Goal: Information Seeking & Learning: Find specific fact

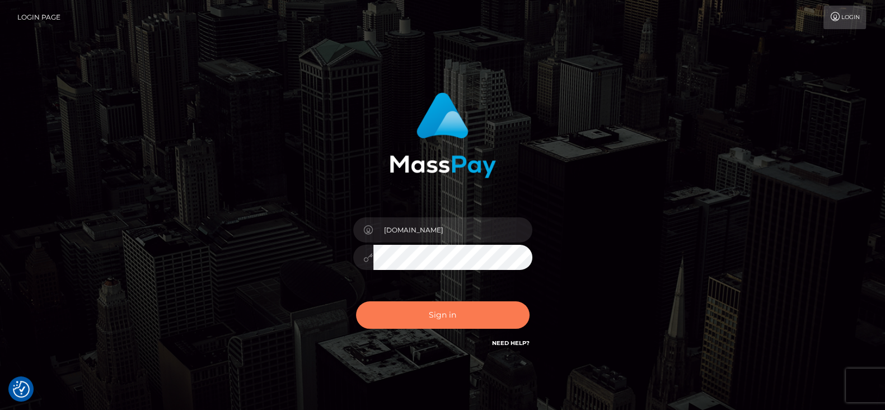
click at [394, 307] on button "Sign in" at bounding box center [443, 314] width 174 height 27
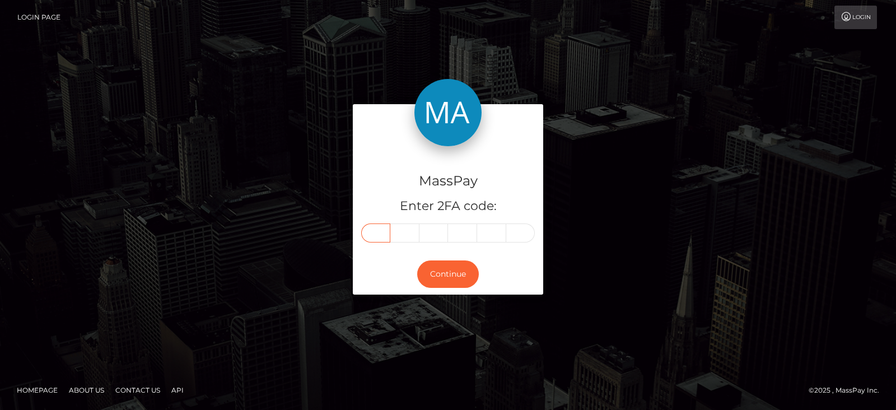
click at [381, 233] on input "text" at bounding box center [375, 232] width 29 height 19
paste input "3"
type input "3"
type input "0"
type input "6"
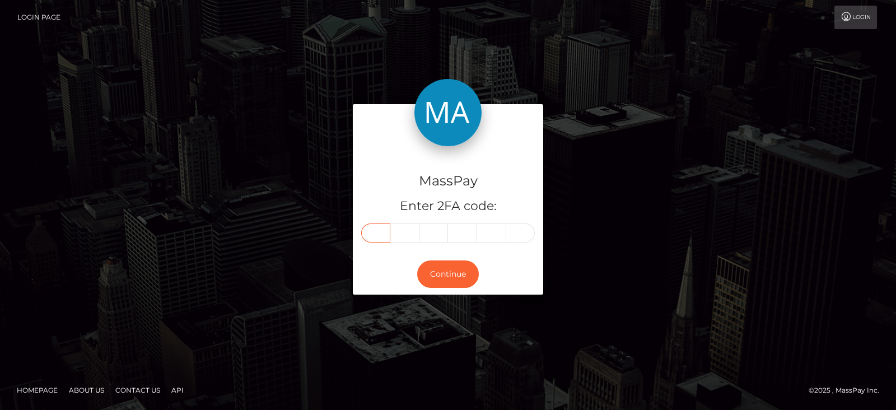
type input "4"
type input "7"
type input "2"
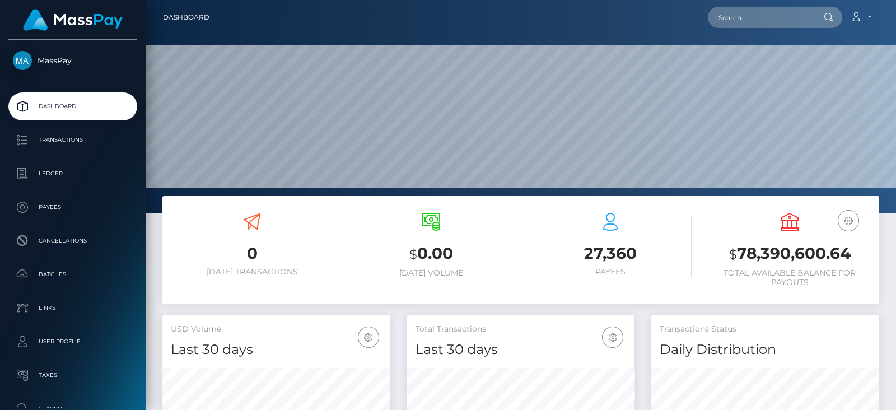
scroll to position [198, 227]
click at [750, 19] on input "text" at bounding box center [760, 17] width 105 height 21
paste input "[EMAIL_ADDRESS][DOMAIN_NAME]"
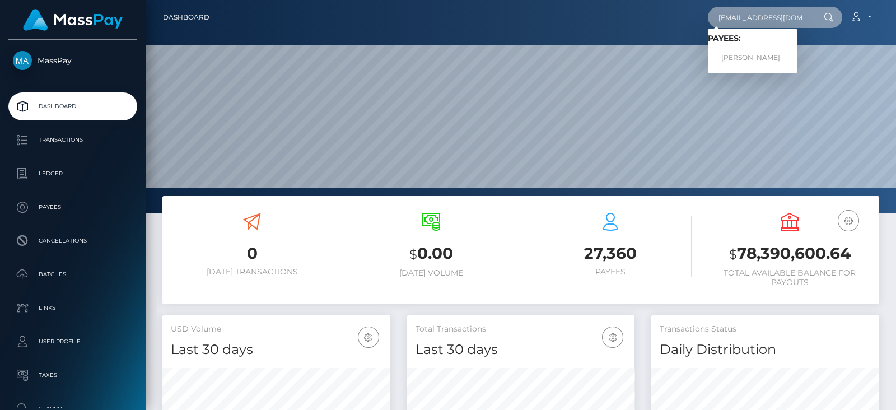
type input "[EMAIL_ADDRESS][DOMAIN_NAME]"
click at [749, 54] on link "MARWAN AAD ALI AL-QAYSI" at bounding box center [753, 58] width 90 height 21
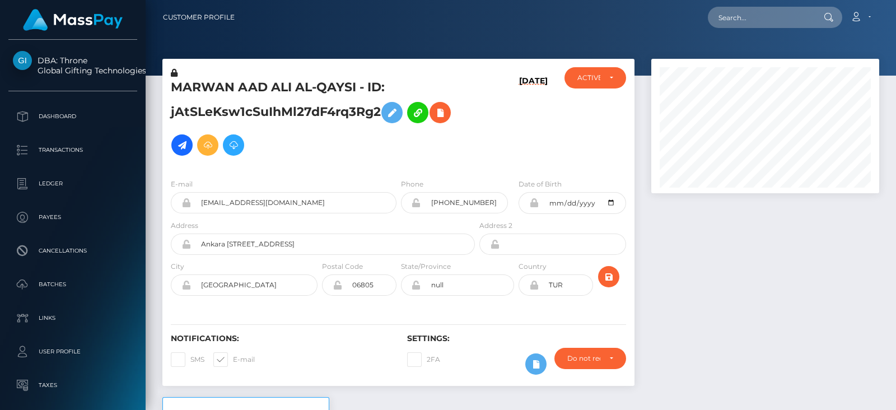
scroll to position [134, 227]
click at [706, 269] on div at bounding box center [765, 228] width 245 height 338
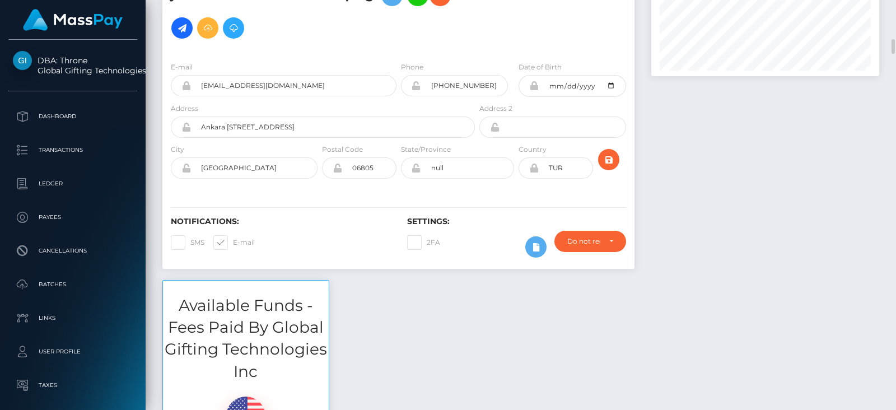
scroll to position [202, 0]
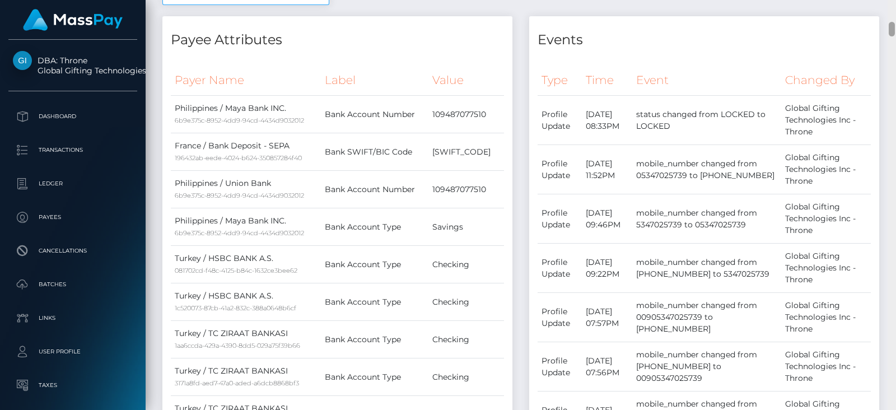
click at [892, 89] on div at bounding box center [892, 205] width 8 height 410
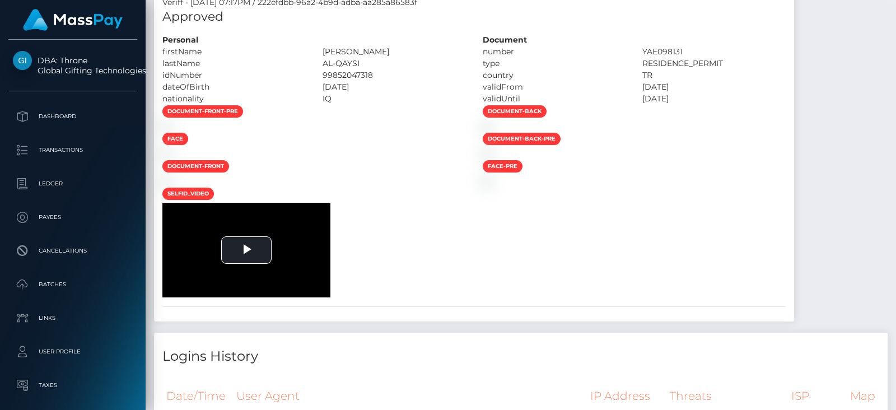
click at [892, 89] on div at bounding box center [892, 205] width 8 height 410
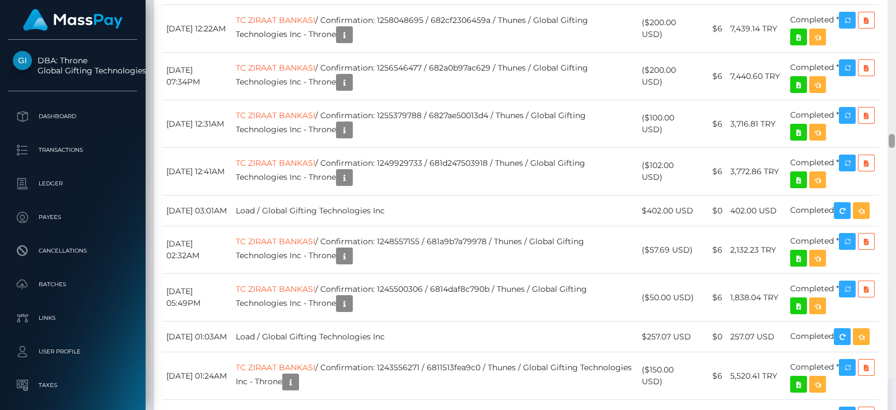
scroll to position [4680, 0]
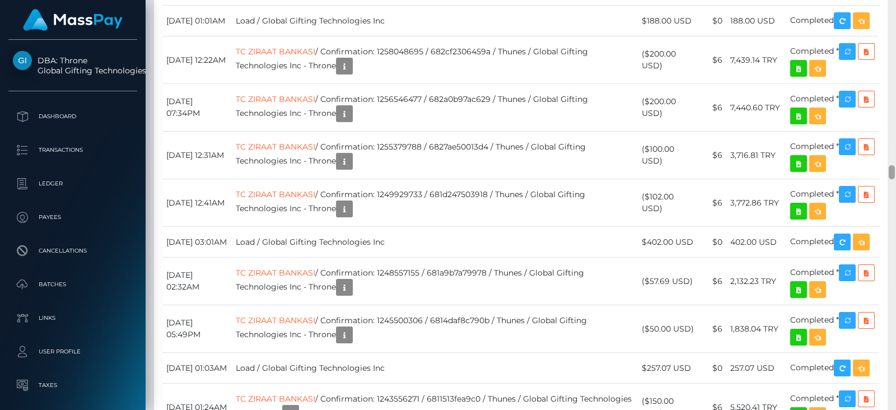
drag, startPoint x: 892, startPoint y: 89, endPoint x: 896, endPoint y: 176, distance: 87.5
click at [896, 176] on div at bounding box center [892, 205] width 8 height 410
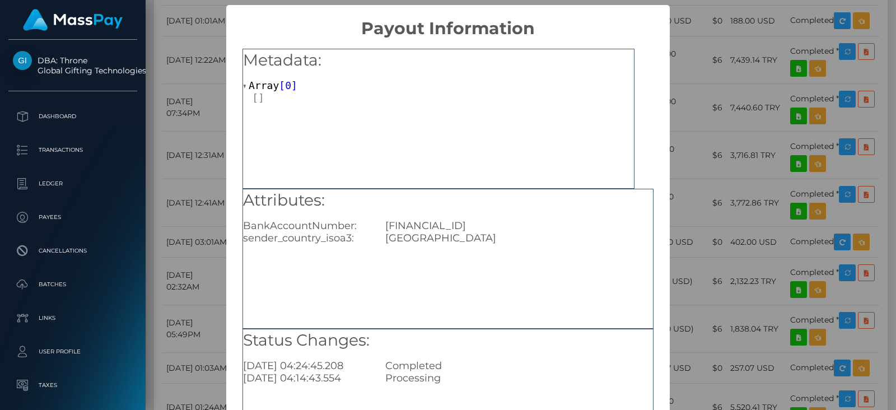
click at [194, 221] on div "× Payout Information Metadata: Array [ 0 ] Attributes: BankAccountNumber: TR690…" at bounding box center [448, 205] width 896 height 410
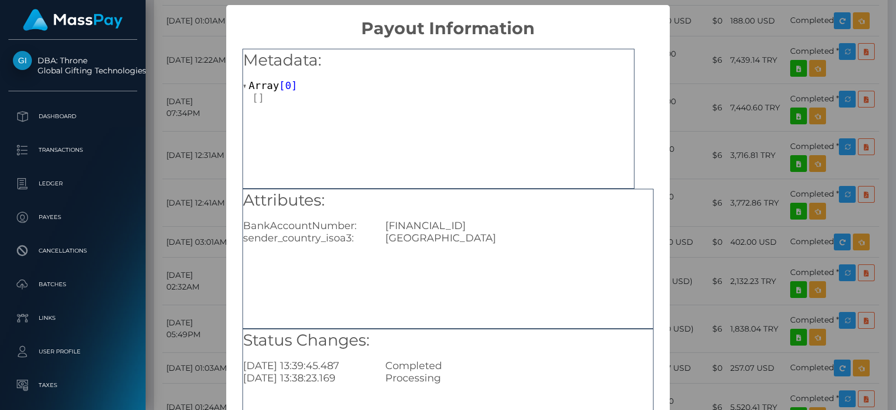
click at [175, 208] on div "× Payout Information Metadata: Array [ 0 ] Attributes: BankAccountNumber: FR763…" at bounding box center [448, 205] width 896 height 410
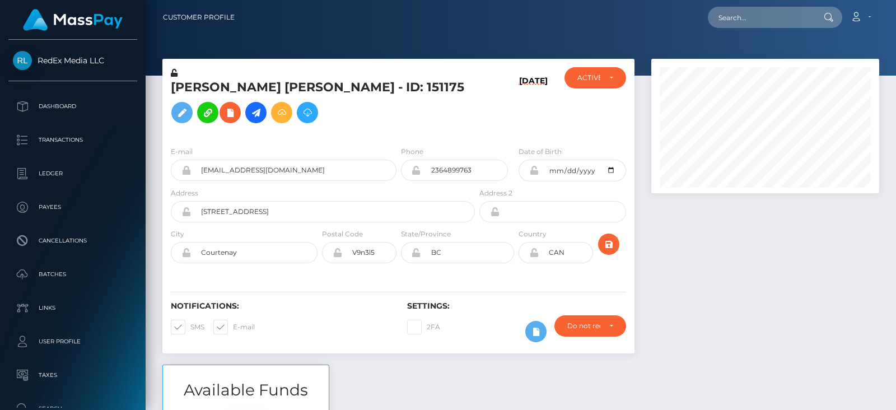
scroll to position [134, 227]
click at [775, 272] on div at bounding box center [765, 212] width 245 height 306
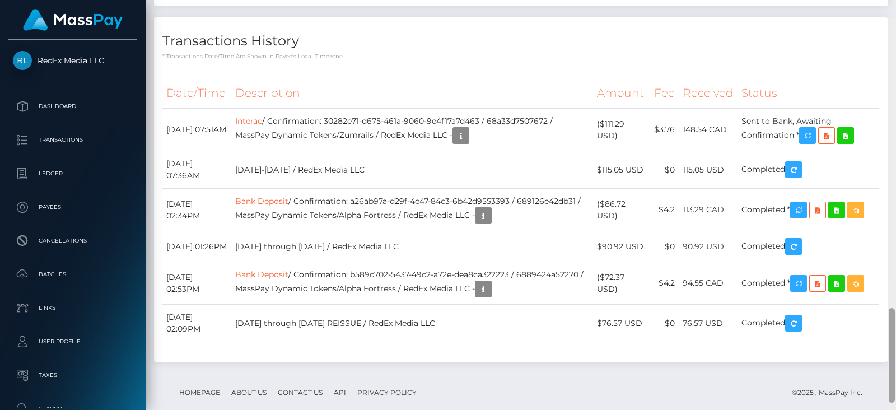
scroll to position [1307, 0]
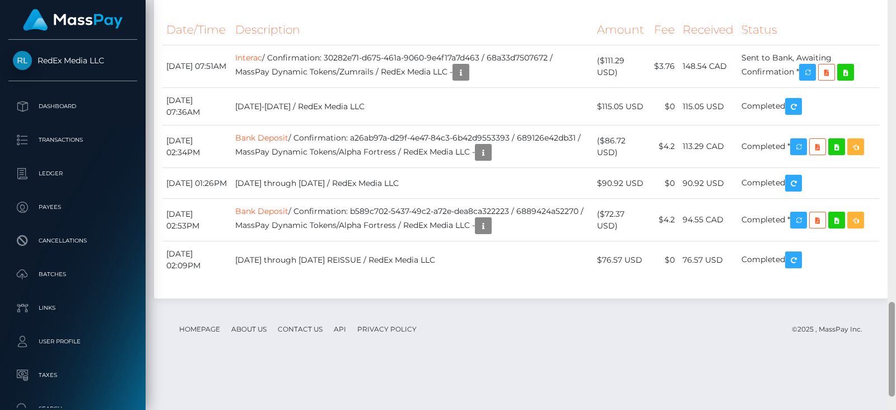
drag, startPoint x: 892, startPoint y: 112, endPoint x: 896, endPoint y: 367, distance: 255.4
click at [896, 367] on div at bounding box center [892, 205] width 8 height 410
click at [814, 80] on icon "button" at bounding box center [807, 73] width 13 height 14
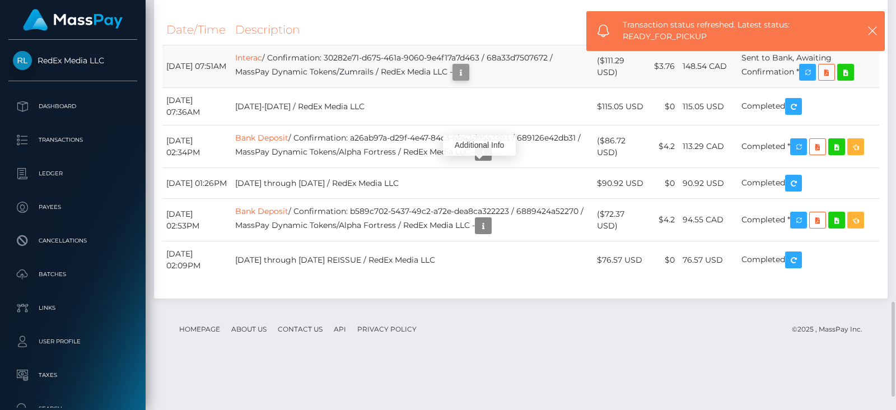
click at [468, 80] on icon "button" at bounding box center [460, 73] width 13 height 14
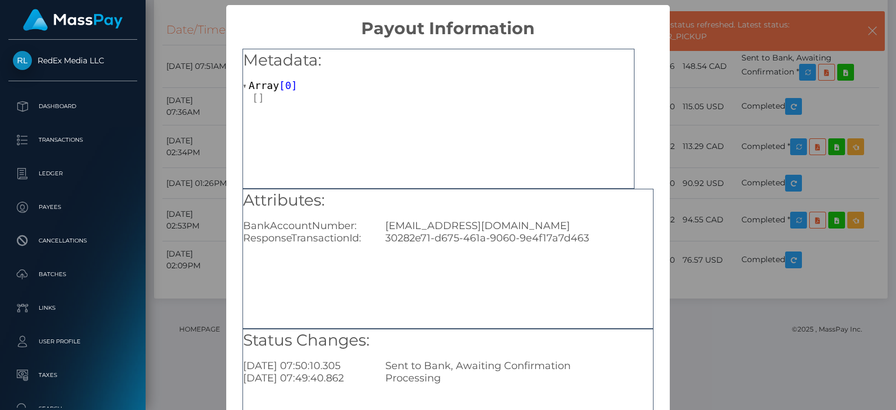
click at [210, 223] on div "× Payout Information Metadata: Array [ 0 ] Attributes: BankAccountNumber: Tvj41…" at bounding box center [448, 205] width 896 height 410
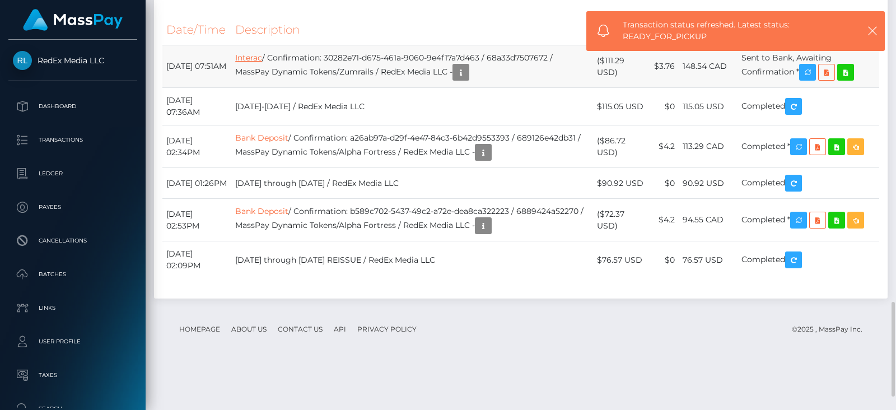
click at [262, 63] on link "Interac" at bounding box center [248, 58] width 27 height 10
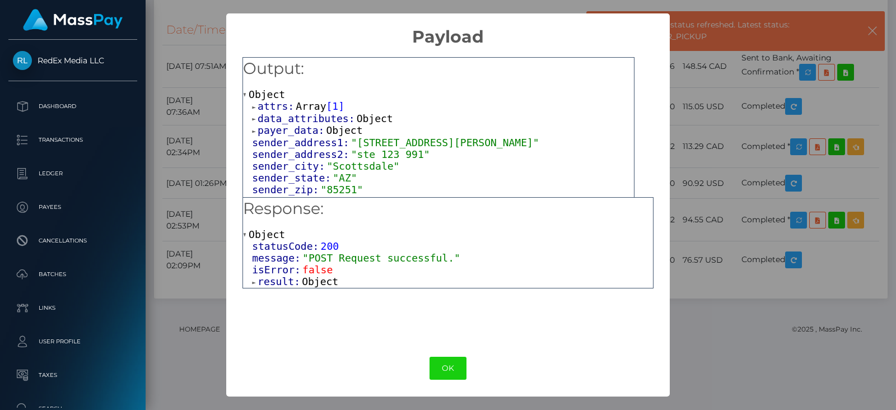
click at [319, 282] on span "Object" at bounding box center [320, 282] width 36 height 12
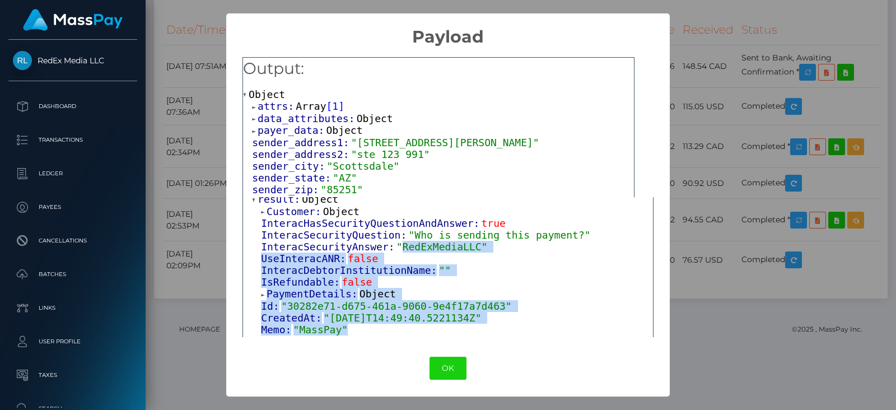
scroll to position [96, 0]
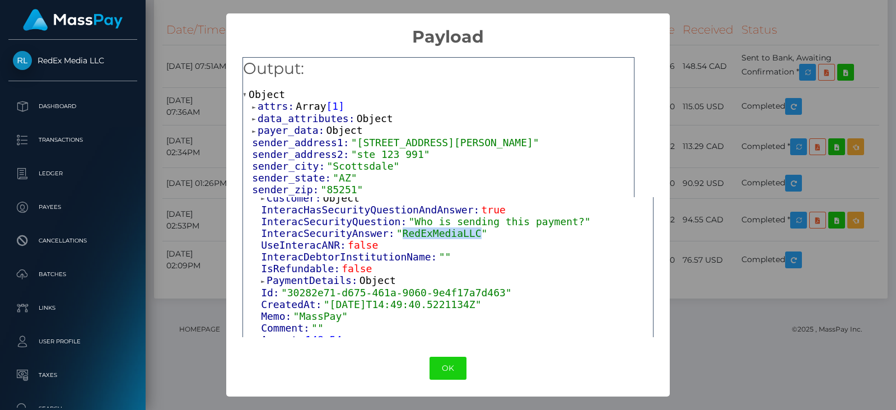
drag, startPoint x: 391, startPoint y: 328, endPoint x: 461, endPoint y: 234, distance: 117.7
click at [461, 234] on span ""RedExMediaLLC"" at bounding box center [442, 233] width 91 height 12
copy span "RedExMediaLLC"
click at [191, 182] on div "× Payload Output: Object attrs: Array [ 1 ] data_attributes: Object payer_data:…" at bounding box center [448, 205] width 896 height 410
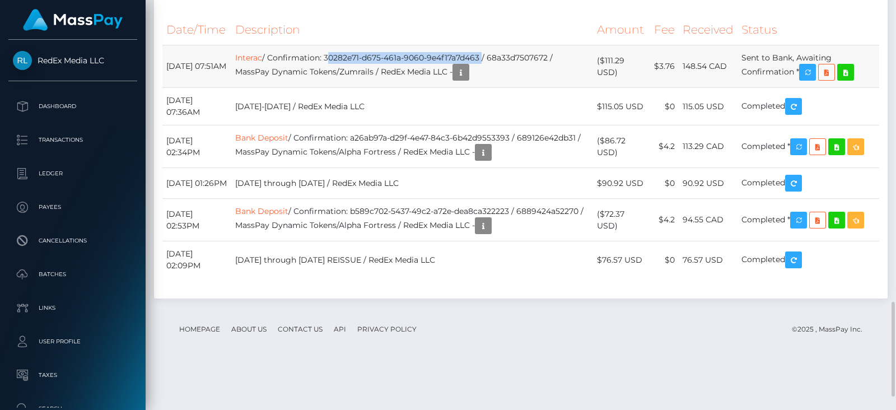
drag, startPoint x: 342, startPoint y: 155, endPoint x: 499, endPoint y: 155, distance: 157.4
click at [499, 88] on td "Interac / Confirmation: 30282e71-d675-461a-9060-9e4f17a7d463 / 68a33d7507672 / …" at bounding box center [412, 66] width 362 height 43
copy td "30282e71-d675-461a-9060-9e4f17a7d463"
click at [481, 45] on th "Description" at bounding box center [412, 30] width 362 height 31
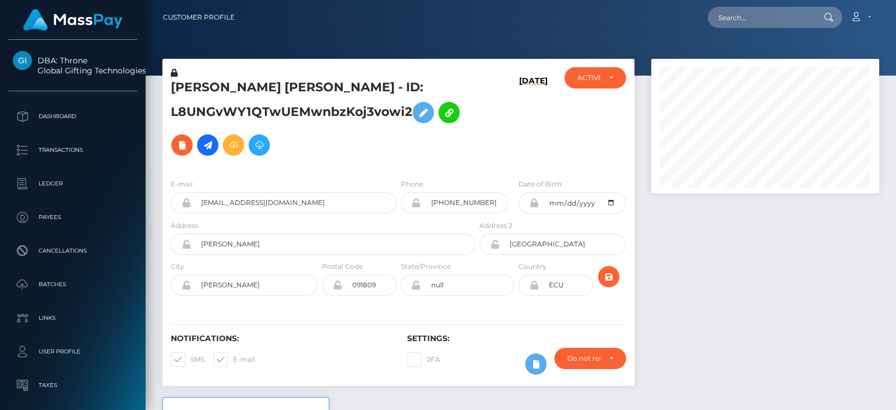
scroll to position [134, 227]
click at [211, 141] on icon at bounding box center [207, 145] width 13 height 14
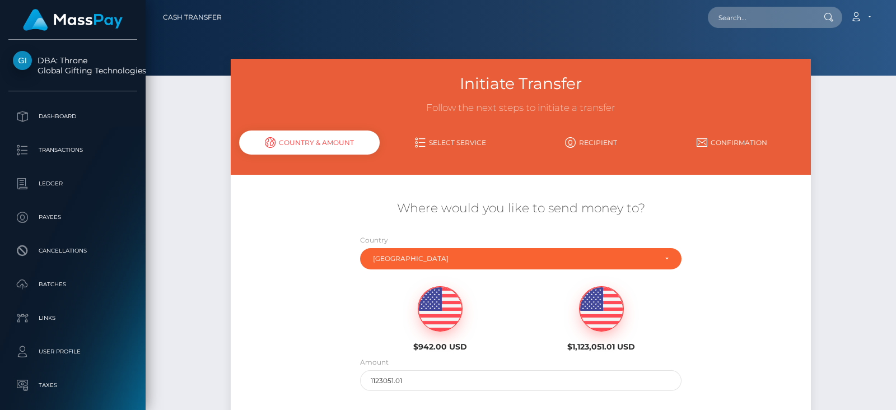
click at [435, 296] on img at bounding box center [440, 309] width 44 height 45
type input "942"
click at [349, 293] on div "$942.00 USD $1,123,051.01 USD" at bounding box center [521, 315] width 484 height 81
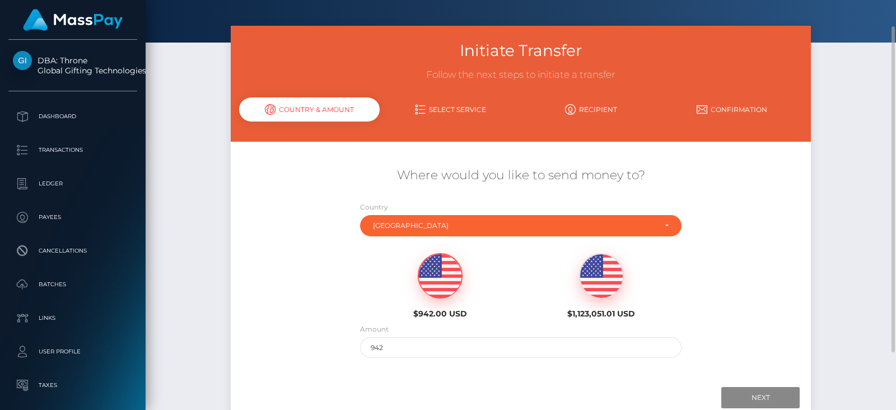
scroll to position [50, 0]
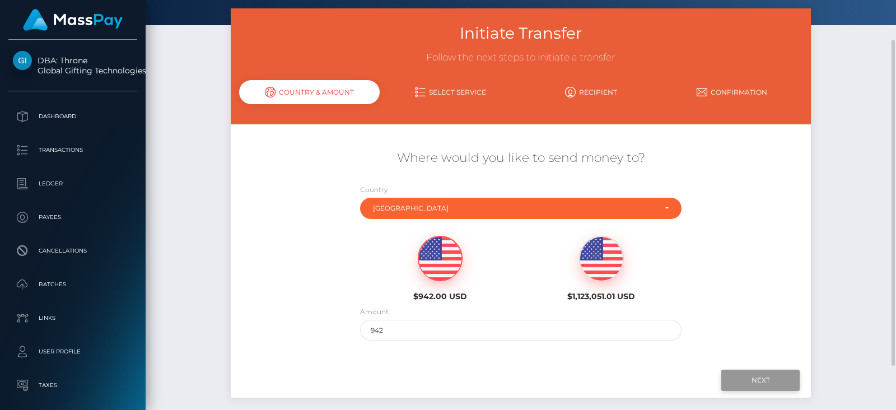
click at [779, 388] on input "Next" at bounding box center [760, 380] width 78 height 21
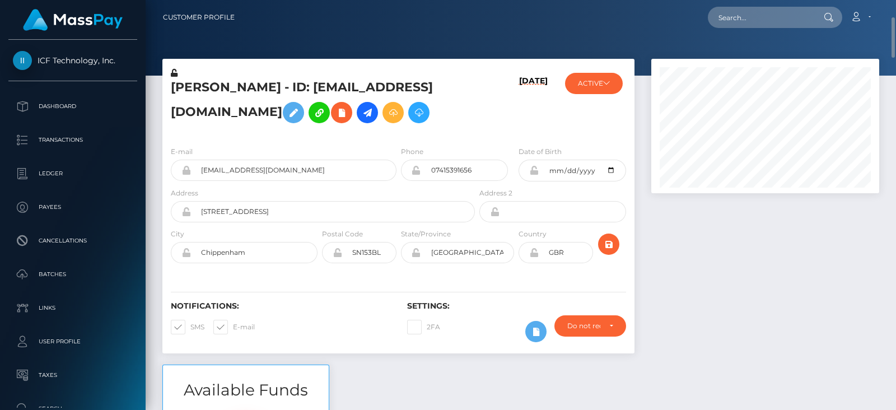
scroll to position [134, 227]
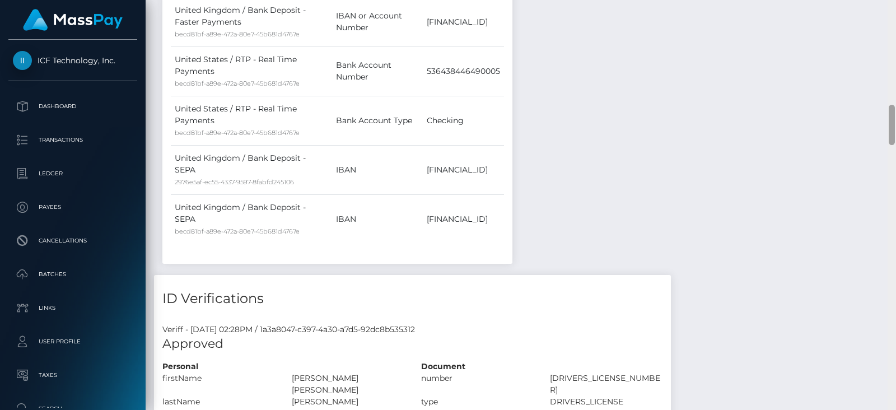
click at [893, 291] on div at bounding box center [892, 205] width 8 height 410
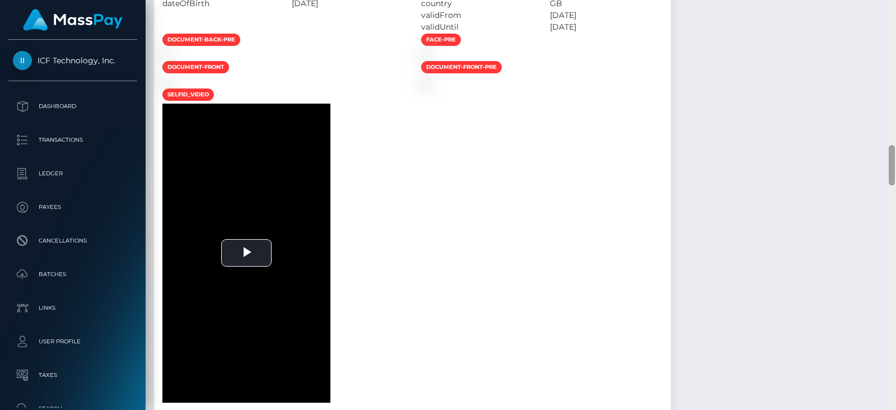
click at [893, 291] on div at bounding box center [892, 205] width 8 height 410
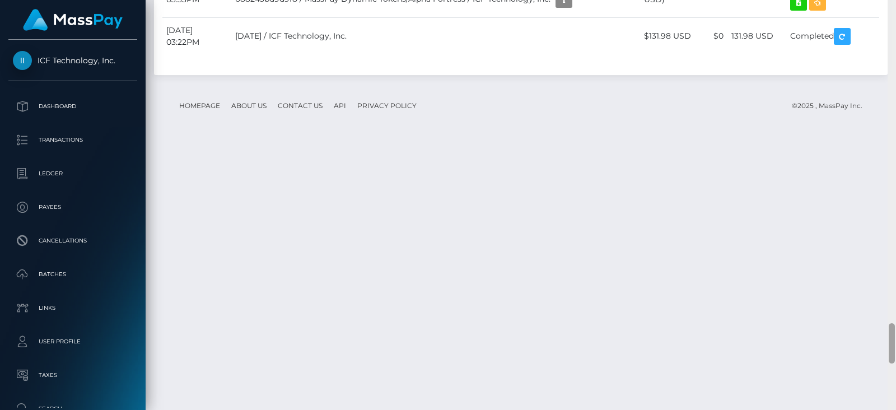
scroll to position [3410, 0]
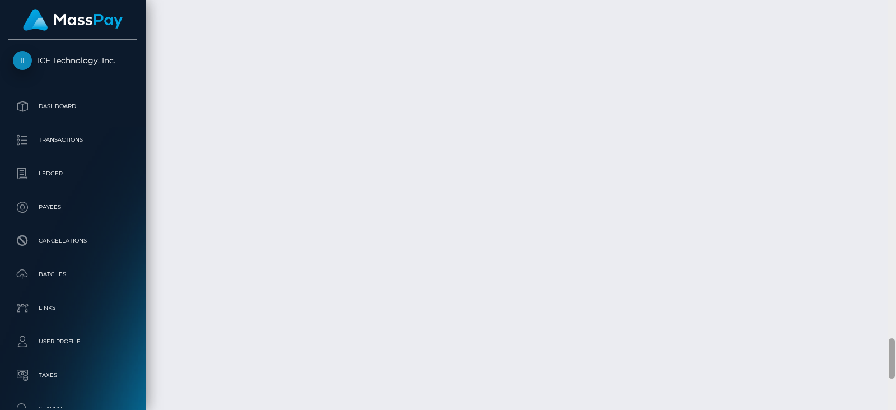
drag, startPoint x: 892, startPoint y: 291, endPoint x: 896, endPoint y: 362, distance: 71.2
click at [896, 362] on div at bounding box center [892, 205] width 8 height 410
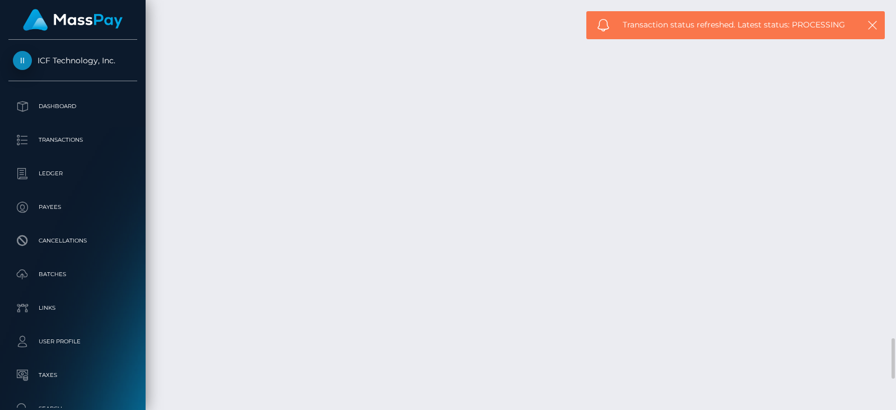
drag, startPoint x: 318, startPoint y: 49, endPoint x: 169, endPoint y: 35, distance: 149.7
copy tr "[DATE] 08:34AM RTP - Real Time Payments / 68a033f11bdb9 / MassPay Dynamic Token…"
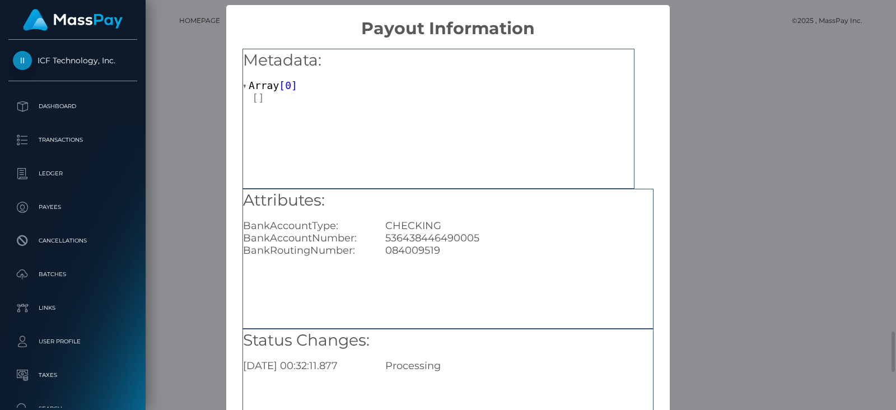
scroll to position [559938, 559845]
click at [201, 144] on div "× Payout Information Metadata: Array [ 0 ] Attributes: BankAccountType: CHECKIN…" at bounding box center [448, 205] width 896 height 410
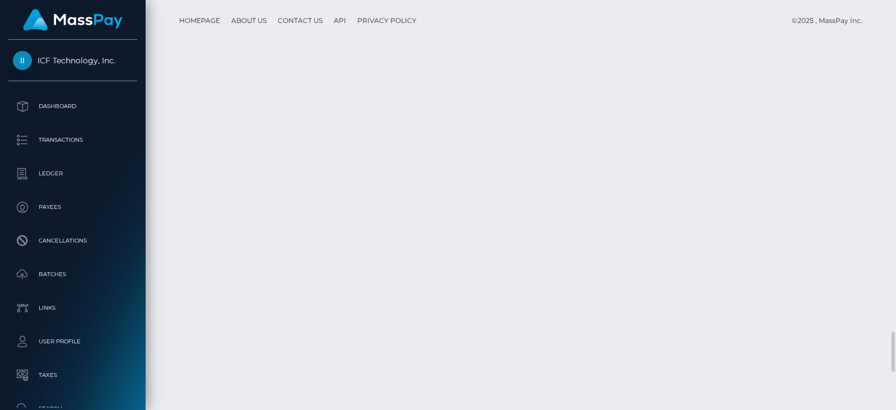
scroll to position [134, 227]
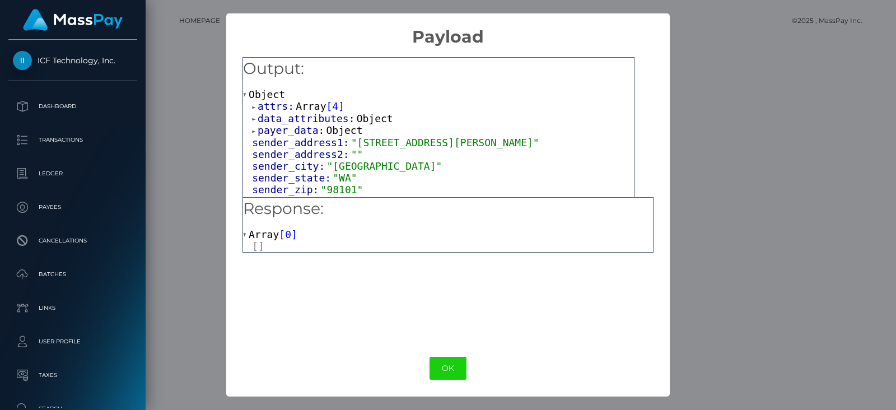
click at [357, 117] on span "Object" at bounding box center [375, 119] width 36 height 12
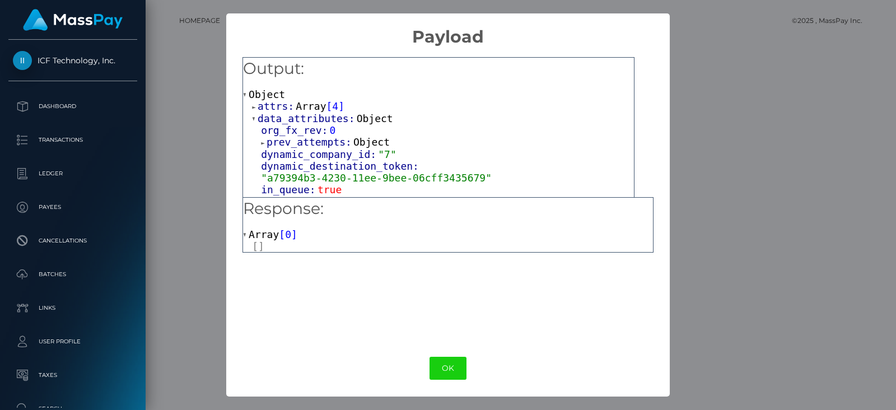
click at [355, 139] on span "Object" at bounding box center [371, 142] width 36 height 12
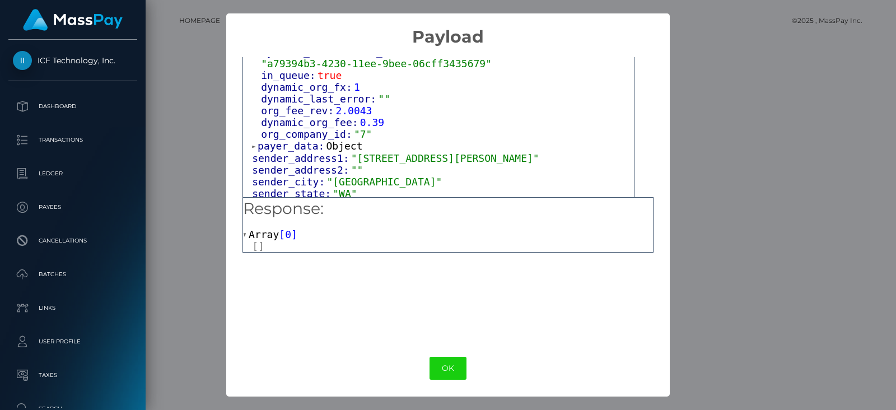
scroll to position [147, 0]
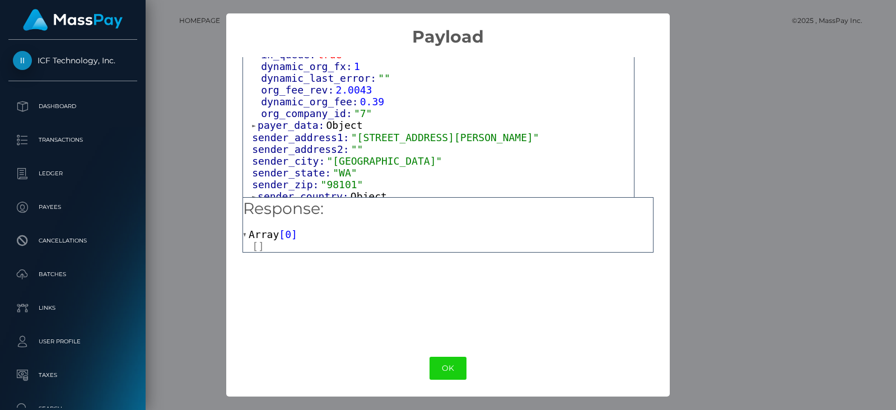
click at [341, 119] on span "Object" at bounding box center [345, 125] width 36 height 12
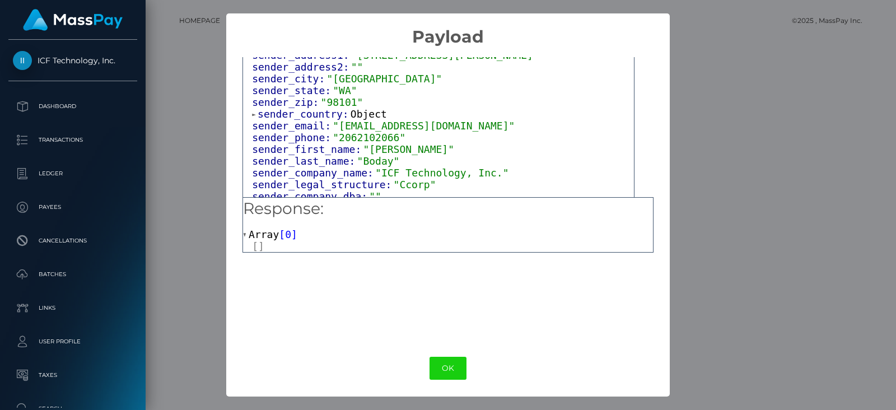
scroll to position [245, 0]
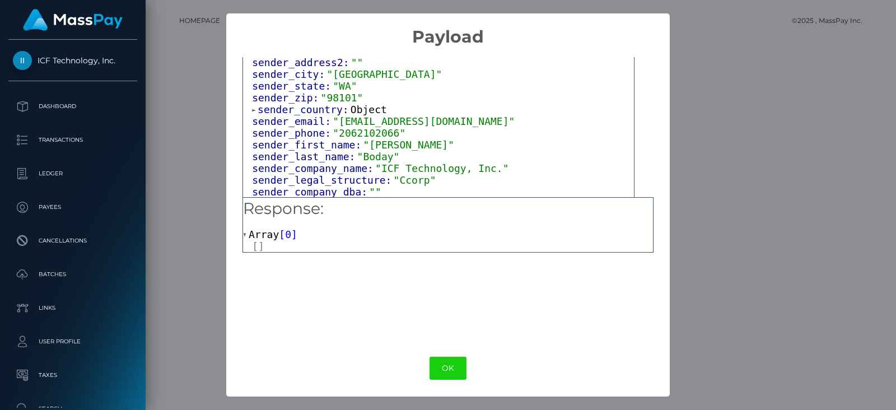
drag, startPoint x: 358, startPoint y: 96, endPoint x: 406, endPoint y: 102, distance: 47.9
click at [359, 104] on span "Object" at bounding box center [369, 110] width 36 height 12
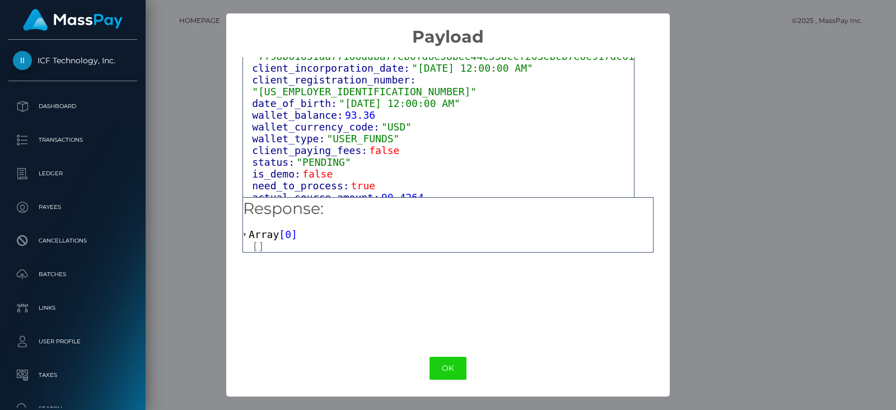
scroll to position [853, 0]
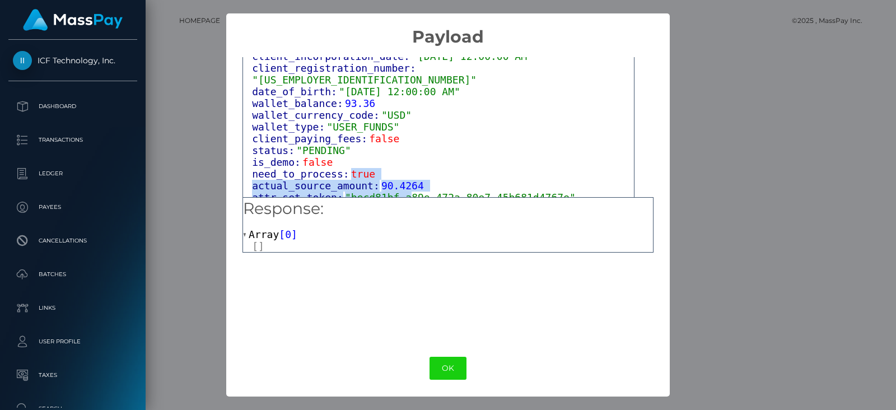
drag, startPoint x: 395, startPoint y: 173, endPoint x: 364, endPoint y: 166, distance: 32.0
click at [386, 203] on div "legal_structure: "Ccorp"" at bounding box center [443, 209] width 382 height 12
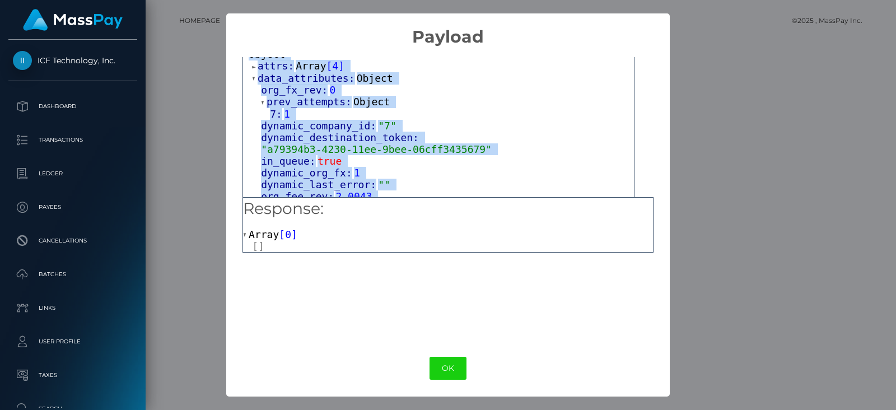
scroll to position [0, 0]
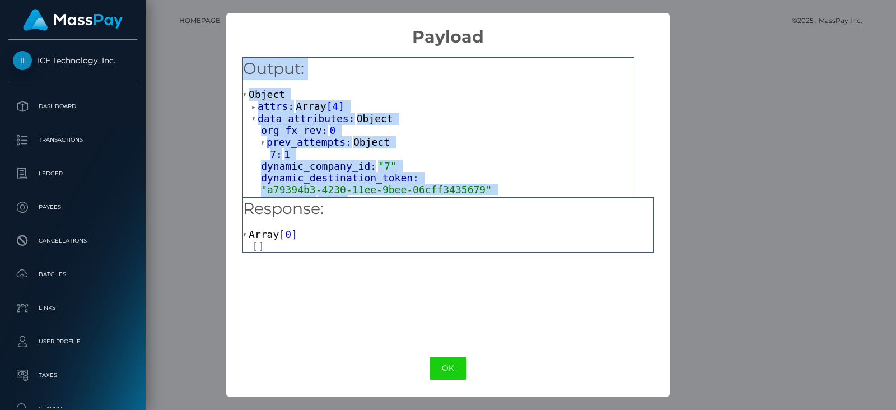
drag, startPoint x: 386, startPoint y: 178, endPoint x: 244, endPoint y: 66, distance: 181.5
copy div "Output: Object attrs: Array [ 4 ] data_attributes: Object org_fx_rev: 0 prev_at…"
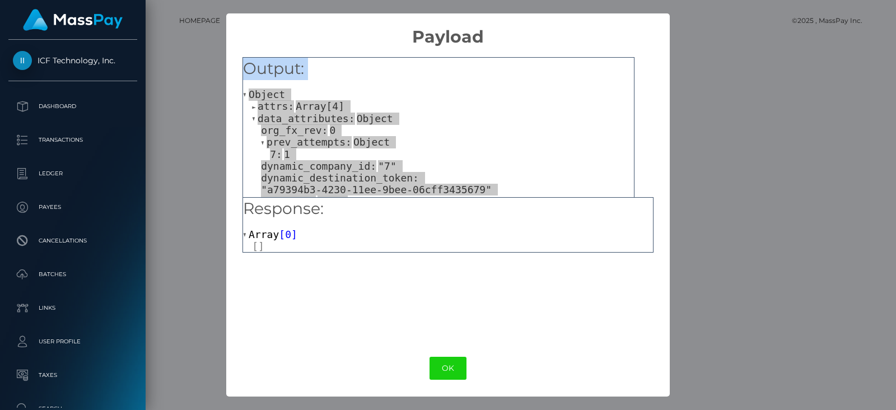
click at [675, 173] on div "× Payload Output: Object attrs: Array [ 4 ] data_attributes: Object org_fx_rev:…" at bounding box center [448, 205] width 896 height 410
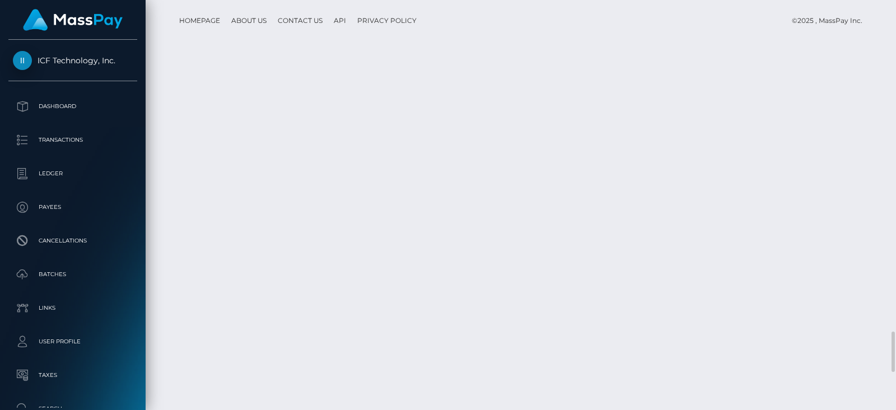
scroll to position [134, 227]
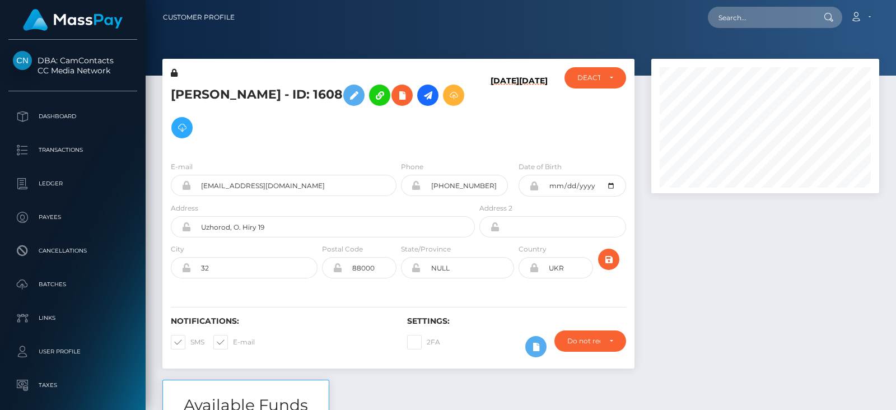
scroll to position [134, 227]
click at [736, 330] on div at bounding box center [765, 219] width 245 height 321
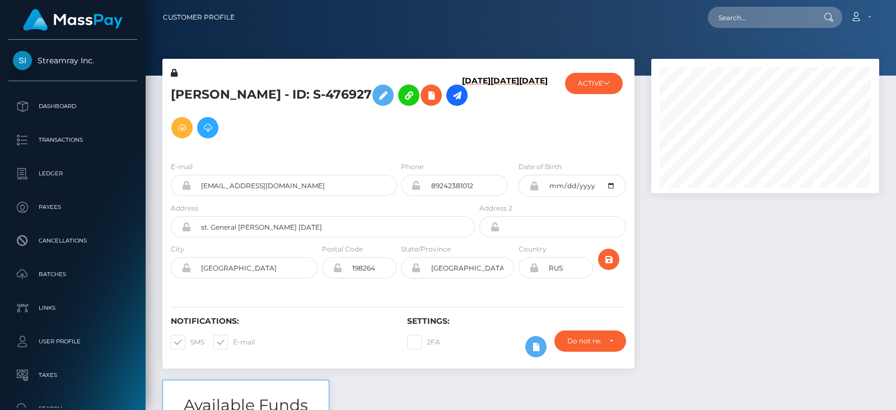
scroll to position [134, 227]
click at [800, 315] on div at bounding box center [765, 219] width 245 height 321
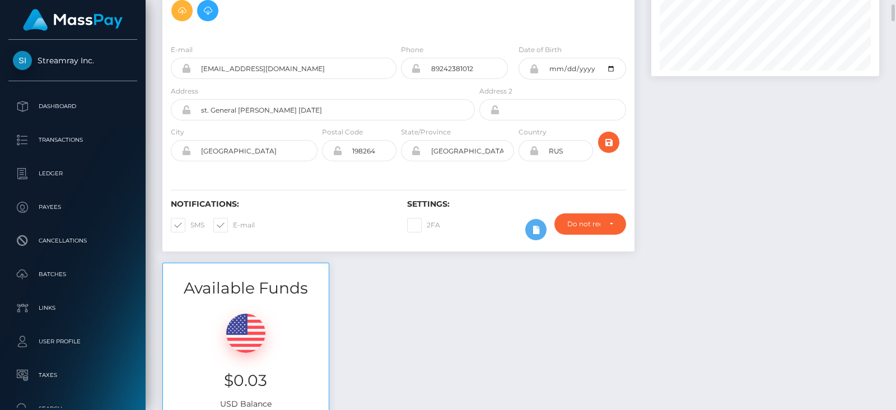
scroll to position [168, 0]
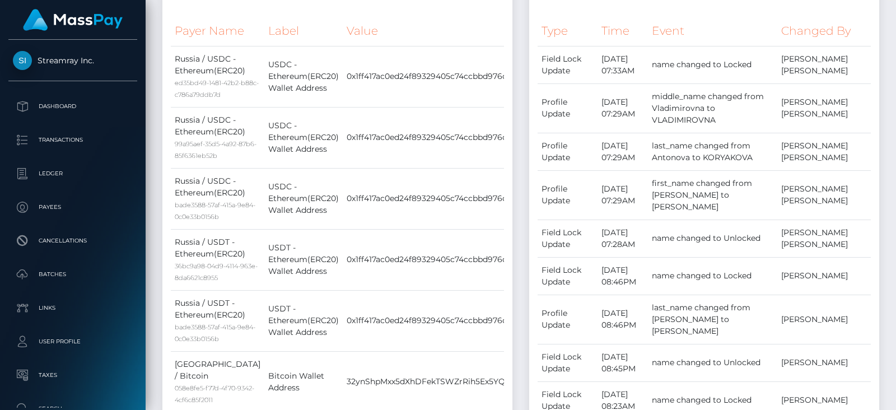
click at [885, 247] on div at bounding box center [892, 205] width 8 height 410
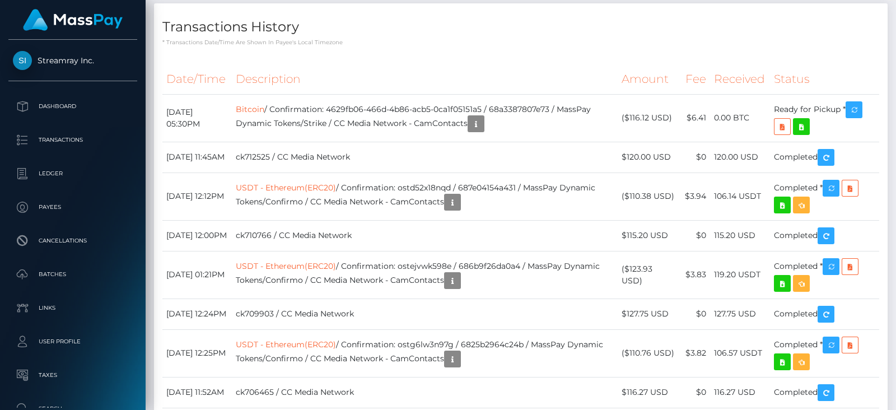
click at [885, 247] on div at bounding box center [892, 205] width 8 height 410
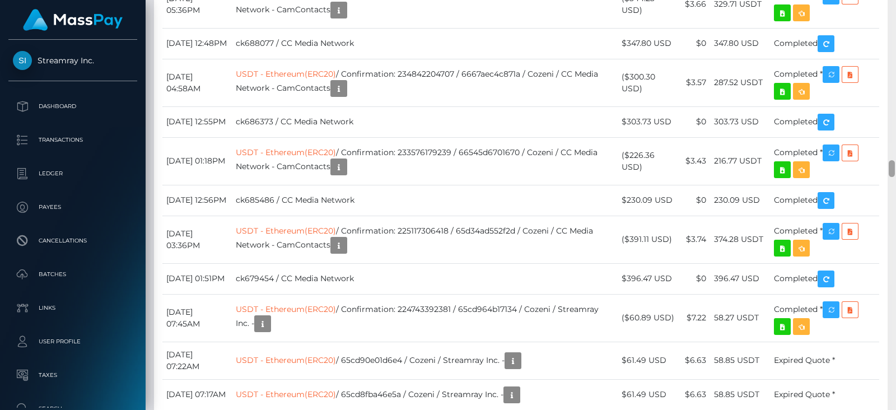
click at [885, 247] on div at bounding box center [892, 205] width 8 height 410
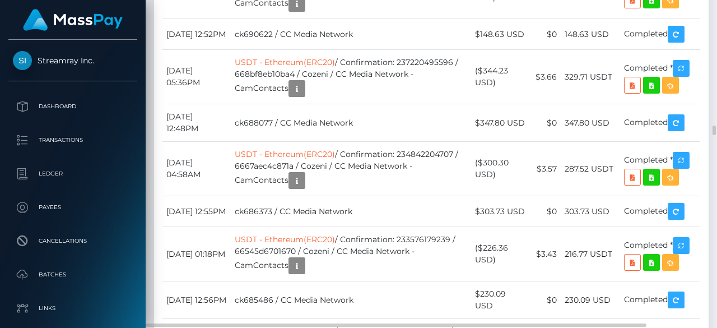
scroll to position [134, 168]
drag, startPoint x: 885, startPoint y: 2, endPoint x: 503, endPoint y: 165, distance: 415.3
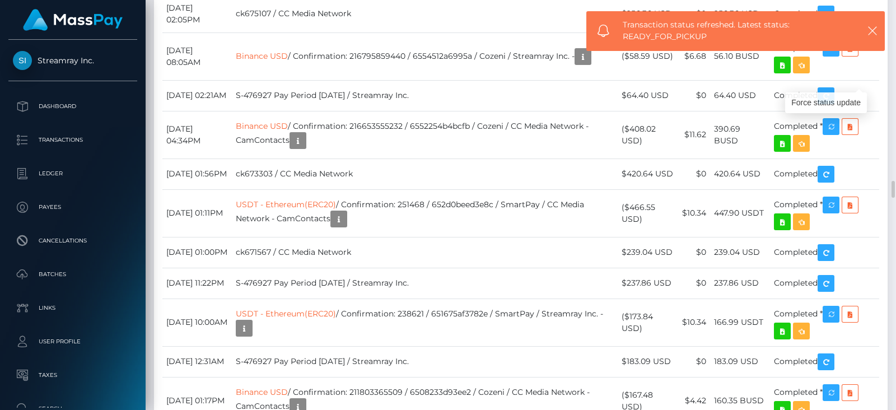
scroll to position [134, 227]
drag, startPoint x: 675, startPoint y: 2, endPoint x: 510, endPoint y: 147, distance: 220.7
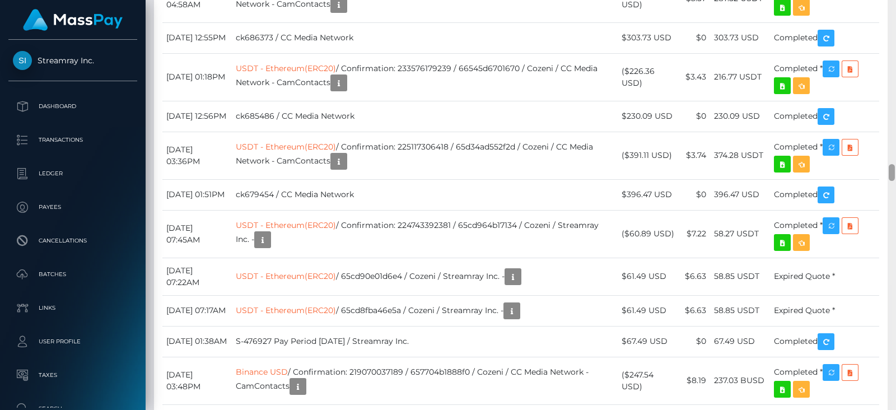
click at [885, 19] on div at bounding box center [892, 205] width 8 height 410
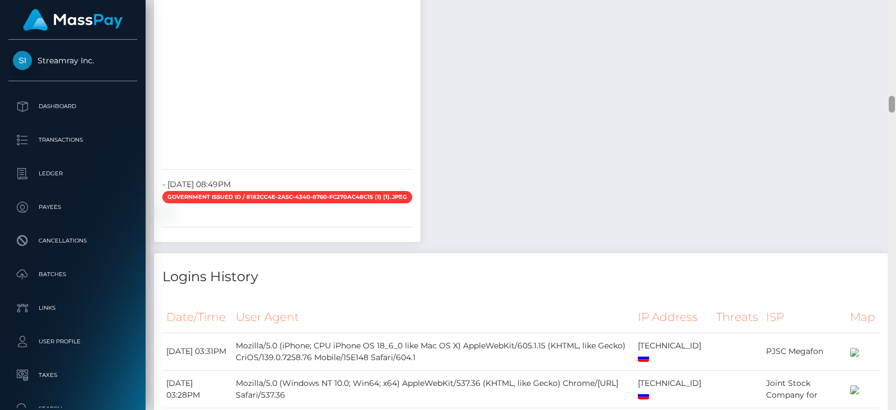
click at [885, 19] on div at bounding box center [892, 205] width 8 height 410
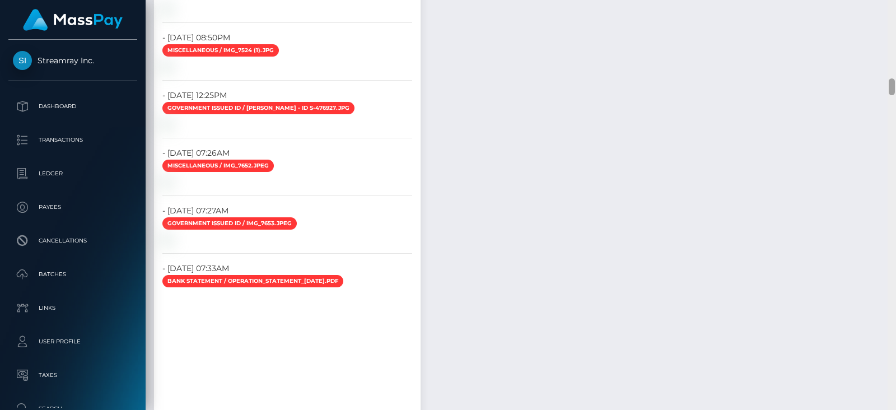
click at [885, 19] on div at bounding box center [892, 205] width 8 height 410
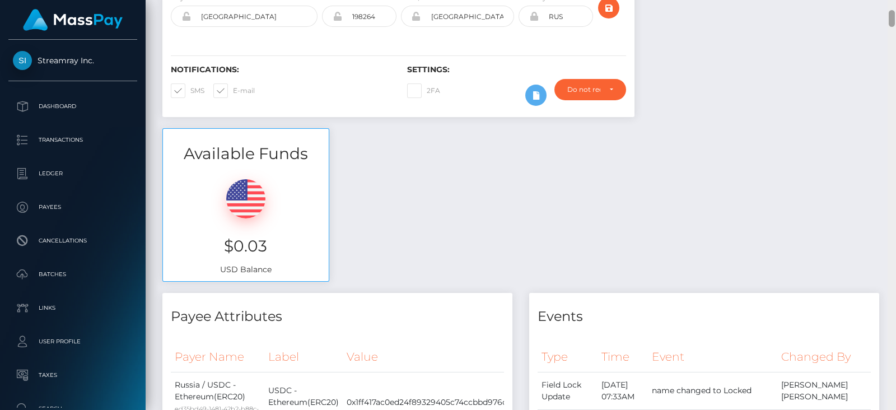
click at [885, 19] on div at bounding box center [892, 205] width 8 height 410
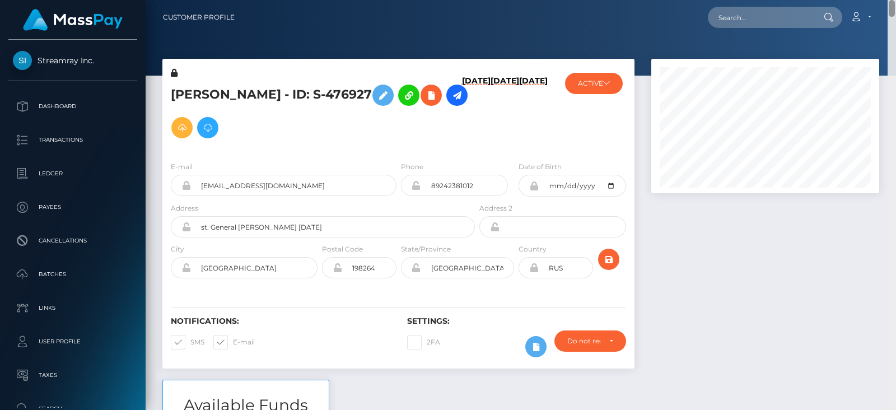
drag, startPoint x: 892, startPoint y: 20, endPoint x: 886, endPoint y: -13, distance: 33.6
click at [885, 0] on html "Streamray Inc. Dashboard Transactions Ledger Payees Cancellations" at bounding box center [448, 205] width 896 height 410
click at [776, 29] on nav "Customer Profile Loading... Loading... Account" at bounding box center [521, 17] width 750 height 35
paste input "MSP59aee004e1fb79e"
click at [755, 12] on input "MSP59aee004e1fb79e" at bounding box center [760, 17] width 105 height 21
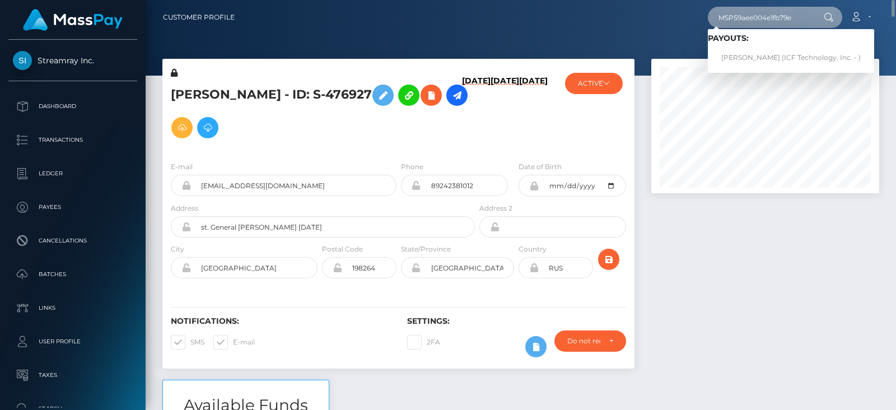
type input "MSP59aee004e1fb79e"
click at [767, 52] on link "Nina Vladimirovna Ovchinnikova (ICF Technology, Inc. - )" at bounding box center [791, 58] width 166 height 21
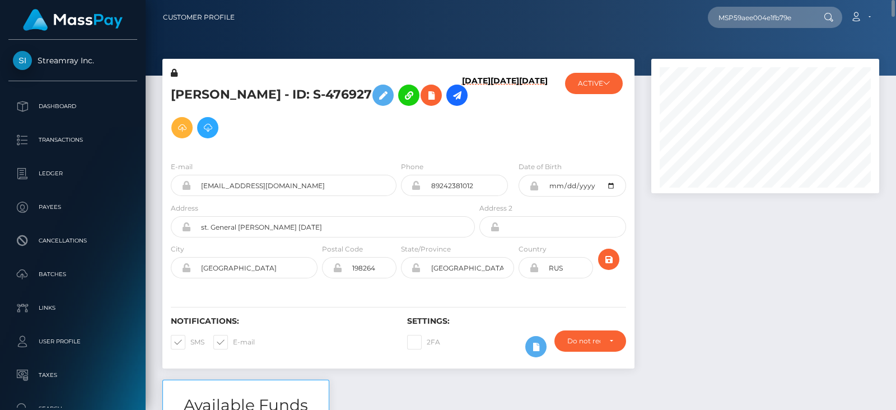
click at [753, 276] on div at bounding box center [765, 219] width 245 height 321
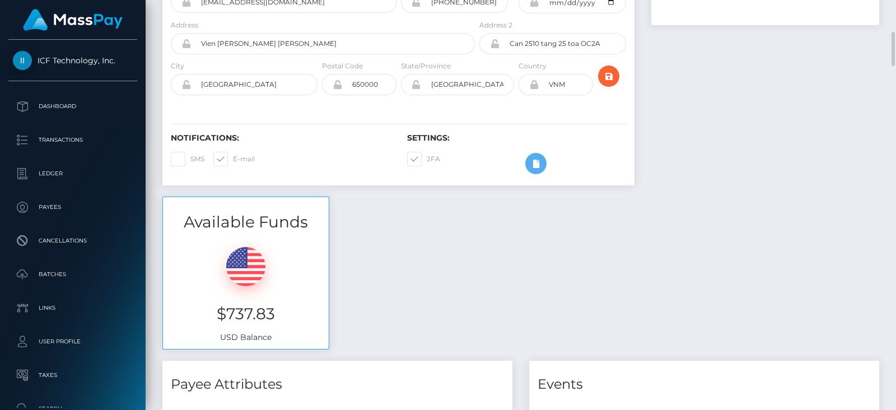
scroll to position [202, 0]
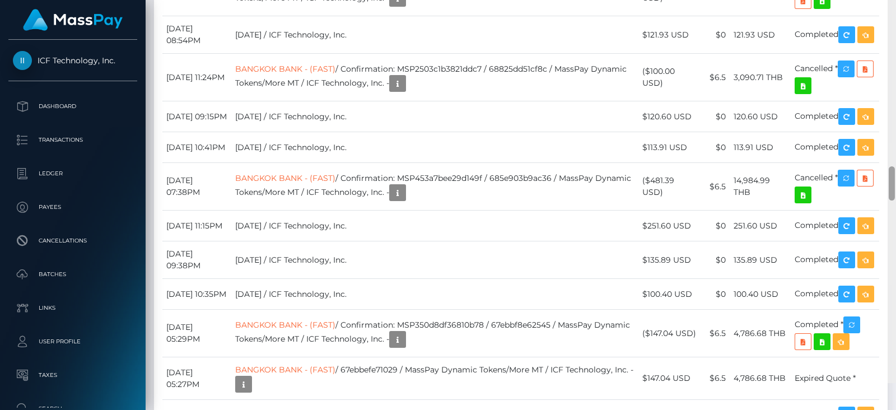
scroll to position [2309, 0]
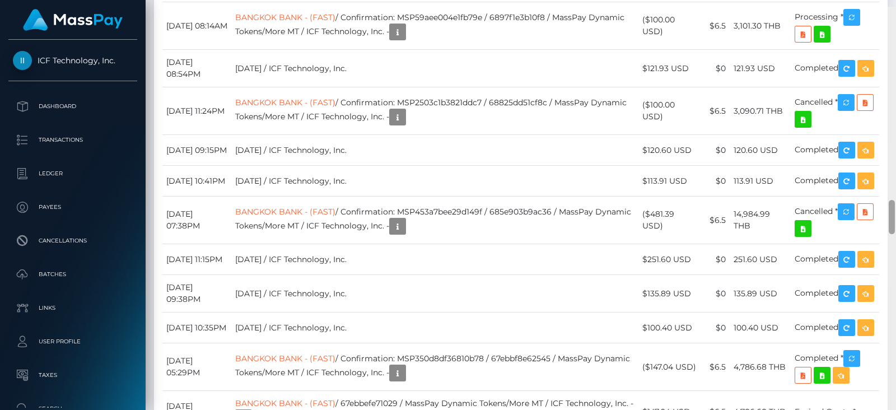
drag, startPoint x: 892, startPoint y: 74, endPoint x: 896, endPoint y: 216, distance: 141.7
click at [896, 216] on div at bounding box center [892, 212] width 8 height 410
click at [849, 25] on icon "button" at bounding box center [851, 18] width 13 height 14
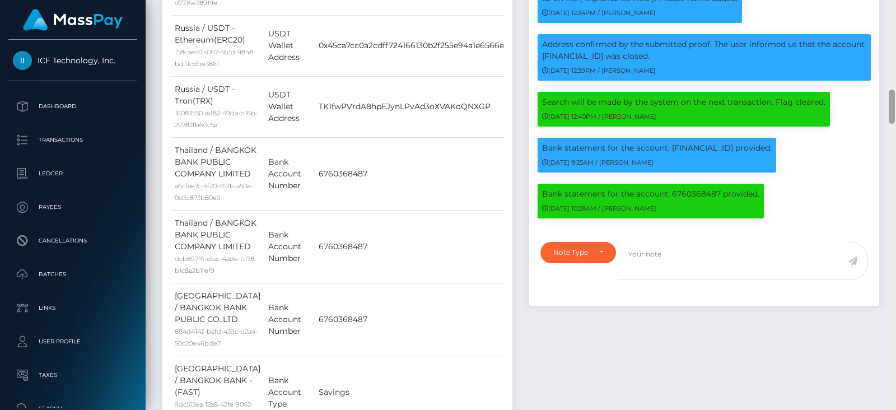
click at [893, 20] on div at bounding box center [892, 205] width 8 height 410
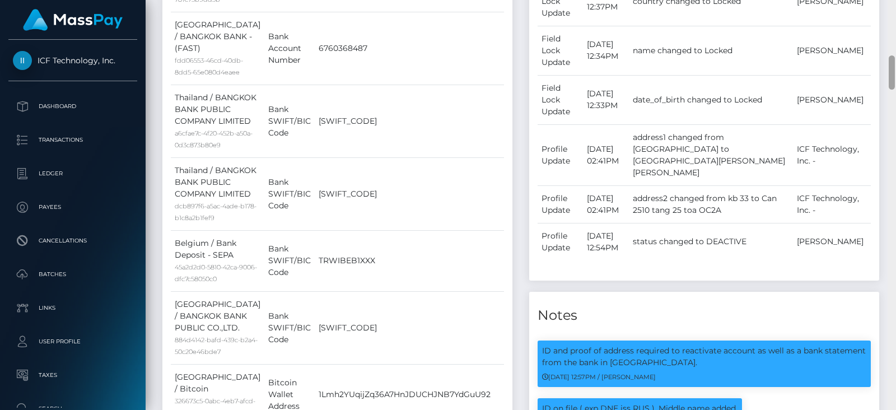
click at [893, 20] on div at bounding box center [892, 205] width 8 height 410
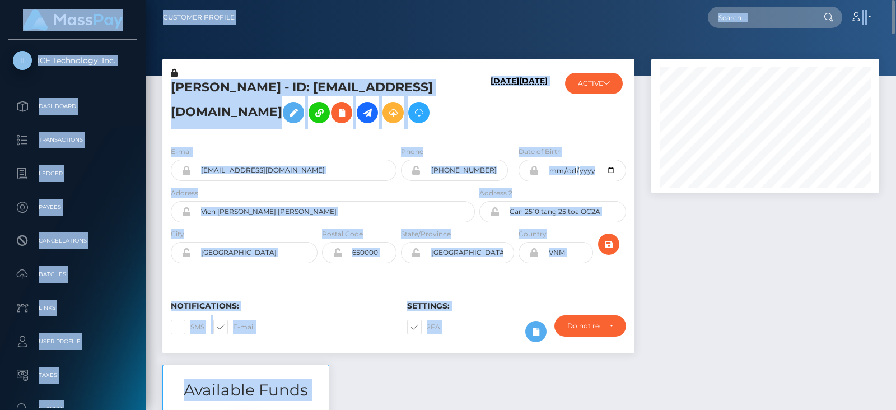
drag, startPoint x: 890, startPoint y: 1, endPoint x: 891, endPoint y: -12, distance: 12.9
click at [891, 0] on html "ICF Technology, Inc. Dashboard Transactions Ledger Payees Batches" at bounding box center [448, 205] width 896 height 410
click at [779, 18] on input "text" at bounding box center [760, 17] width 105 height 21
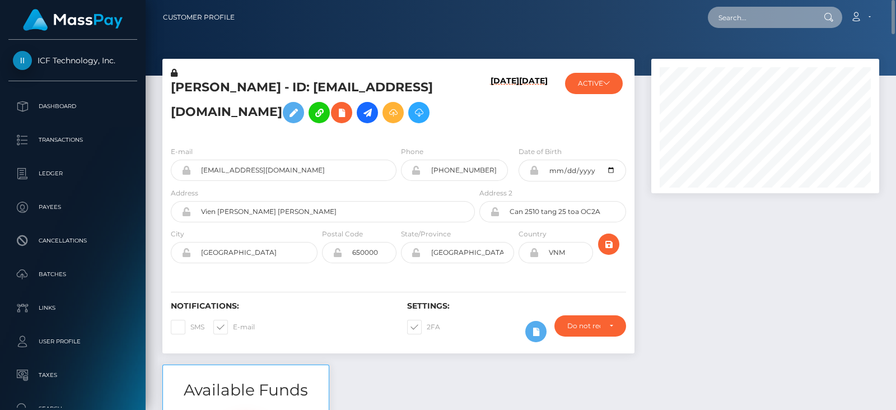
paste input "689f3d9e5a012"
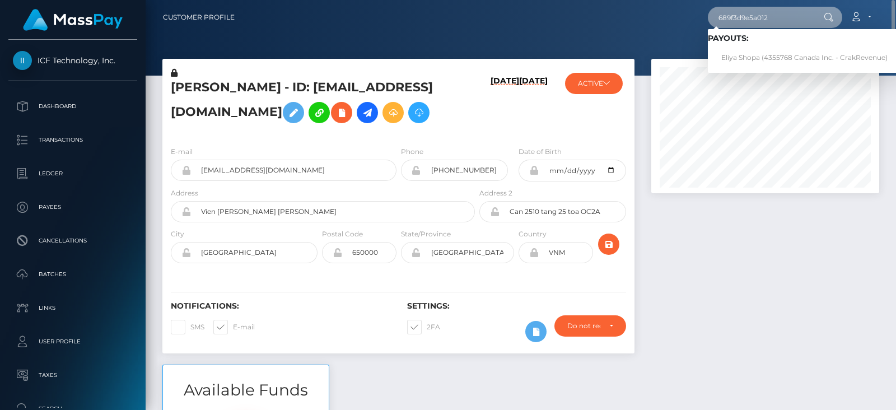
type input "689f3d9e5a012"
click at [756, 53] on link "Eliya Shopa (4355768 Canada Inc. - CrakRevenue)" at bounding box center [804, 58] width 193 height 21
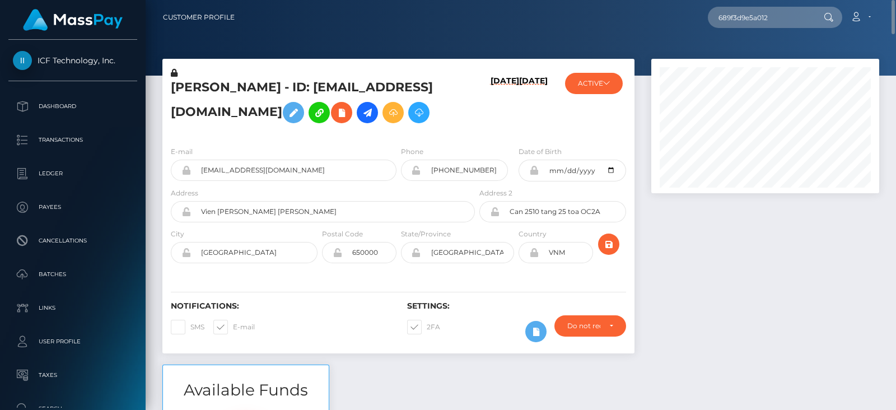
click at [753, 326] on div at bounding box center [765, 212] width 245 height 306
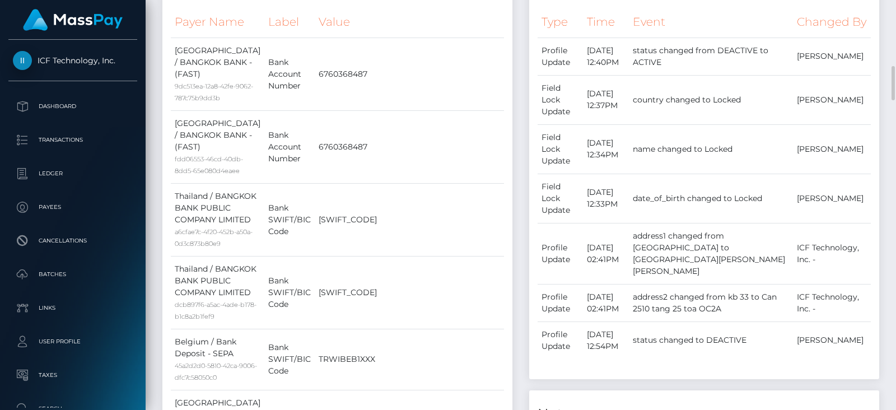
scroll to position [605, 0]
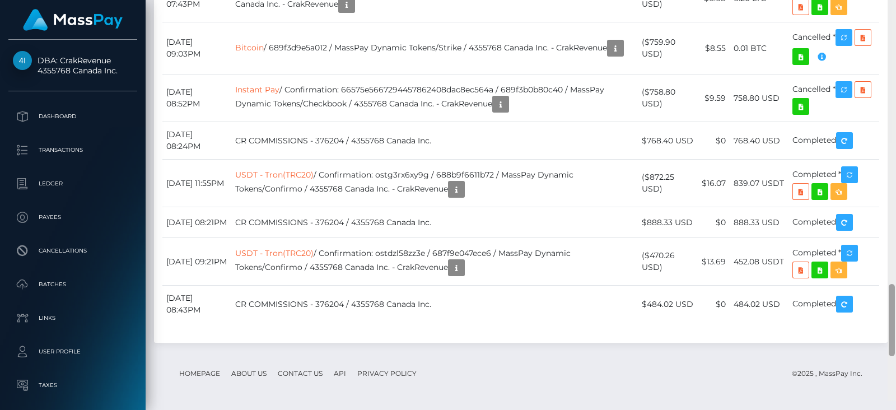
drag, startPoint x: 893, startPoint y: 317, endPoint x: 896, endPoint y: 323, distance: 6.8
click at [896, 323] on div at bounding box center [892, 196] width 8 height 410
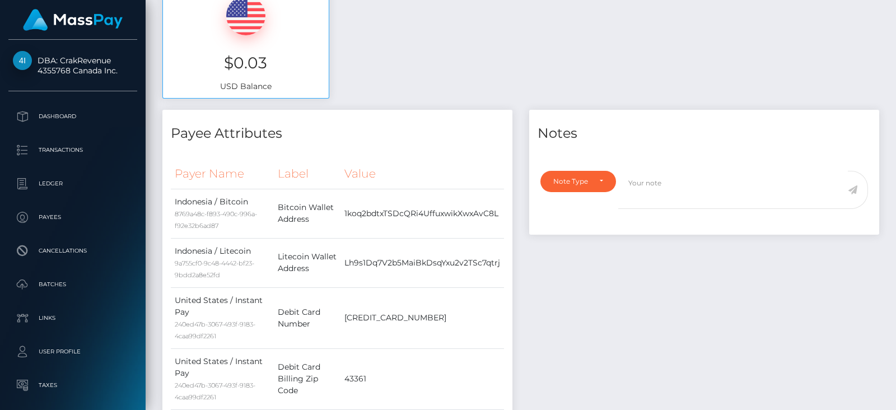
click at [893, 78] on div at bounding box center [892, 113] width 6 height 72
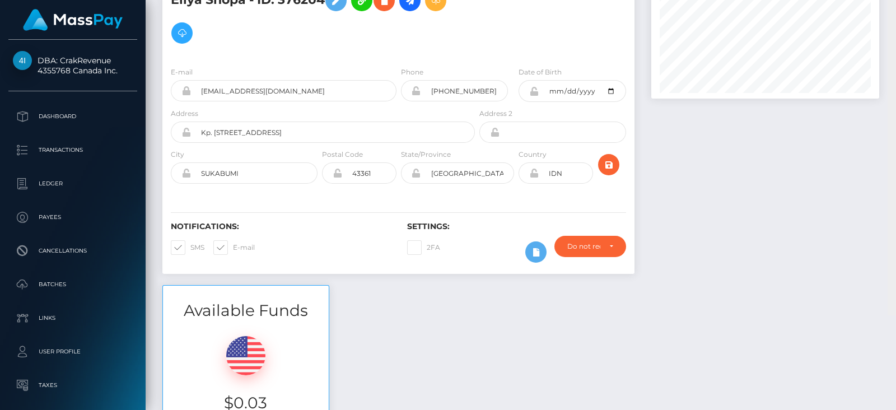
scroll to position [0, 0]
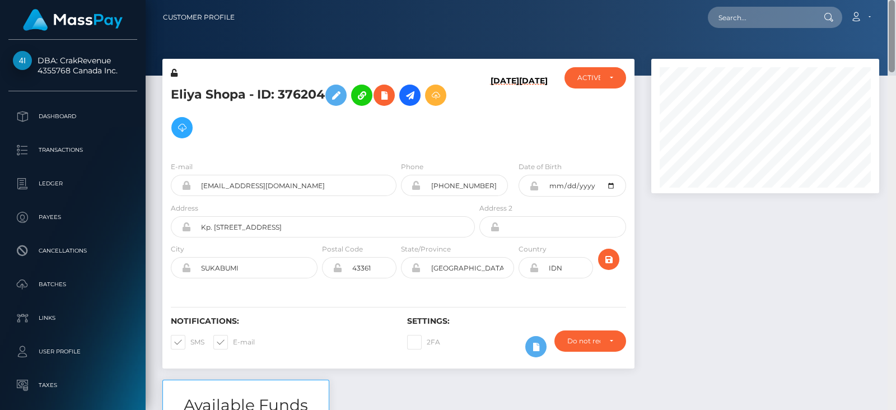
drag, startPoint x: 893, startPoint y: 78, endPoint x: 883, endPoint y: -12, distance: 90.7
click at [883, 0] on html "DBA: CrakRevenue 4355768 Canada Inc. Dashboard Transactions Ledger" at bounding box center [448, 205] width 896 height 410
paste input "b18d5c6c-6741-4952-8aa7-c102499a661c"
click at [785, 12] on input "b18d5c6c-6741-4952-8aa7-c102499a661c" at bounding box center [760, 17] width 105 height 21
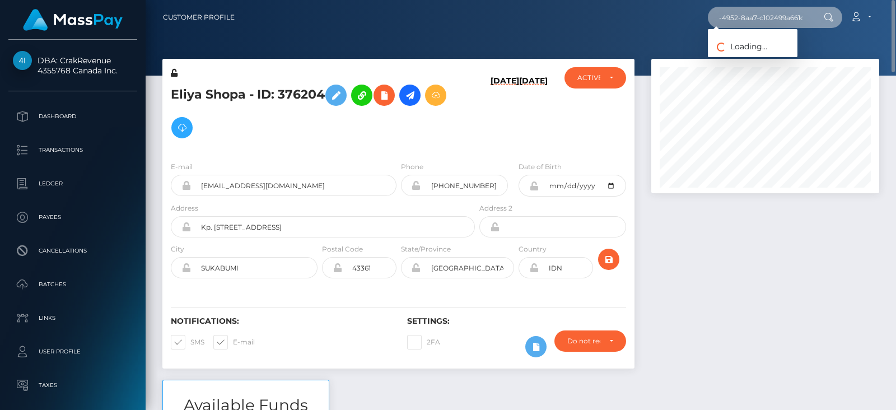
type input "b18d5c6c-6741-4952-8aa7-c102499a661c"
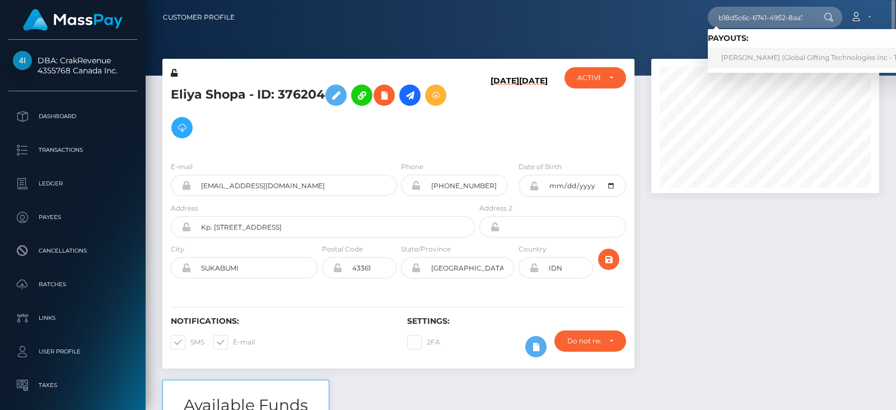
click at [744, 57] on link "CLAUDIA ELENA PETREA (Global Gifting Technologies Inc - Throne)" at bounding box center [821, 58] width 226 height 21
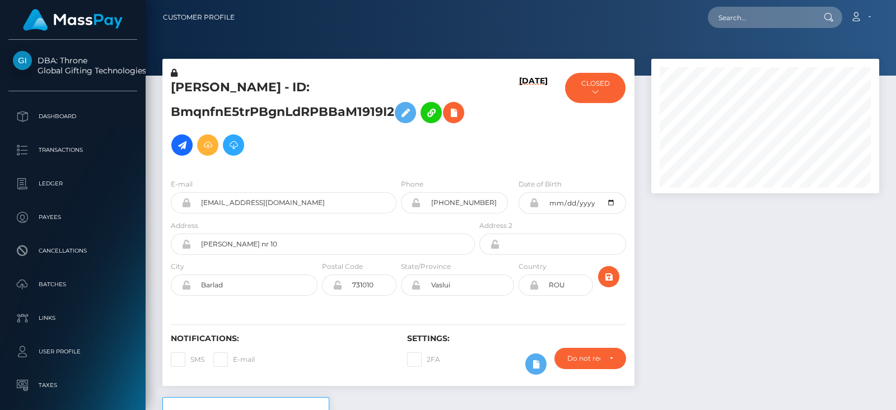
scroll to position [134, 227]
click at [657, 256] on div at bounding box center [765, 228] width 245 height 338
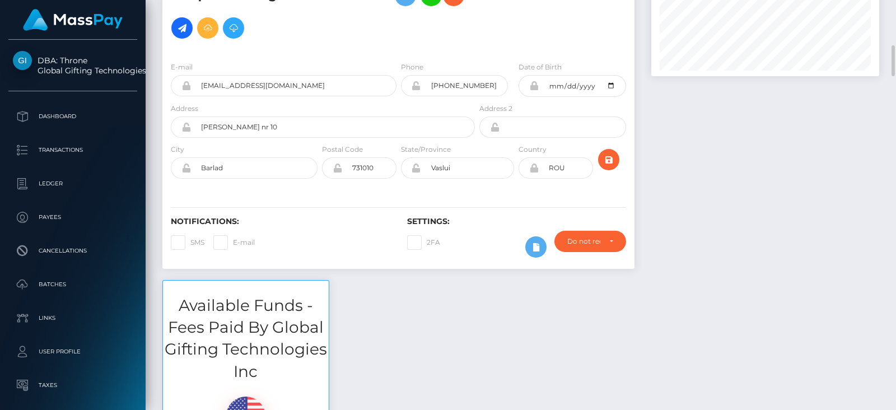
scroll to position [202, 0]
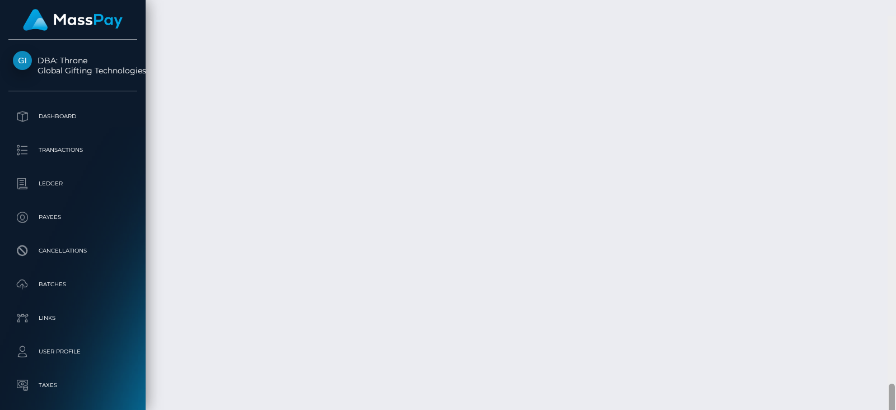
scroll to position [5188, 0]
drag, startPoint x: 891, startPoint y: 99, endPoint x: 896, endPoint y: 407, distance: 307.5
click at [896, 407] on div at bounding box center [892, 205] width 8 height 410
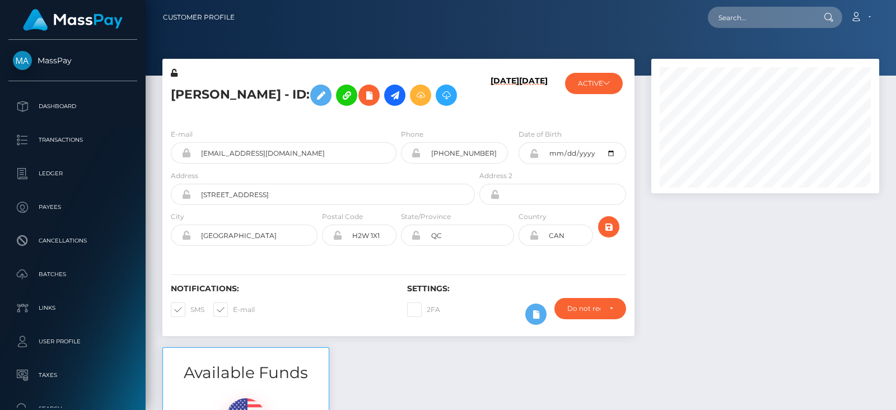
scroll to position [134, 227]
click at [596, 92] on button "ACTIVE" at bounding box center [594, 83] width 58 height 21
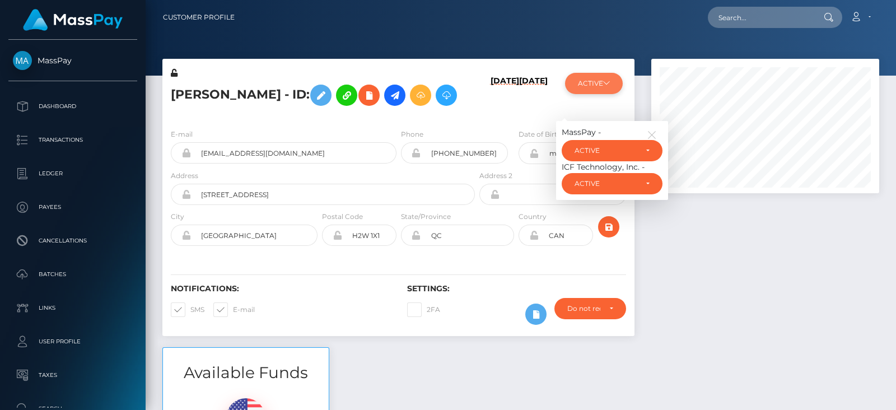
click at [596, 88] on button "ACTIVE" at bounding box center [594, 83] width 58 height 21
click at [652, 136] on icon "button" at bounding box center [652, 135] width 10 height 10
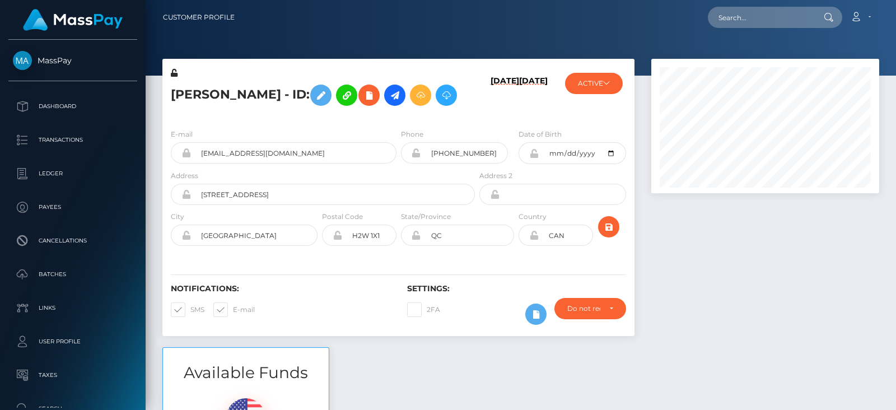
click at [721, 248] on div at bounding box center [765, 203] width 245 height 288
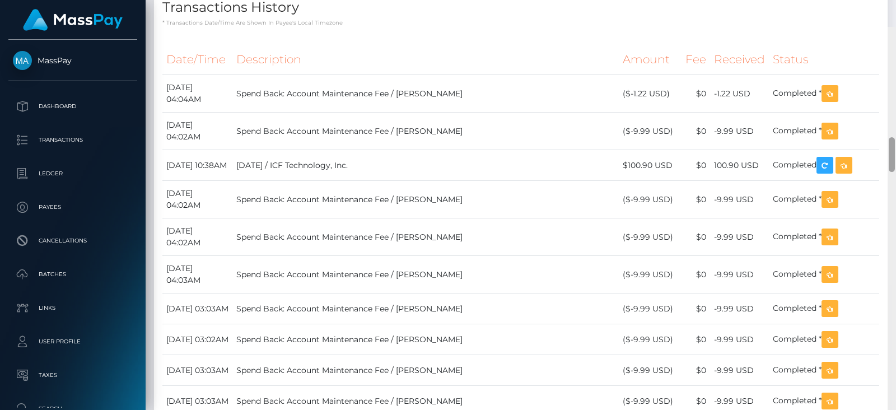
scroll to position [1255, 0]
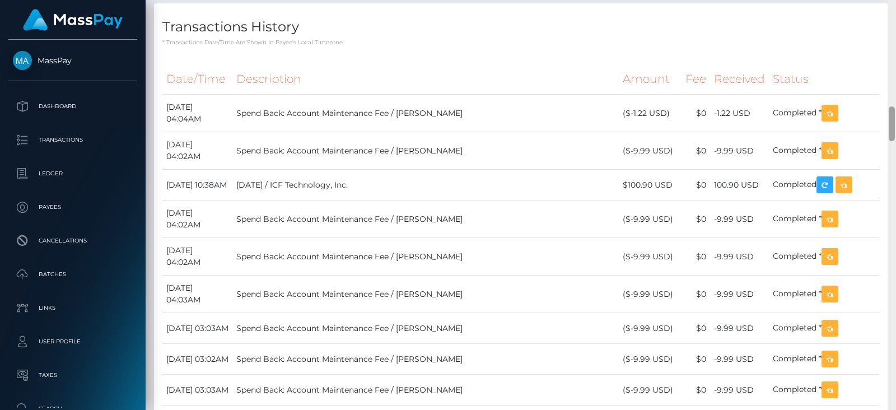
drag, startPoint x: 893, startPoint y: 35, endPoint x: 896, endPoint y: 124, distance: 89.6
click at [896, 124] on div at bounding box center [892, 205] width 8 height 410
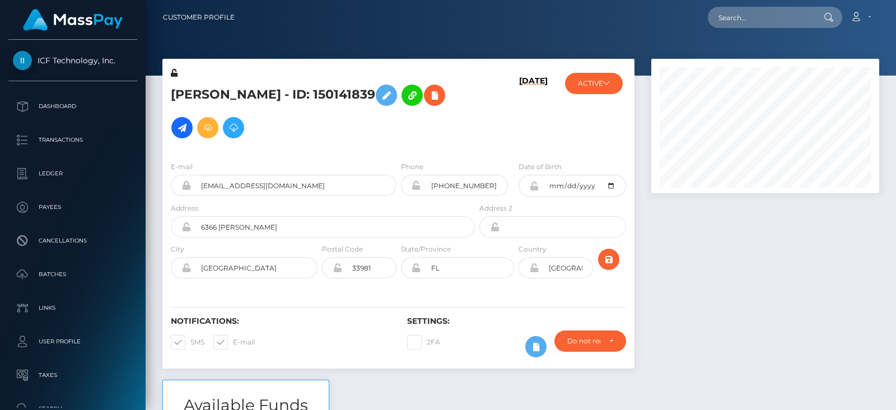
scroll to position [134, 227]
click at [750, 271] on div at bounding box center [765, 219] width 245 height 321
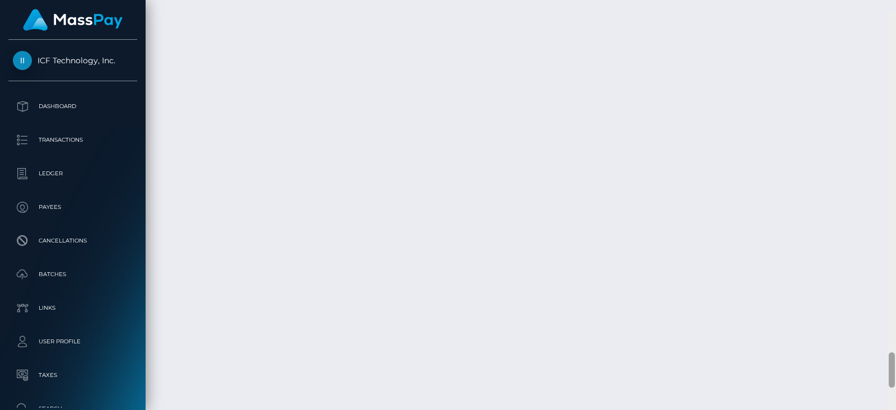
scroll to position [3942, 0]
drag, startPoint x: 894, startPoint y: 32, endPoint x: 896, endPoint y: 351, distance: 319.2
click at [896, 351] on div at bounding box center [892, 205] width 8 height 410
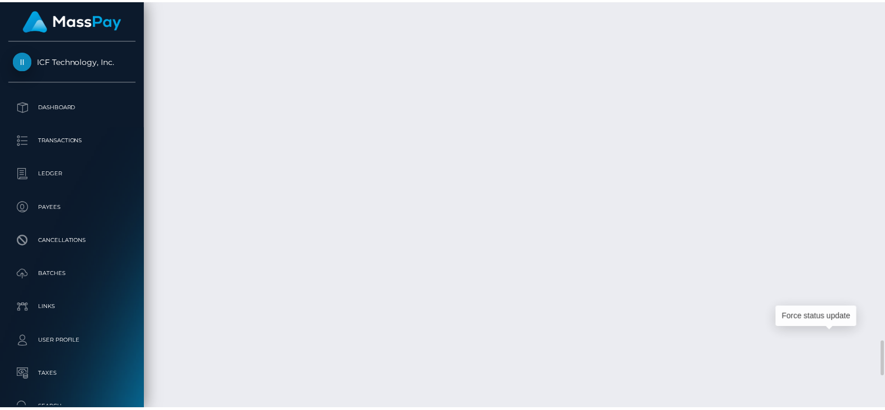
scroll to position [134, 227]
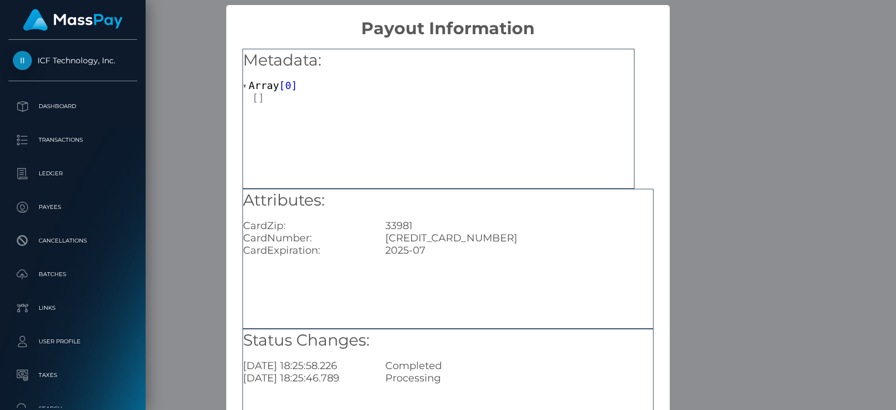
click at [701, 269] on div "× Payout Information Metadata: Array [ 0 ] Attributes: CardZip: 33981 CardNumbe…" at bounding box center [448, 205] width 896 height 410
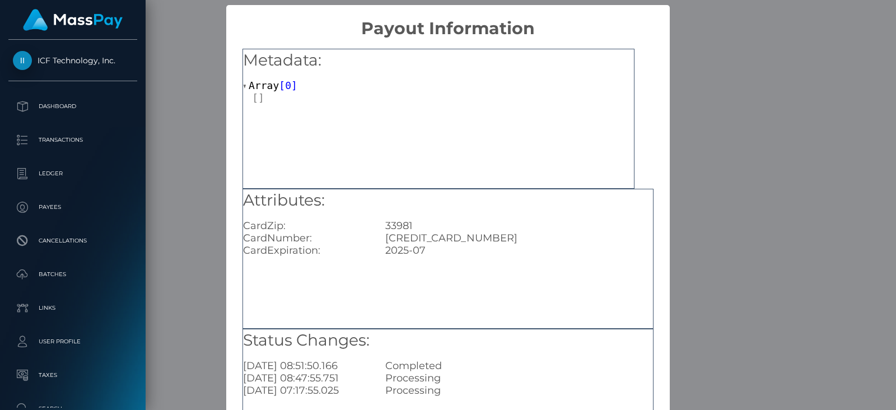
click at [689, 137] on div "× Payout Information Metadata: Array [ 0 ] Attributes: CardZip: 33981 CardNumbe…" at bounding box center [448, 205] width 896 height 410
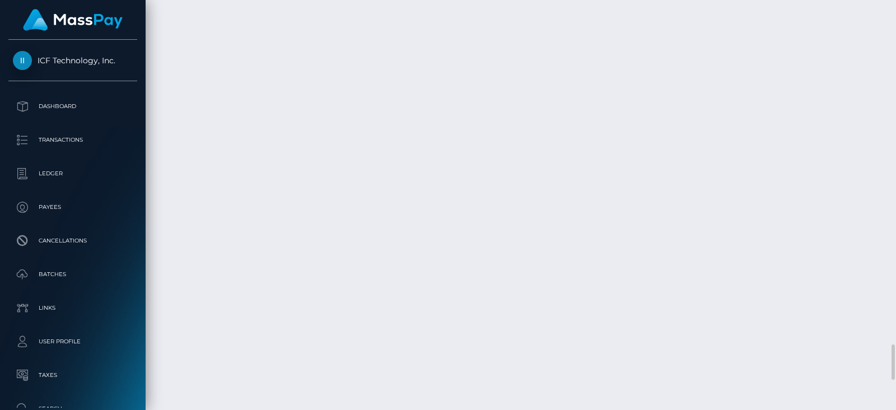
scroll to position [134, 227]
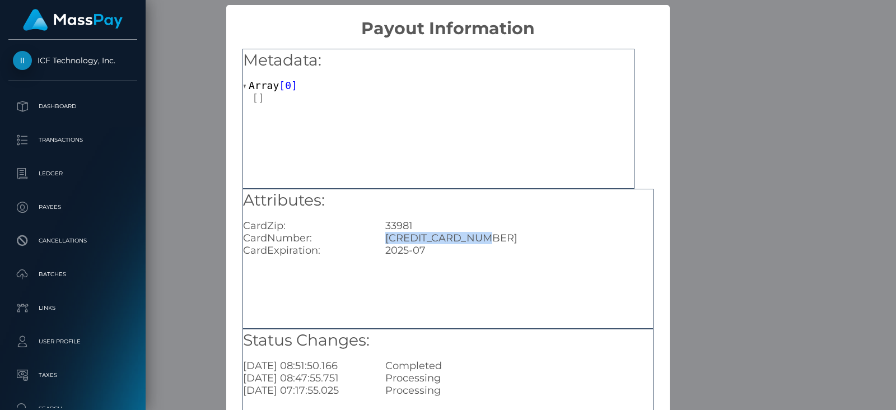
drag, startPoint x: 479, startPoint y: 237, endPoint x: 381, endPoint y: 239, distance: 98.0
click at [381, 239] on div "5143773465715992" at bounding box center [519, 238] width 285 height 12
copy div "5143773465715992"
click at [179, 210] on div "× Payout Information Metadata: Array [ 0 ] Attributes: CardZip: 33981 CardNumbe…" at bounding box center [448, 205] width 896 height 410
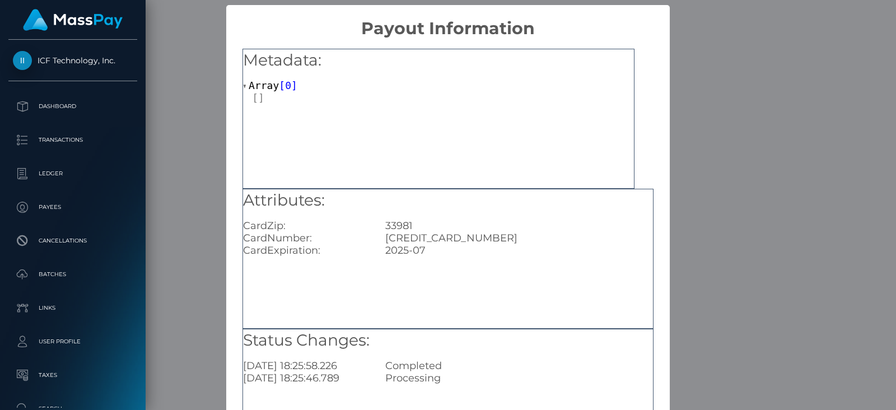
click at [694, 243] on div "× Payout Information Metadata: Array [ 0 ] Attributes: CardZip: 33981 CardNumbe…" at bounding box center [448, 205] width 896 height 410
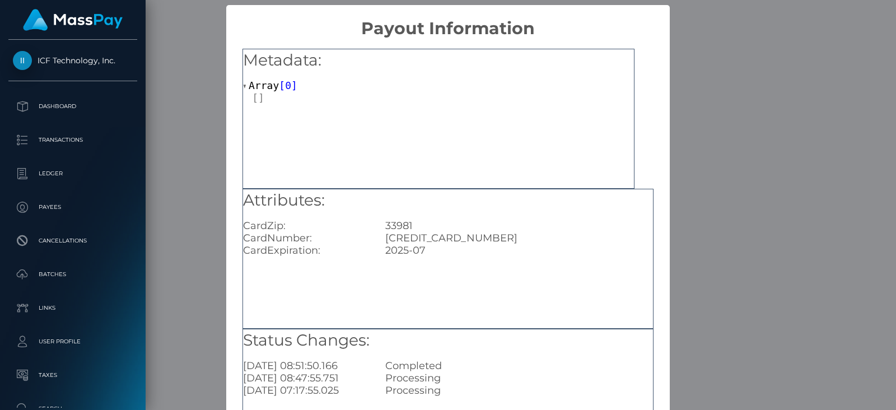
click at [199, 208] on div "× Payout Information Metadata: Array [ 0 ] Attributes: CardZip: 33981 CardNumbe…" at bounding box center [448, 205] width 896 height 410
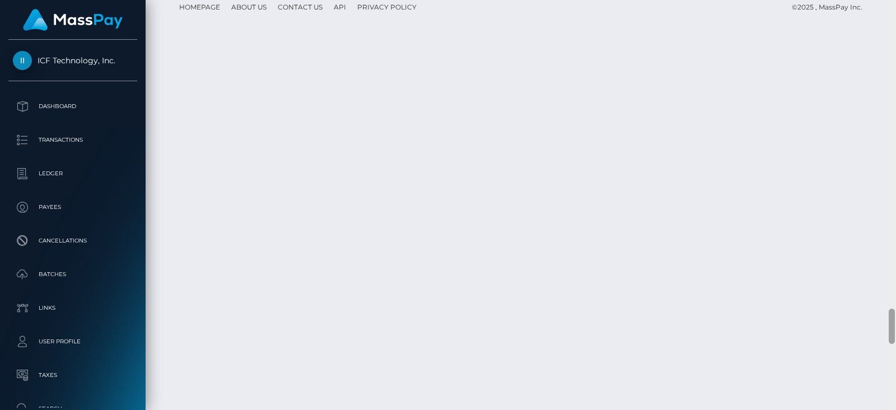
click at [891, 43] on div at bounding box center [892, 205] width 8 height 410
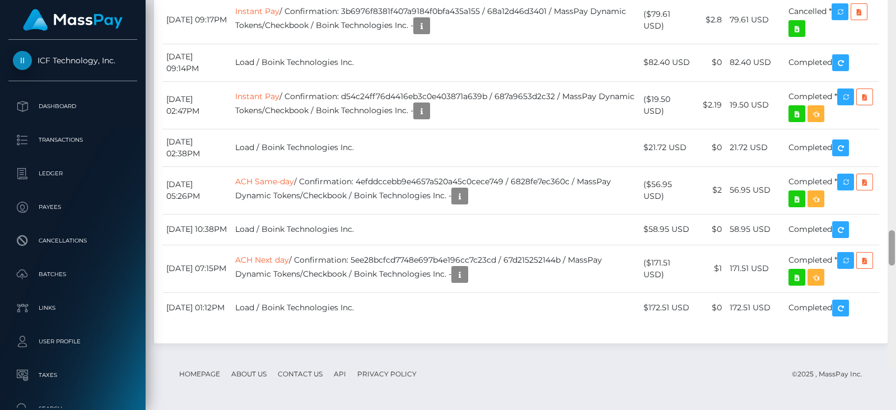
click at [891, 43] on div at bounding box center [892, 162] width 8 height 410
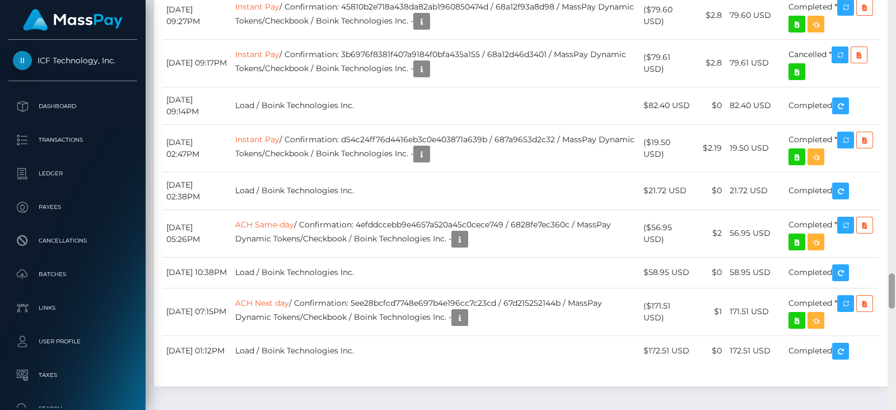
click at [891, 43] on div at bounding box center [892, 205] width 8 height 410
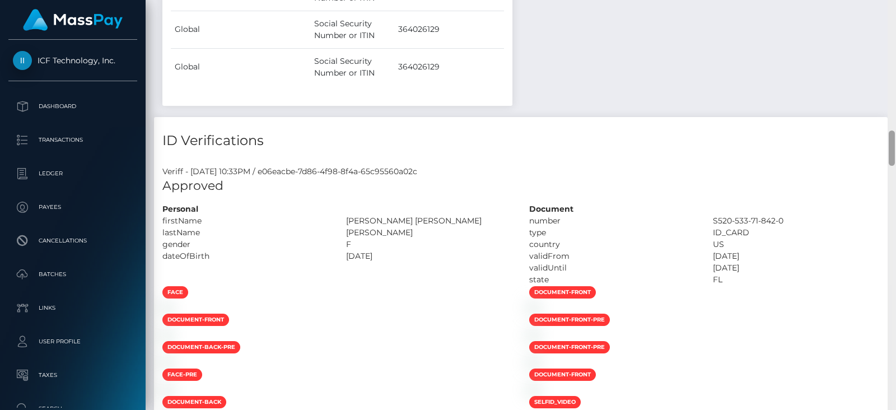
click at [891, 43] on div at bounding box center [892, 205] width 8 height 410
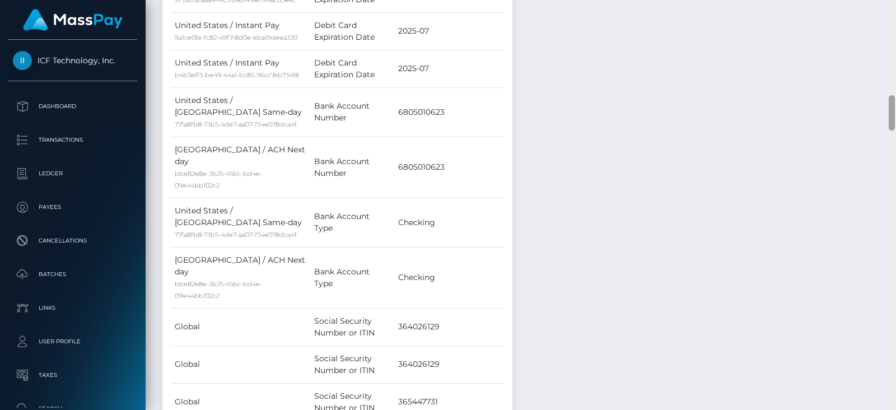
click at [891, 43] on div at bounding box center [892, 205] width 8 height 410
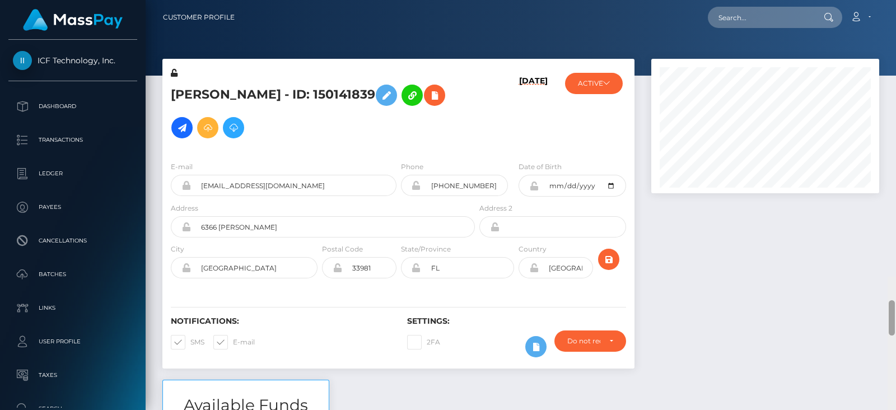
drag, startPoint x: 891, startPoint y: 43, endPoint x: 867, endPoint y: -24, distance: 70.7
click at [867, 0] on html "ICF Technology, Inc. Dashboard Transactions Ledger Payees Batches" at bounding box center [448, 205] width 896 height 410
click at [767, 21] on input "text" at bounding box center [760, 17] width 105 height 21
paste input "[EMAIL_ADDRESS][DOMAIN_NAME]"
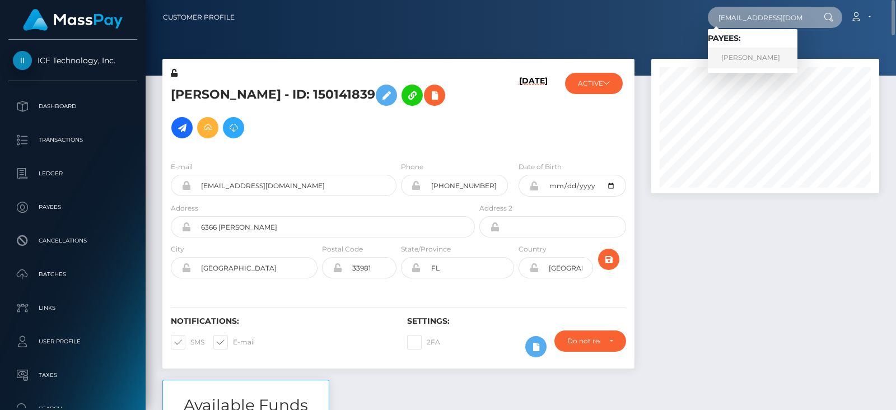
type input "[EMAIL_ADDRESS][DOMAIN_NAME]"
click at [753, 55] on link "Shania Pearce" at bounding box center [753, 58] width 90 height 21
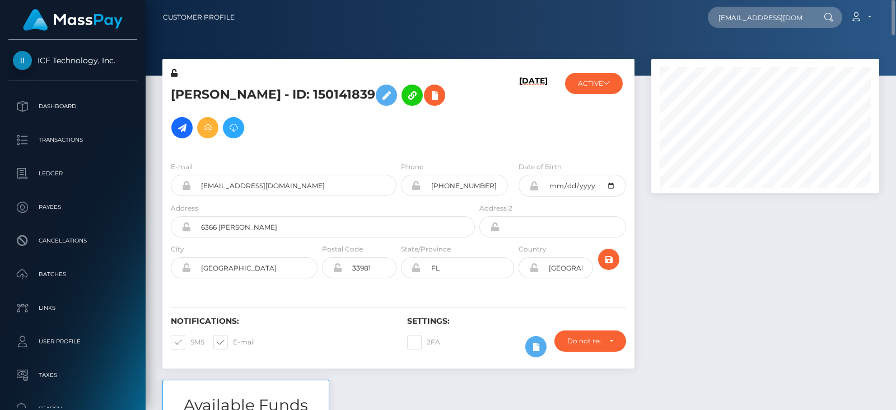
click at [792, 273] on div at bounding box center [765, 219] width 245 height 321
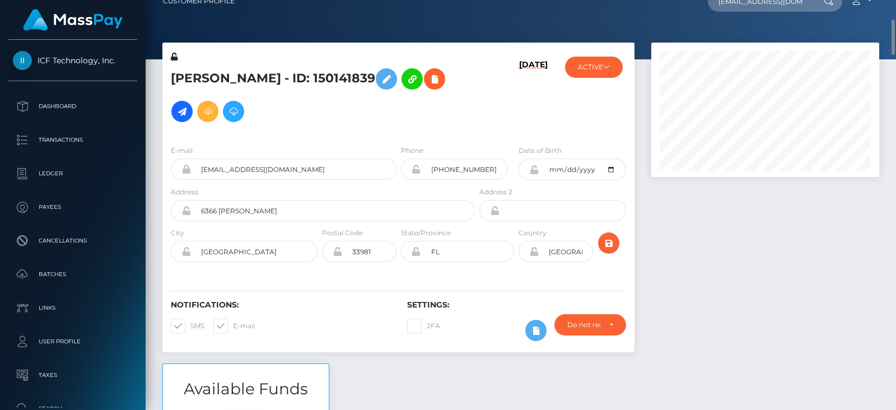
scroll to position [33, 0]
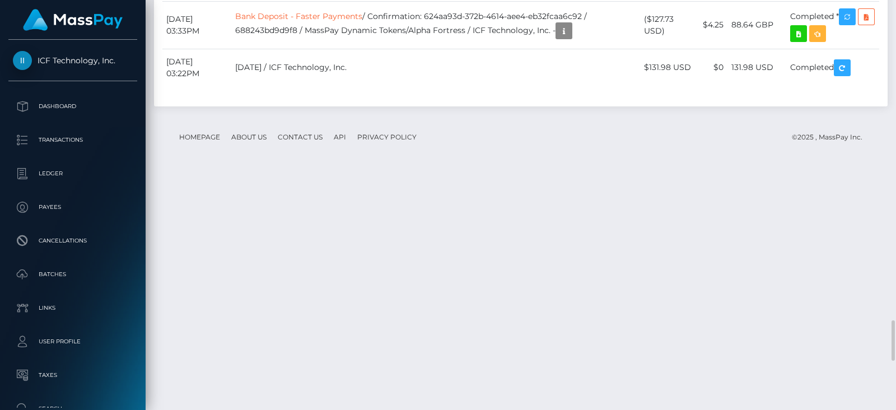
scroll to position [134, 227]
drag, startPoint x: 356, startPoint y: 234, endPoint x: 159, endPoint y: 222, distance: 197.5
drag, startPoint x: 165, startPoint y: 223, endPoint x: 835, endPoint y: 226, distance: 669.9
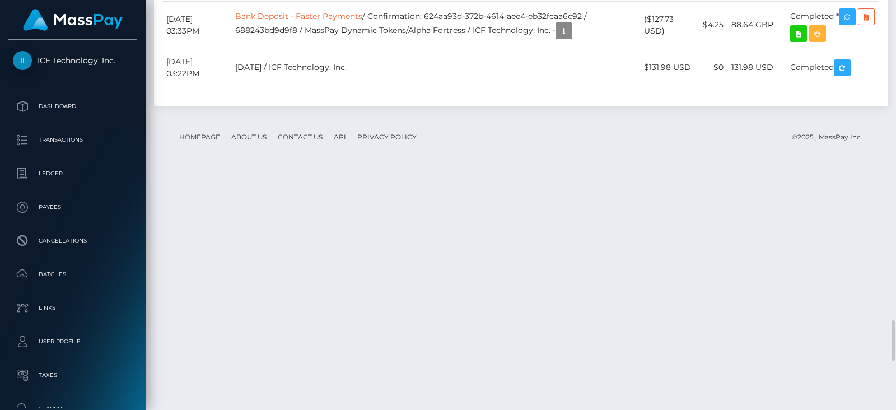
copy tr "[DATE] 08:34AM RTP - Real Time Payments / 68a033f11bdb9 / MassPay Dynamic Token…"
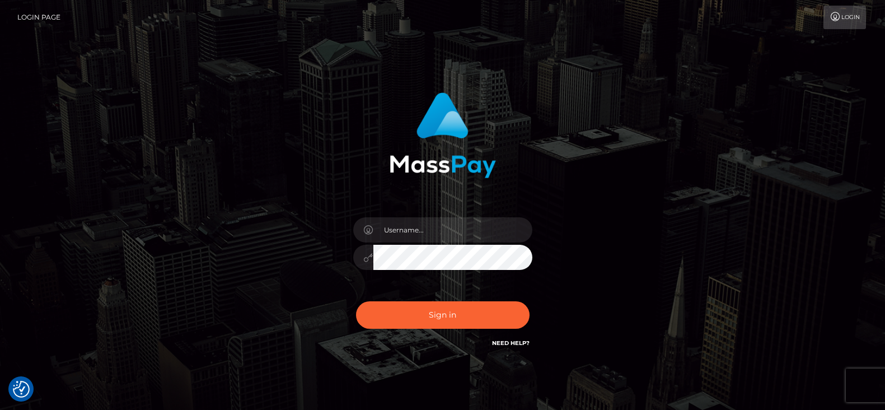
checkbox input "true"
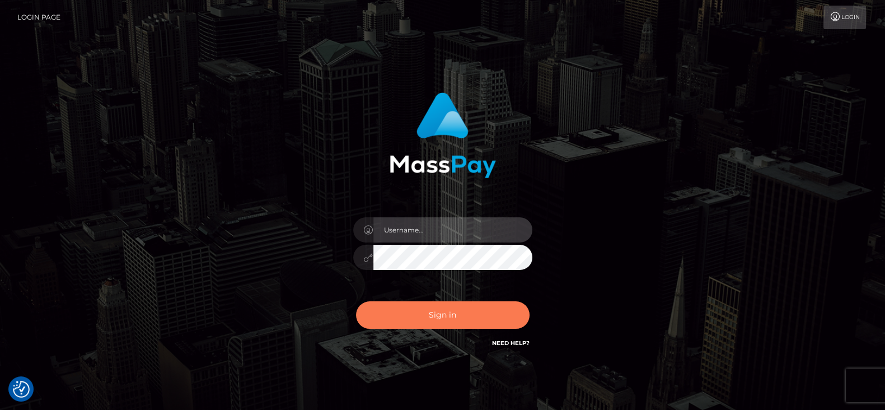
type input "fr.es"
click at [505, 323] on button "Sign in" at bounding box center [443, 314] width 174 height 27
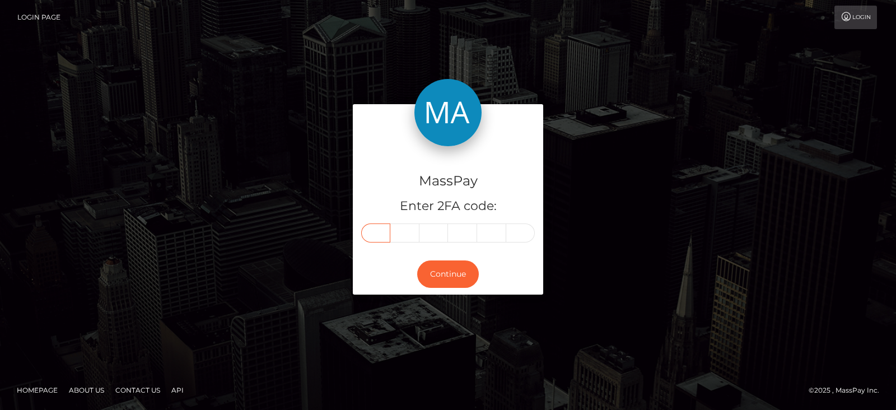
click at [380, 229] on input "text" at bounding box center [375, 232] width 29 height 19
paste input "7"
type input "7"
type input "0"
type input "7"
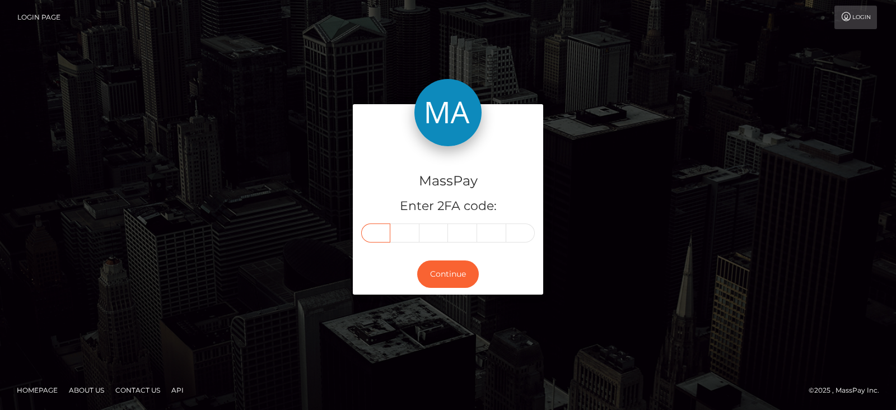
type input "6"
type input "0"
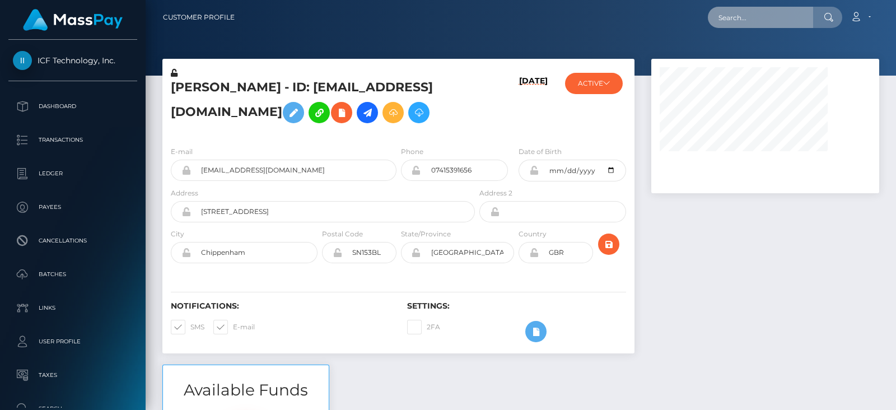
click at [753, 20] on input "text" at bounding box center [760, 17] width 105 height 21
paste input "cd30b20b-e27e-43a3-b4b1-a7aa9487114a"
type input "cd30b20b-e27e-43a3-b4b1-a7aa9487114a"
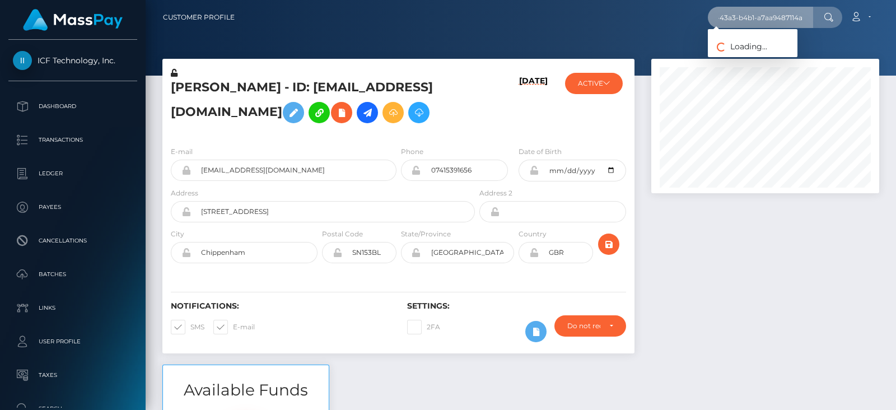
scroll to position [134, 227]
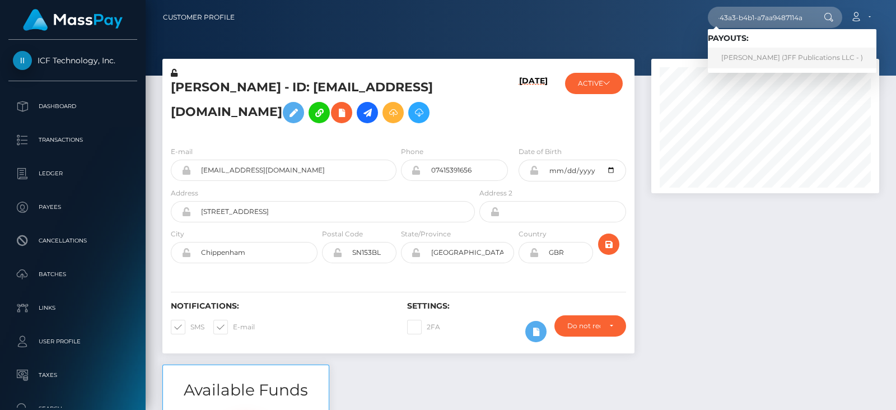
click at [769, 50] on link "Dmitrii Larin (JFF Publications LLC - )" at bounding box center [792, 58] width 169 height 21
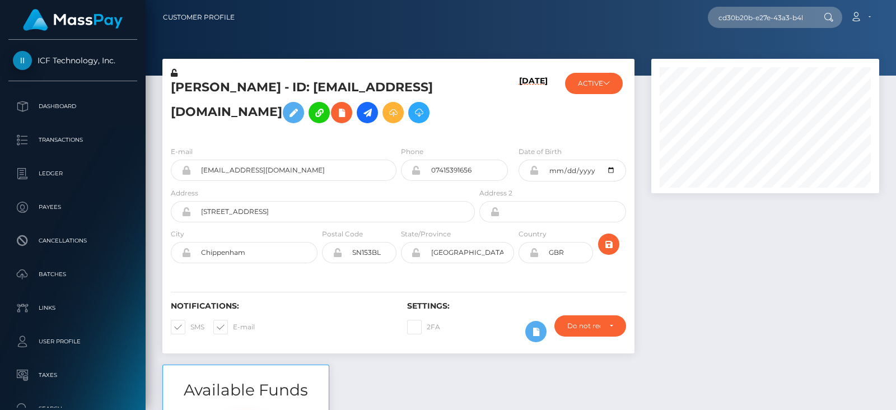
click at [776, 257] on div at bounding box center [765, 212] width 245 height 306
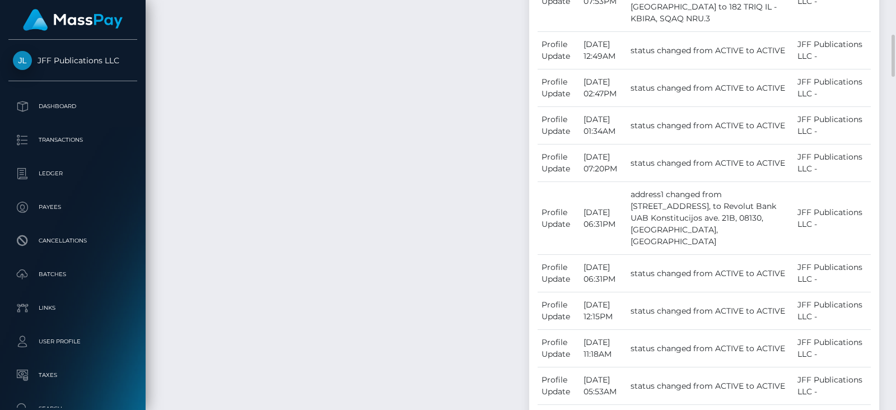
scroll to position [890, 0]
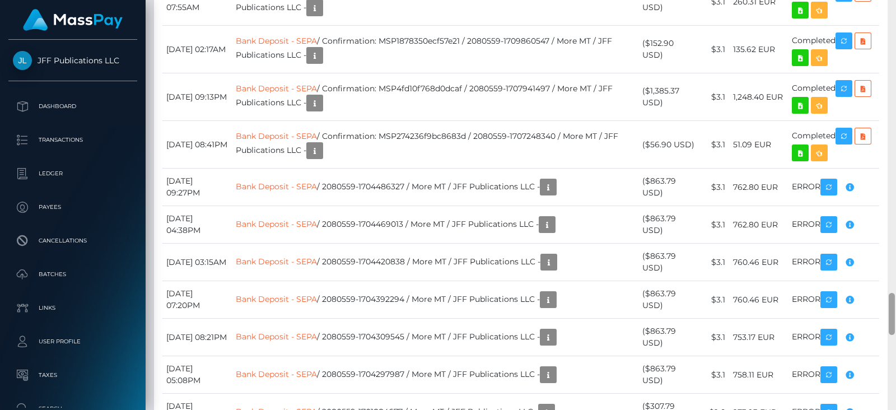
drag, startPoint x: 891, startPoint y: 93, endPoint x: 896, endPoint y: 287, distance: 193.8
click at [896, 287] on div at bounding box center [892, 205] width 8 height 410
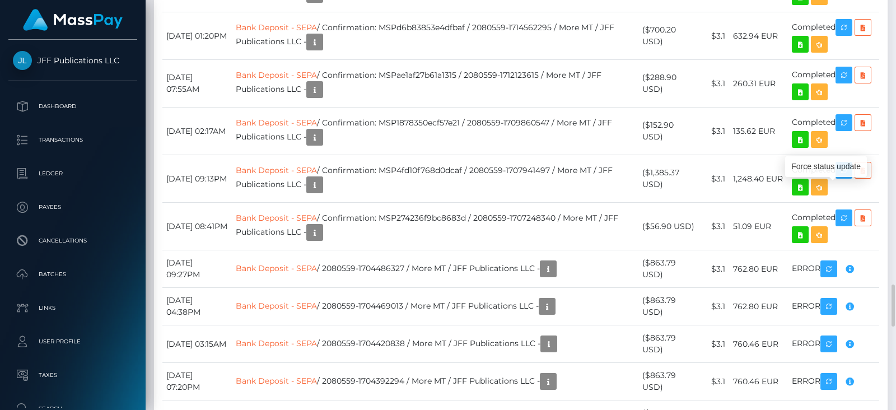
scroll to position [134, 227]
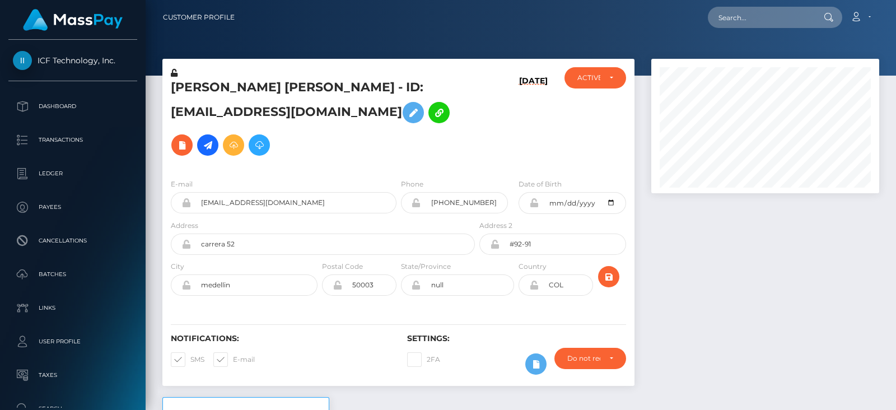
scroll to position [594, 0]
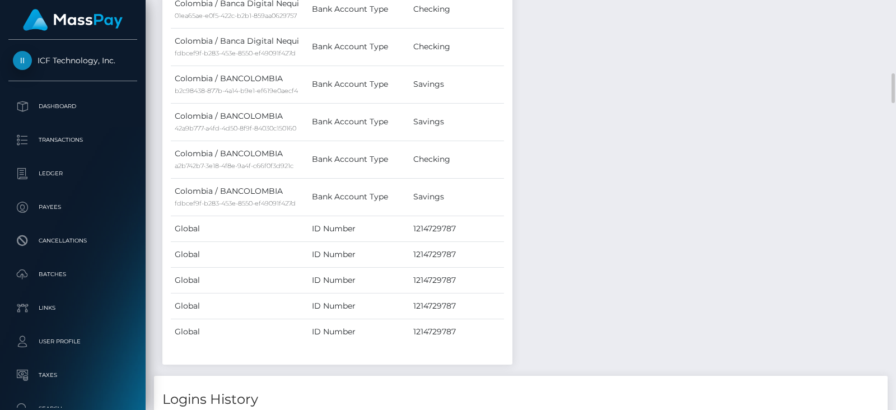
click at [889, 240] on div at bounding box center [892, 205] width 8 height 410
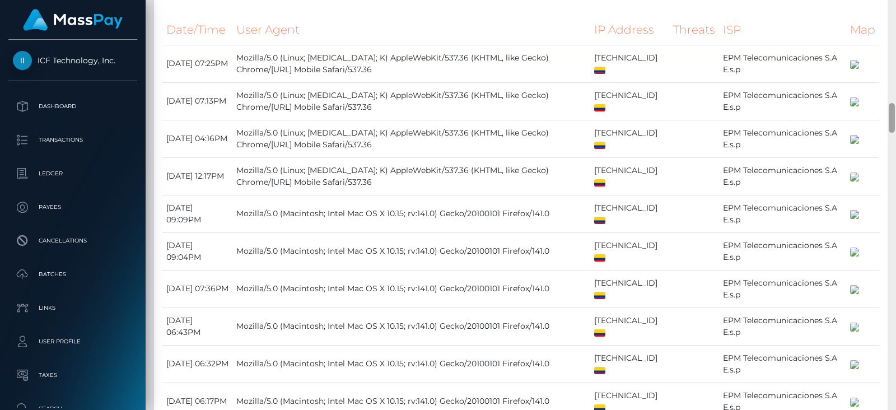
drag, startPoint x: 0, startPoint y: 0, endPoint x: 889, endPoint y: 239, distance: 921.0
click at [889, 239] on div at bounding box center [892, 205] width 8 height 410
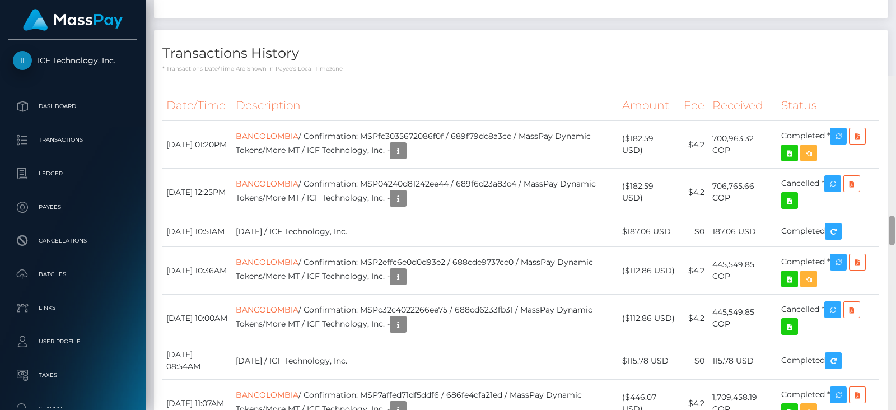
scroll to position [1805, 0]
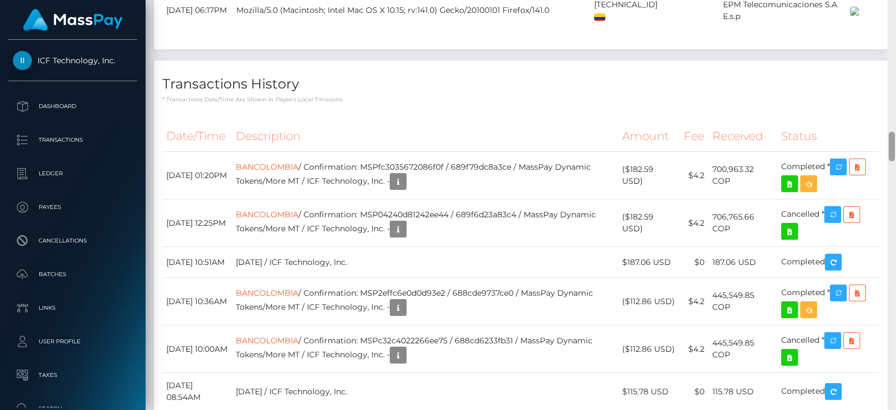
drag, startPoint x: 890, startPoint y: 181, endPoint x: 892, endPoint y: 150, distance: 31.4
click at [892, 150] on div at bounding box center [892, 147] width 6 height 30
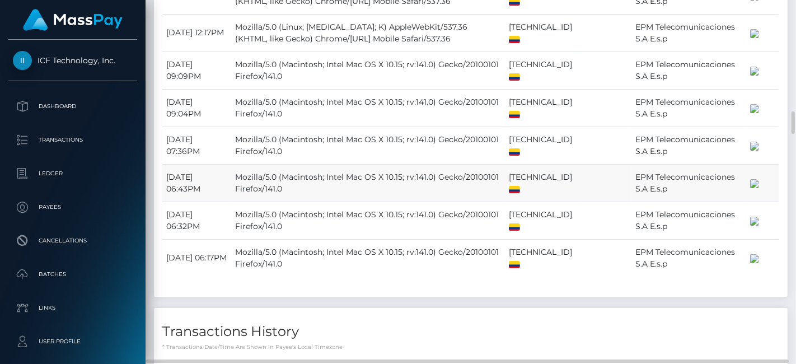
scroll to position [134, 194]
drag, startPoint x: 863, startPoint y: 1, endPoint x: 515, endPoint y: 197, distance: 399.2
click at [515, 164] on td "190.240.136.159" at bounding box center [543, 146] width 77 height 38
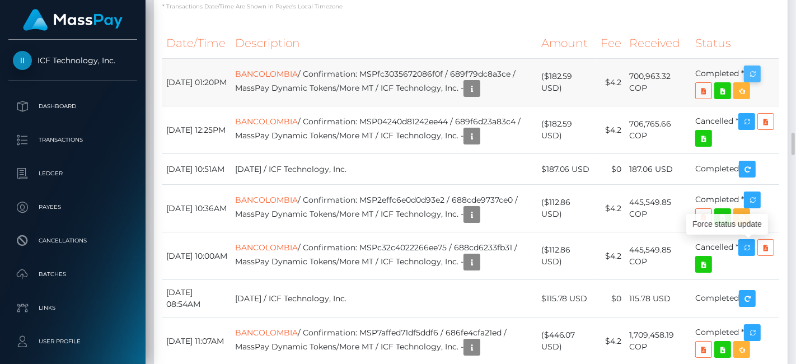
click at [759, 81] on icon "button" at bounding box center [752, 74] width 13 height 14
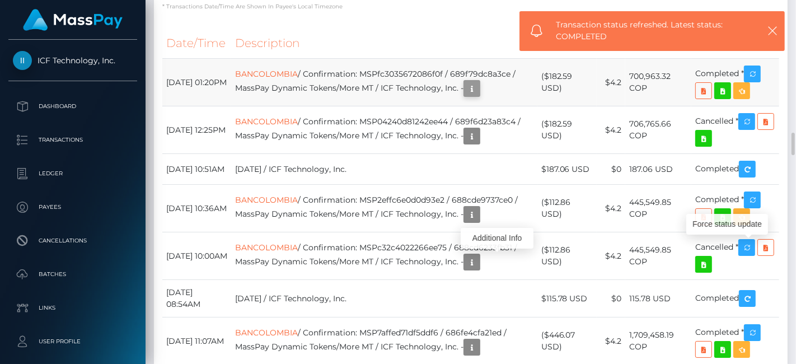
click at [479, 96] on icon "button" at bounding box center [471, 89] width 13 height 14
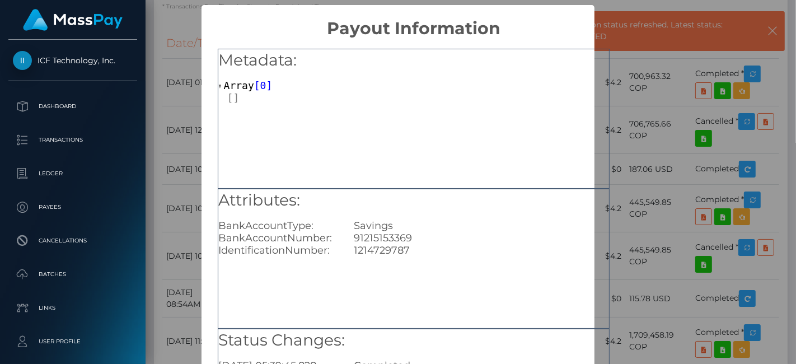
click at [285, 209] on h5 "Attributes:" at bounding box center [413, 200] width 391 height 22
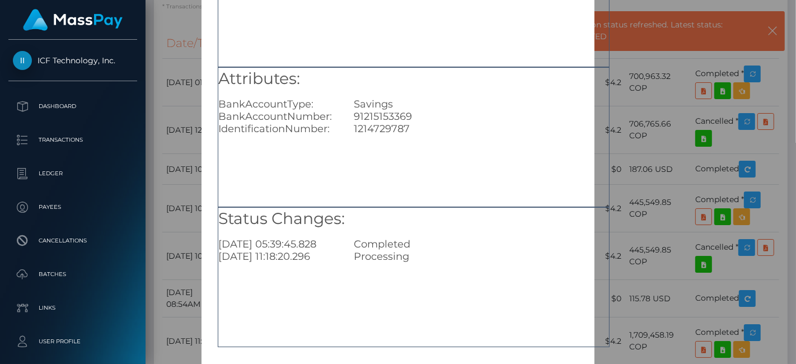
scroll to position [124, 0]
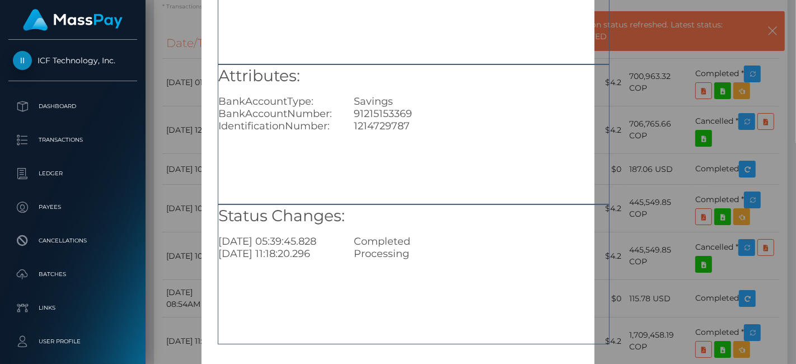
click at [168, 152] on div "× Payout Information Metadata: Array [ 0 ] Attributes: BankAccountType: Savings…" at bounding box center [398, 182] width 796 height 364
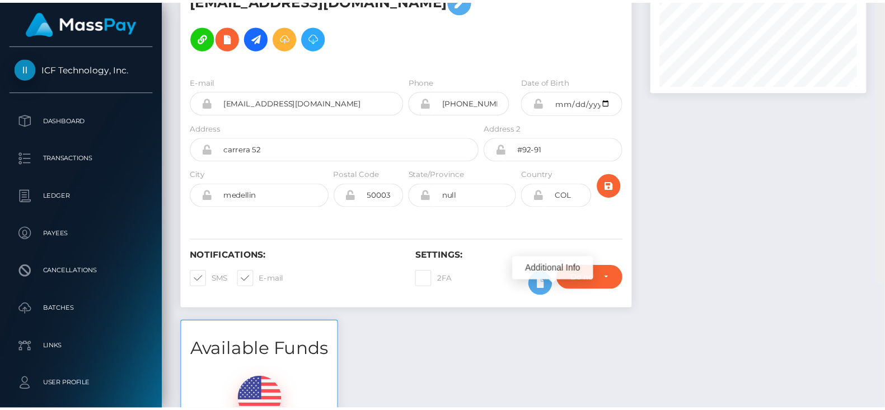
scroll to position [0, 0]
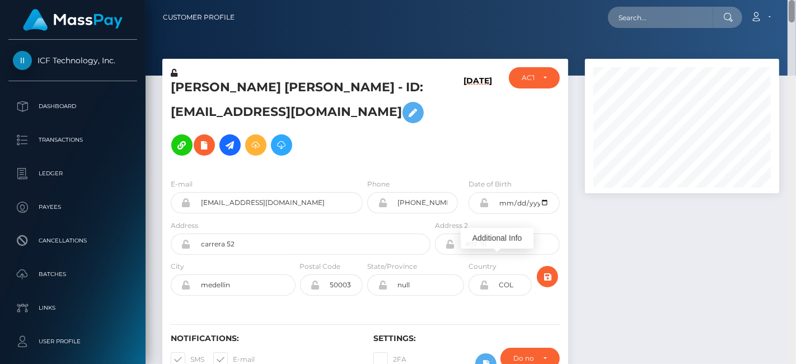
drag, startPoint x: 791, startPoint y: 152, endPoint x: 791, endPoint y: 10, distance: 142.3
click at [791, 10] on div "Customer Profile Loading... Loading..." at bounding box center [471, 182] width 651 height 364
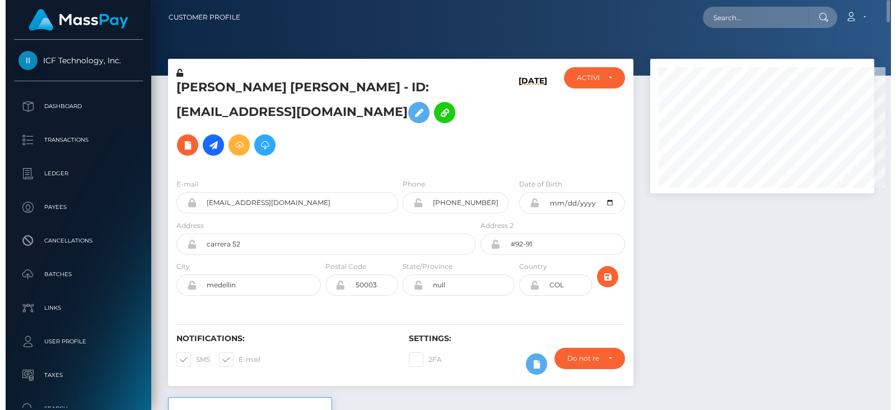
scroll to position [134, 224]
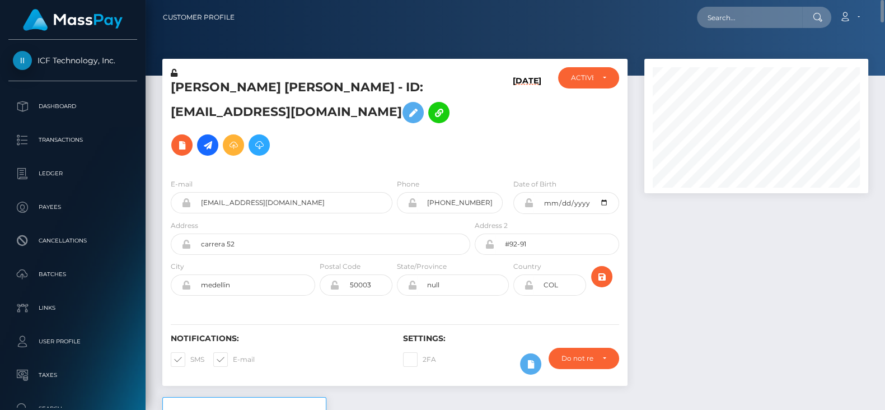
drag, startPoint x: 745, startPoint y: 0, endPoint x: 625, endPoint y: 142, distance: 186.0
click at [625, 142] on div "ACTIVE DEACTIVE CLOSED ACTIVE" at bounding box center [588, 118] width 77 height 102
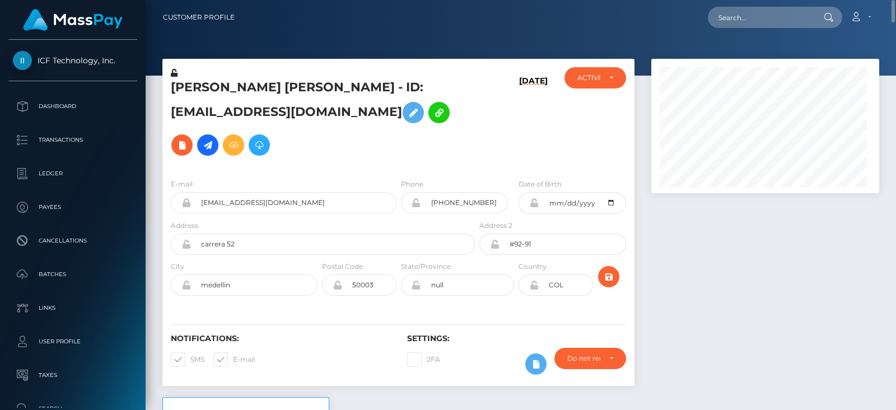
scroll to position [134, 227]
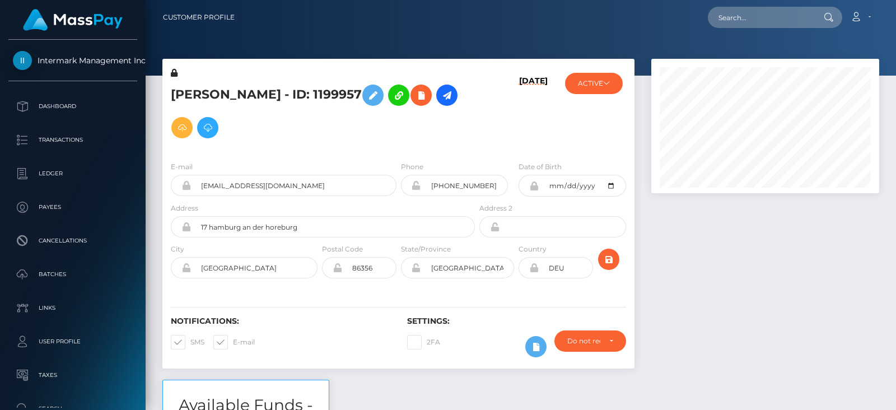
scroll to position [134, 227]
click at [756, 253] on div at bounding box center [765, 219] width 245 height 321
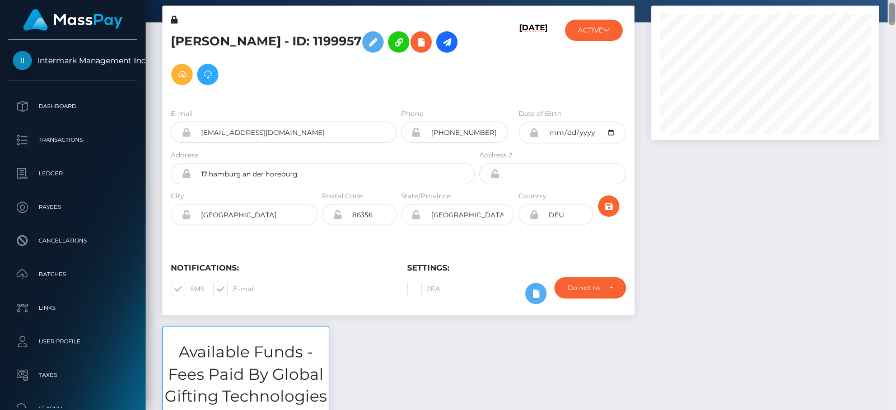
drag, startPoint x: 891, startPoint y: 22, endPoint x: 894, endPoint y: 12, distance: 10.6
click at [894, 12] on div at bounding box center [892, 14] width 6 height 22
drag, startPoint x: 305, startPoint y: 127, endPoint x: 202, endPoint y: 135, distance: 103.9
click at [202, 135] on input "ladyjennarose@outlook.com" at bounding box center [294, 132] width 206 height 21
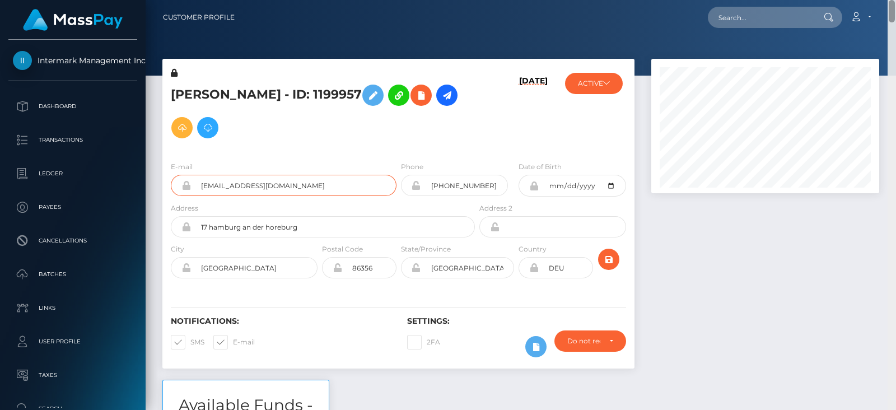
drag, startPoint x: 889, startPoint y: 11, endPoint x: 882, endPoint y: -1, distance: 13.8
click at [882, 0] on div "Customer Profile Loading... Loading..." at bounding box center [521, 205] width 750 height 410
paste input "adyjennarose@outlook.com"
click at [779, 18] on input "adyjennarose@outlook.com" at bounding box center [760, 17] width 105 height 21
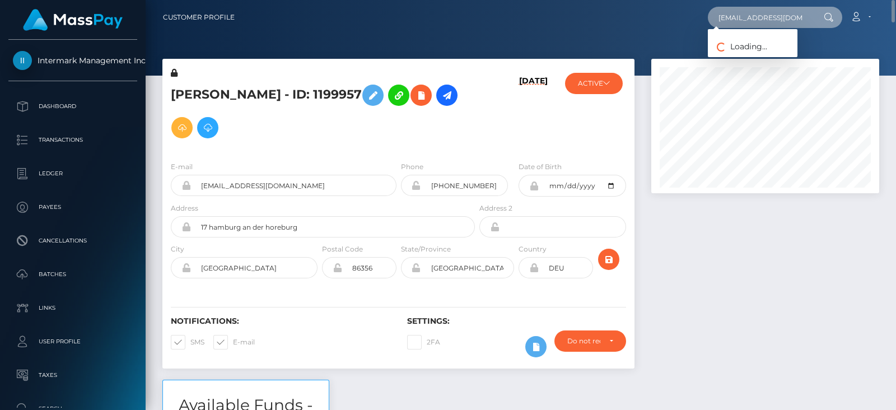
paste input "l"
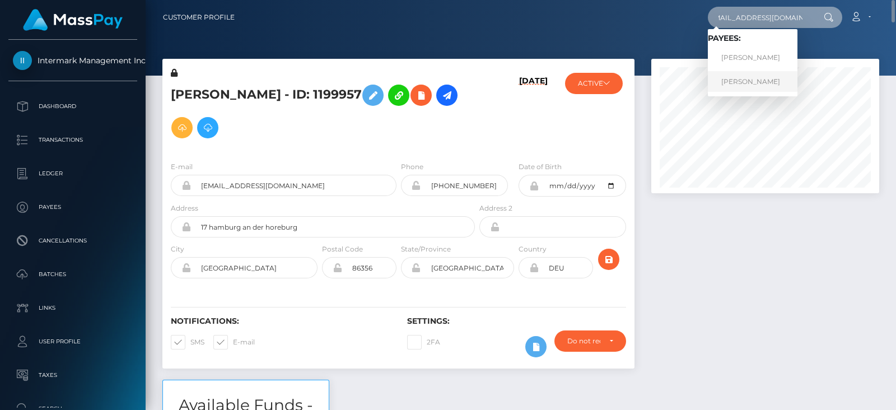
type input "ladyjennarose@outlook.com"
click at [767, 74] on link "DENISE COMTESSE" at bounding box center [753, 81] width 90 height 21
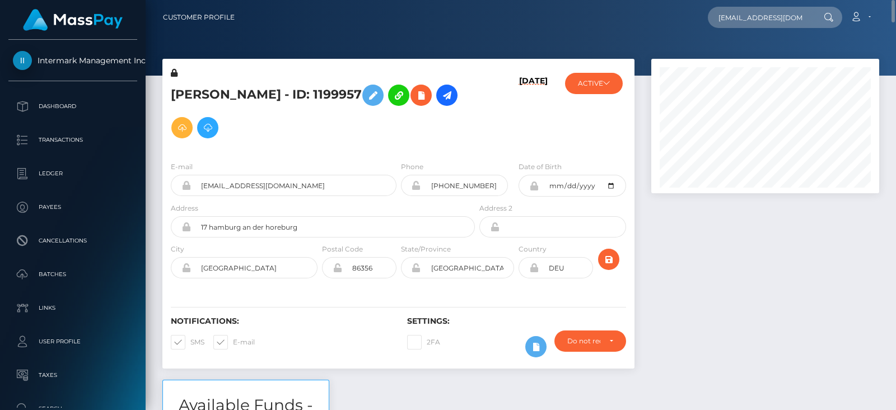
click at [748, 223] on div at bounding box center [765, 219] width 245 height 321
type input "[EMAIL_ADDRESS][DOMAIN_NAME]"
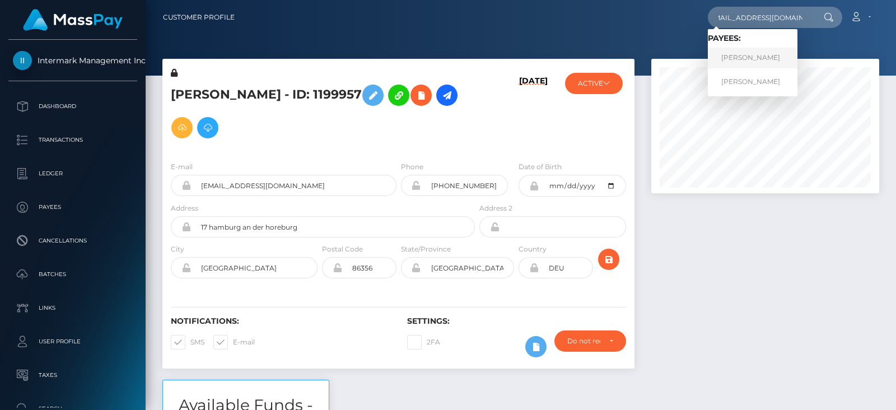
scroll to position [0, 0]
click at [758, 63] on link "DENISE COMTESSE" at bounding box center [753, 58] width 90 height 21
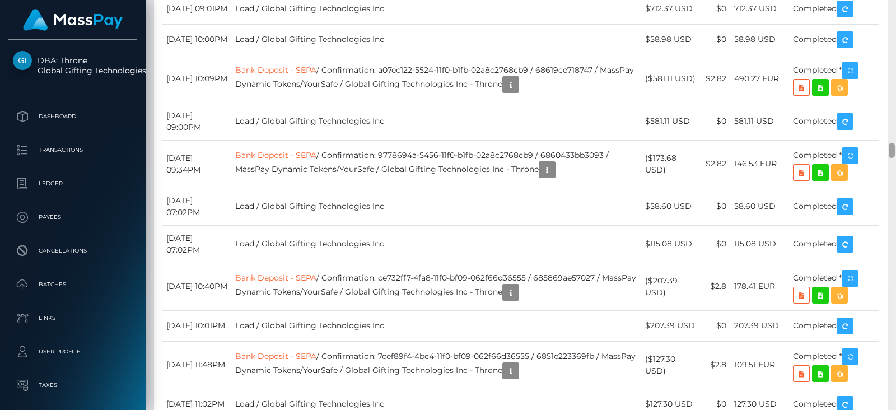
scroll to position [3753, 0]
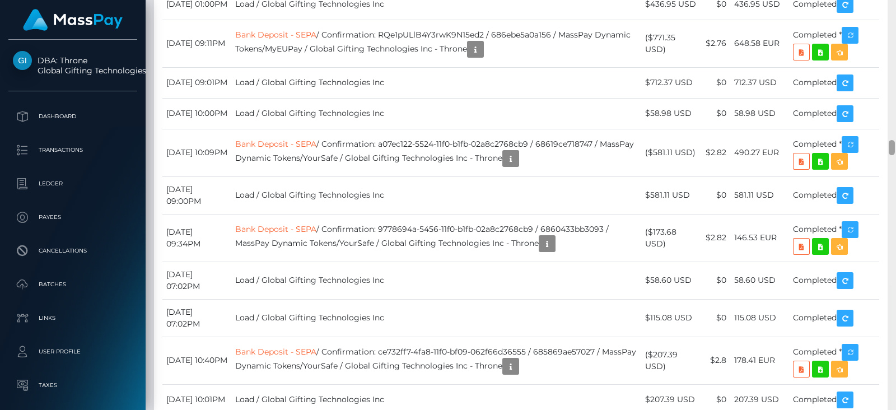
click at [896, 150] on div at bounding box center [892, 205] width 8 height 410
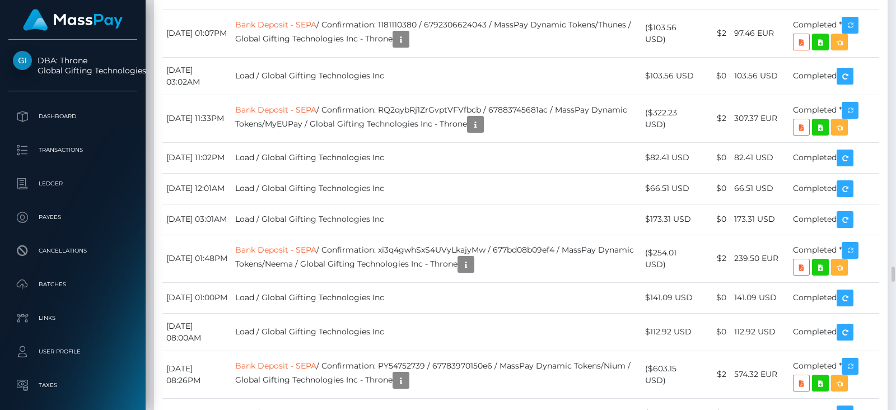
scroll to position [6710, 0]
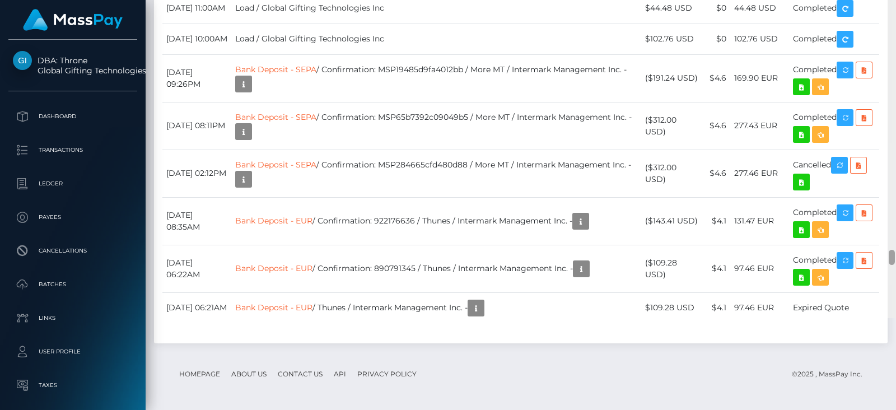
drag, startPoint x: 889, startPoint y: 253, endPoint x: 896, endPoint y: 381, distance: 128.4
click at [896, 318] on div at bounding box center [892, 113] width 8 height 410
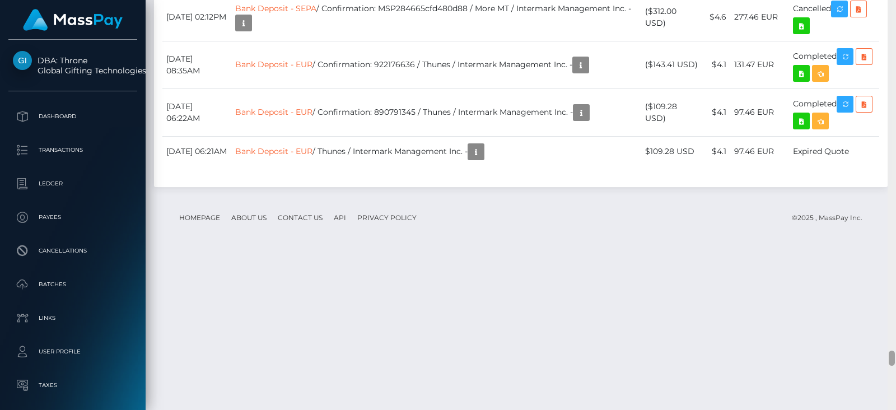
click at [892, 88] on div at bounding box center [892, 205] width 8 height 410
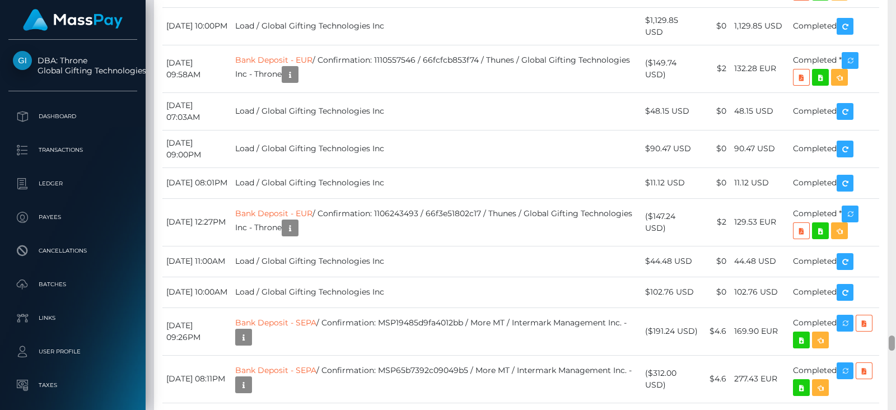
click at [892, 88] on div at bounding box center [892, 205] width 8 height 410
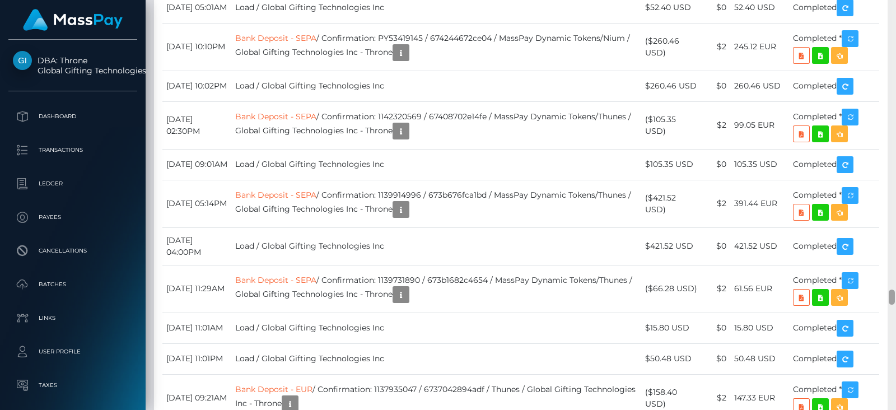
click at [892, 88] on div at bounding box center [892, 205] width 8 height 410
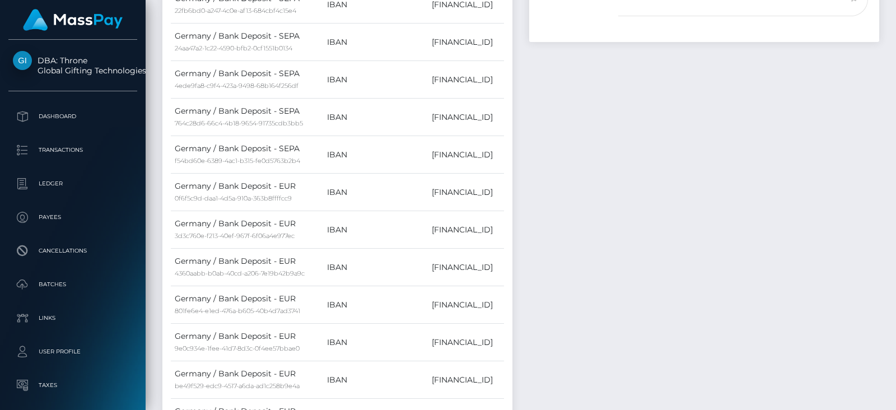
scroll to position [0, 0]
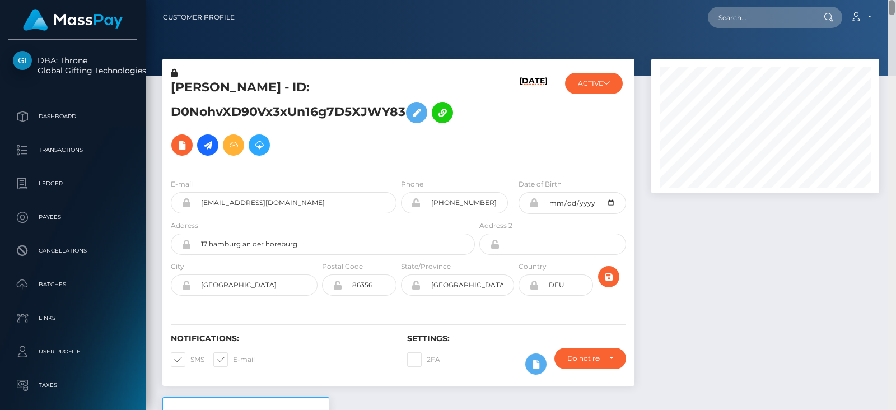
drag, startPoint x: 891, startPoint y: 295, endPoint x: 893, endPoint y: -7, distance: 301.9
click at [893, 0] on html "DBA: Throne Global Gifting Technologies Inc Dashboard Transactions Ledger Payee…" at bounding box center [448, 205] width 896 height 410
click at [175, 76] on icon at bounding box center [174, 73] width 7 height 8
click at [233, 359] on span at bounding box center [233, 359] width 0 height 8
click at [233, 359] on input "E-mail" at bounding box center [236, 355] width 7 height 7
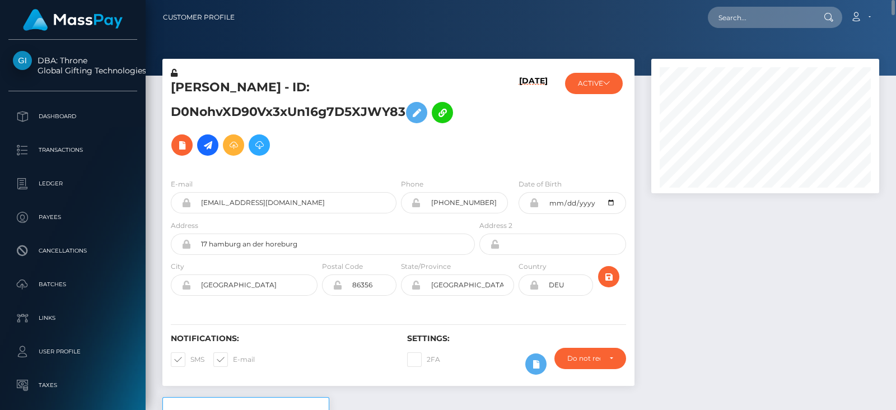
checkbox input "false"
click at [190, 357] on span at bounding box center [190, 359] width 0 height 8
click at [190, 357] on input "SMS" at bounding box center [193, 355] width 7 height 7
checkbox input "false"
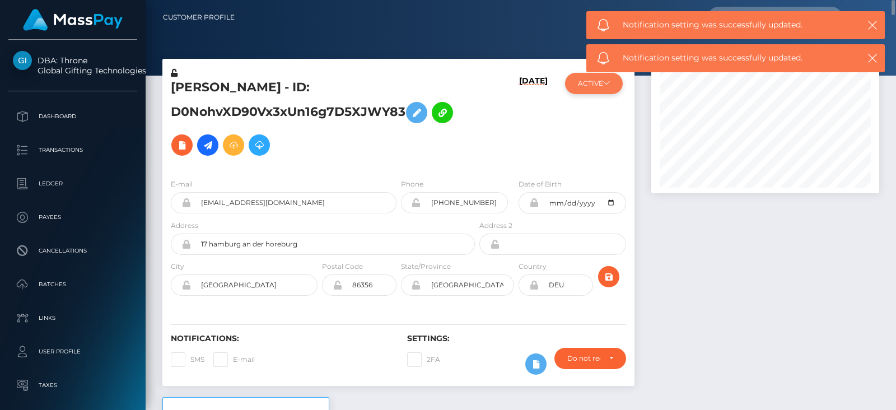
click at [605, 86] on icon at bounding box center [606, 83] width 7 height 7
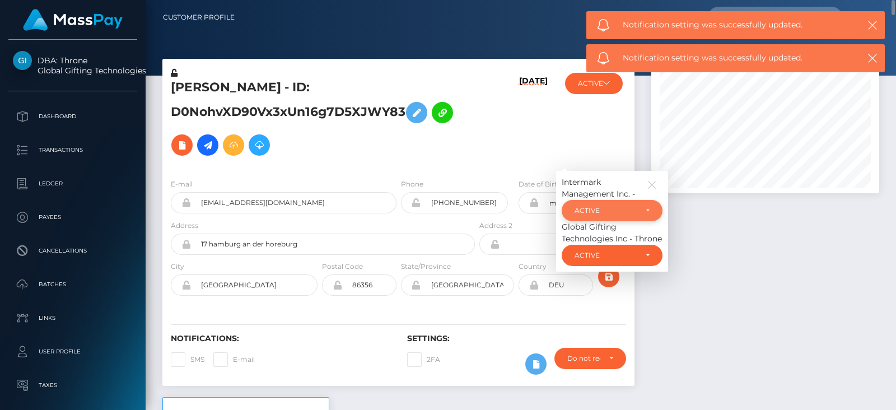
click at [604, 210] on div "ACTIVE" at bounding box center [606, 210] width 62 height 9
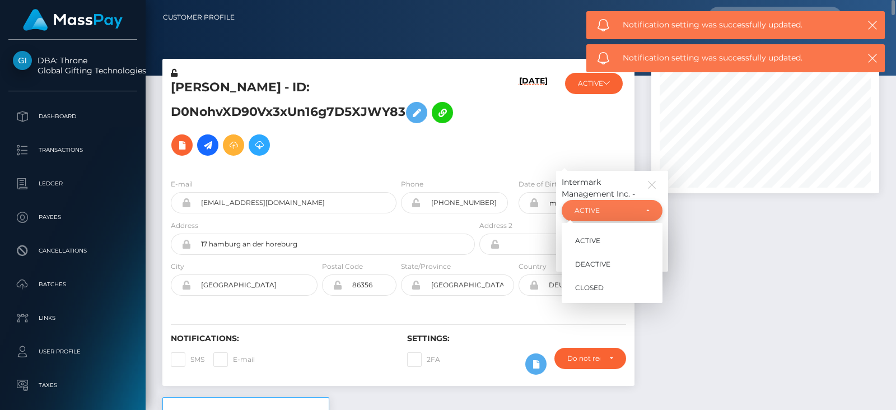
scroll to position [134, 227]
click at [599, 265] on span "DEACTIVE" at bounding box center [592, 264] width 35 height 10
select select "DEACTIVE"
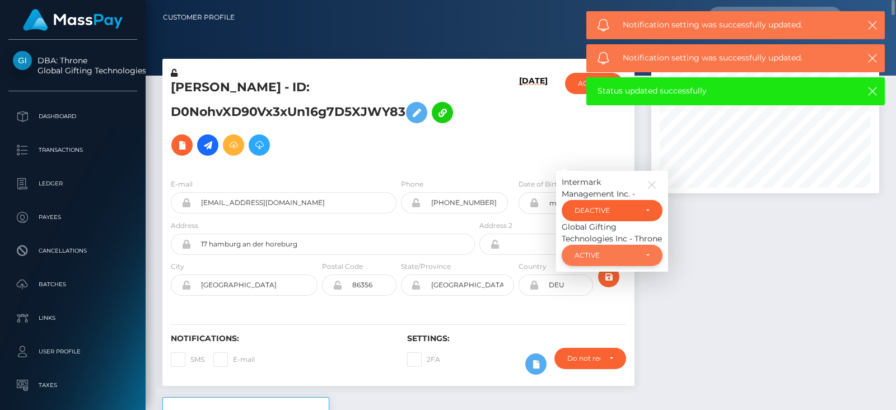
click at [616, 251] on div "ACTIVE" at bounding box center [606, 255] width 62 height 9
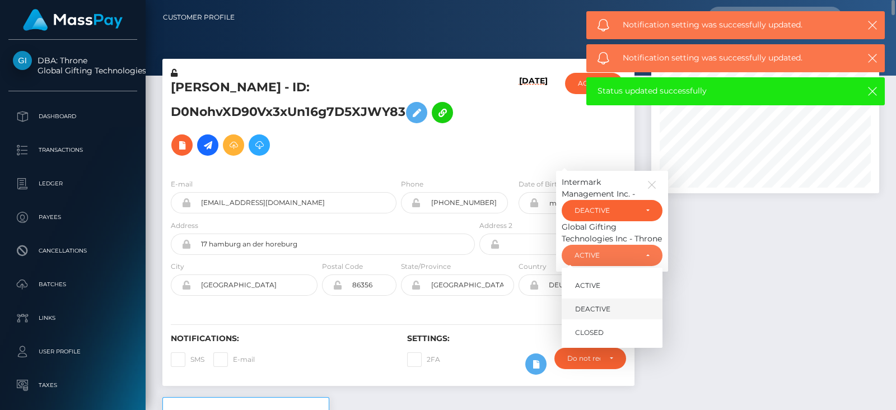
click at [598, 309] on span "DEACTIVE" at bounding box center [592, 309] width 35 height 10
select select "DEACTIVE"
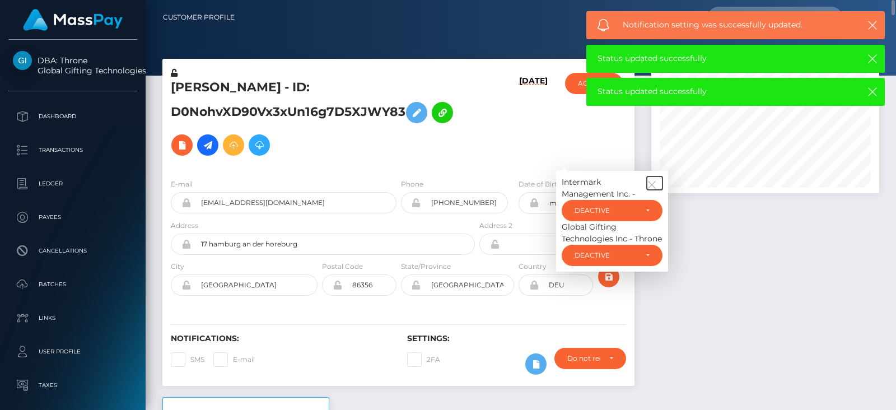
click at [652, 180] on icon "button" at bounding box center [652, 185] width 10 height 10
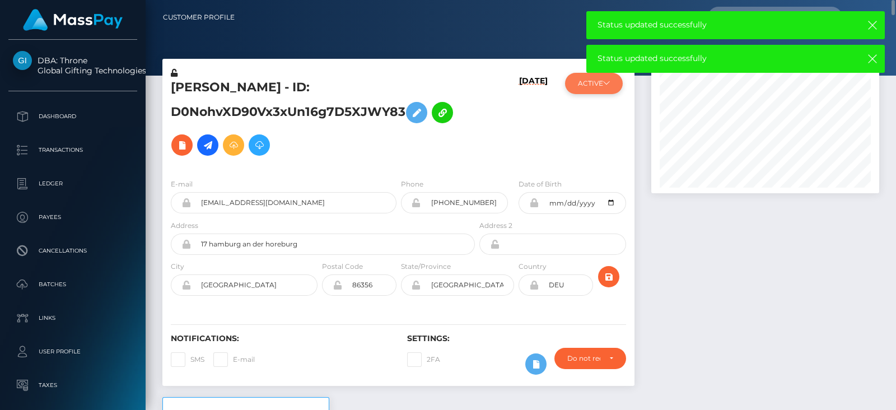
click at [580, 89] on button "ACTIVE" at bounding box center [594, 83] width 58 height 21
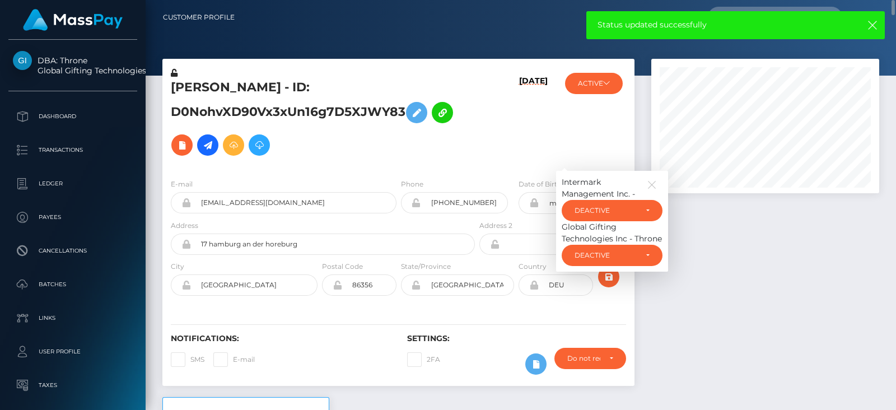
click at [649, 175] on div "Intermark Management Inc. - ACTIVE DEACTIVE CLOSED DEACTIVE ACTIVE DEACTIVE CLO…" at bounding box center [612, 221] width 112 height 101
click at [651, 184] on icon "button" at bounding box center [652, 185] width 10 height 10
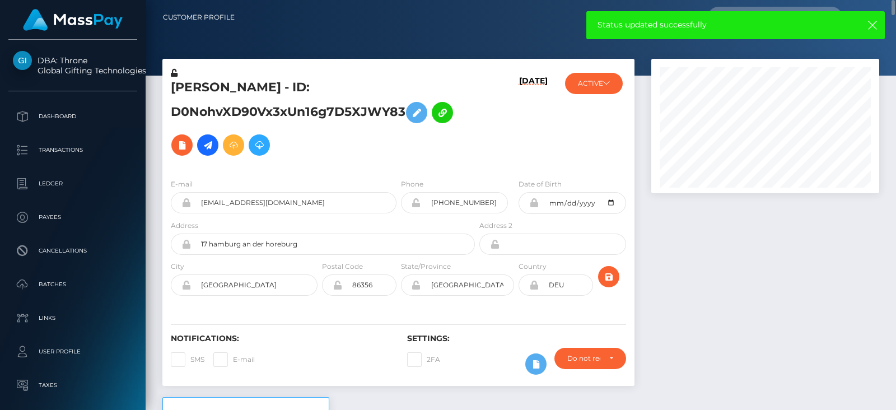
click at [742, 274] on div at bounding box center [765, 228] width 245 height 338
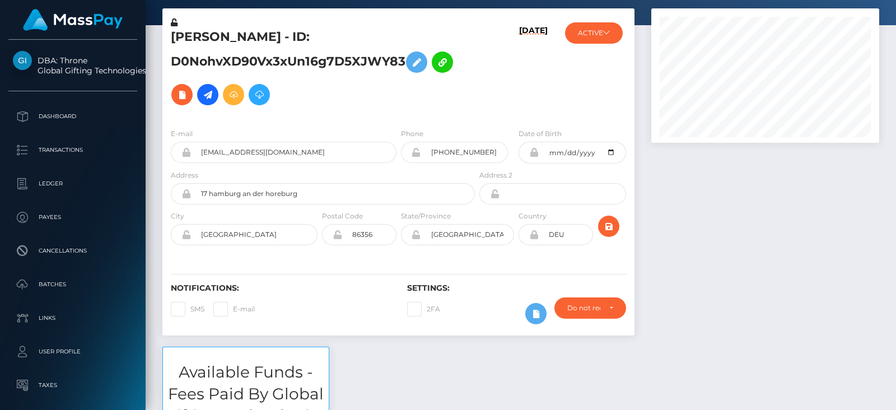
scroll to position [0, 0]
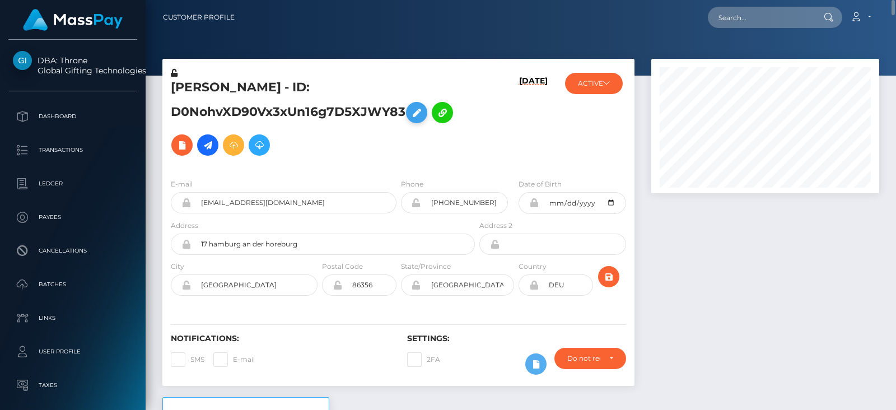
click at [421, 117] on icon at bounding box center [416, 113] width 13 height 14
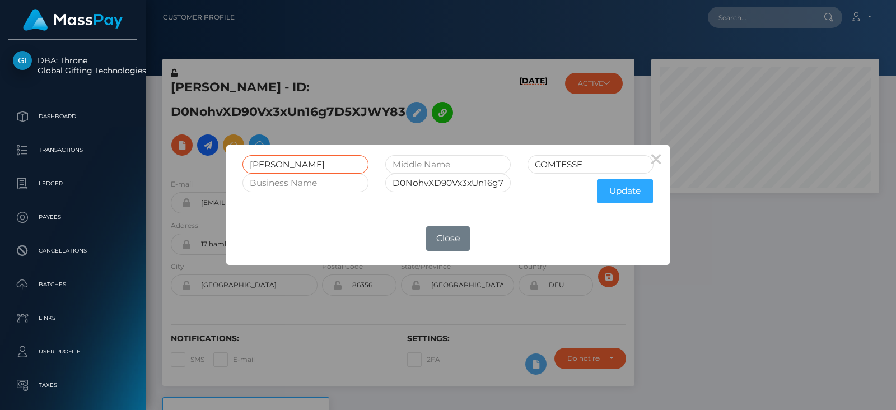
click at [317, 169] on input "[PERSON_NAME]" at bounding box center [306, 164] width 126 height 18
click at [593, 160] on input "COMTESSE" at bounding box center [591, 164] width 126 height 18
type input "COMTESSE RET"
click at [489, 176] on input "D0NohvXD90Vx3xUn16g7D5XJWY83" at bounding box center [448, 183] width 126 height 18
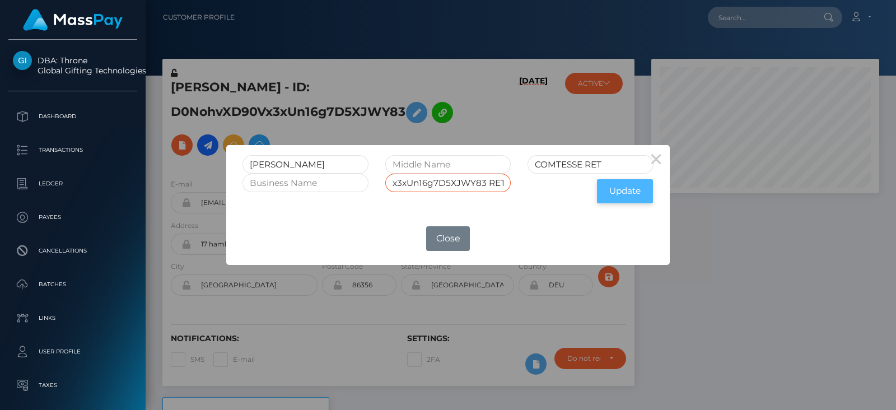
type input "D0NohvXD90Vx3xUn16g7D5XJWY83 RET"
click at [619, 192] on button "Update" at bounding box center [625, 191] width 56 height 24
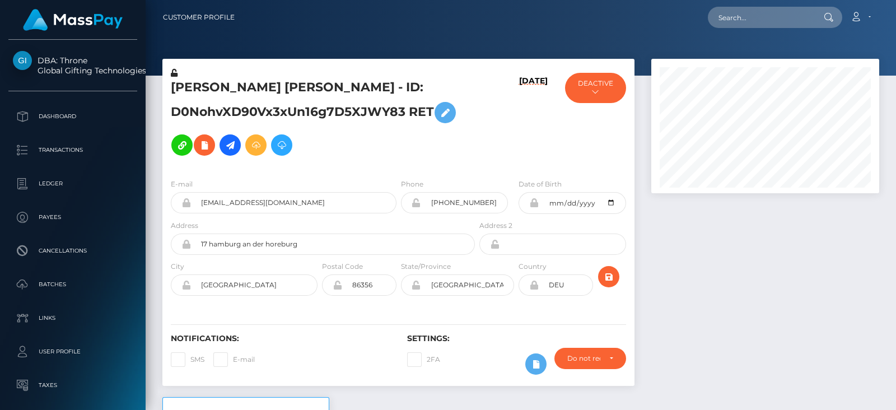
click at [604, 73] on button "DEACTIVE" at bounding box center [595, 88] width 61 height 30
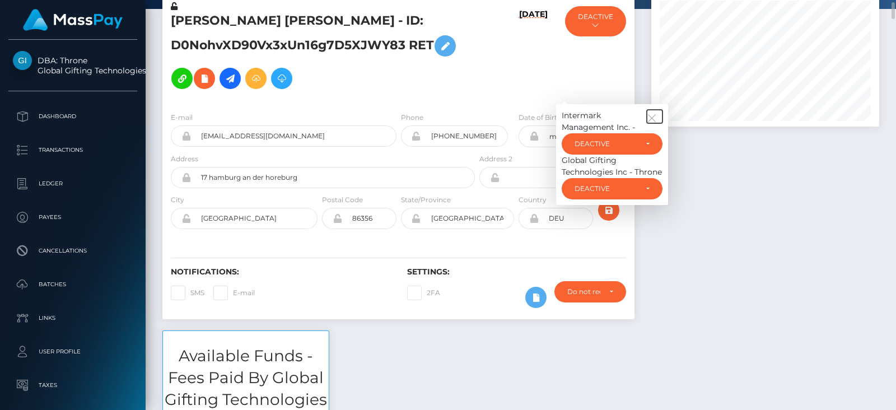
click at [654, 117] on icon "button" at bounding box center [652, 118] width 10 height 10
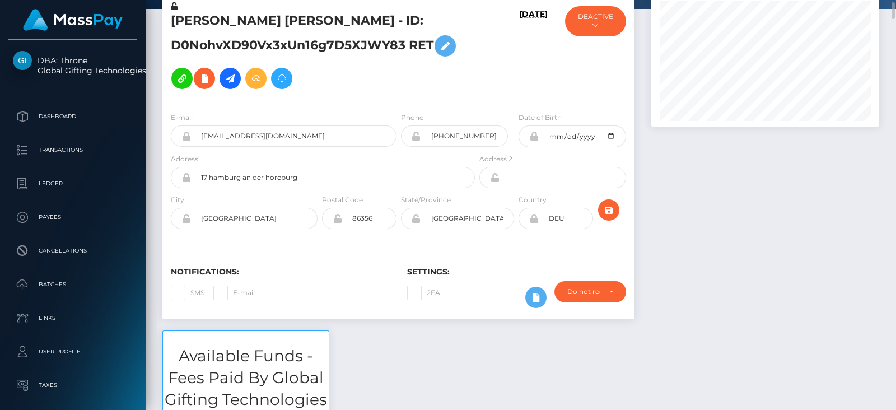
click at [731, 225] on div at bounding box center [765, 161] width 245 height 338
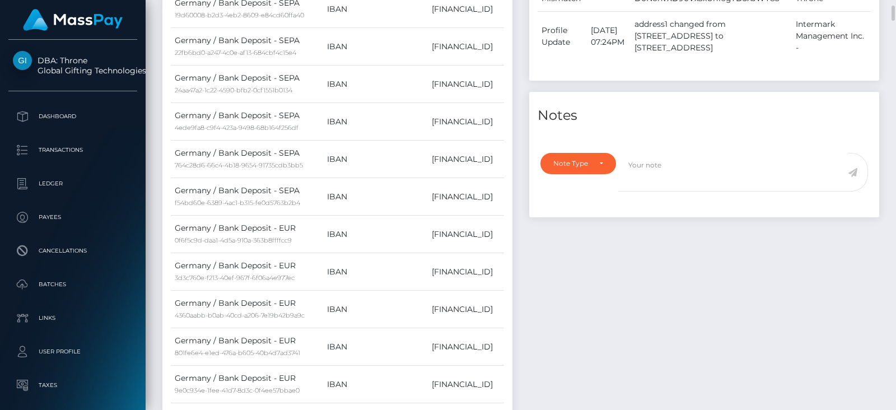
scroll to position [1142, 0]
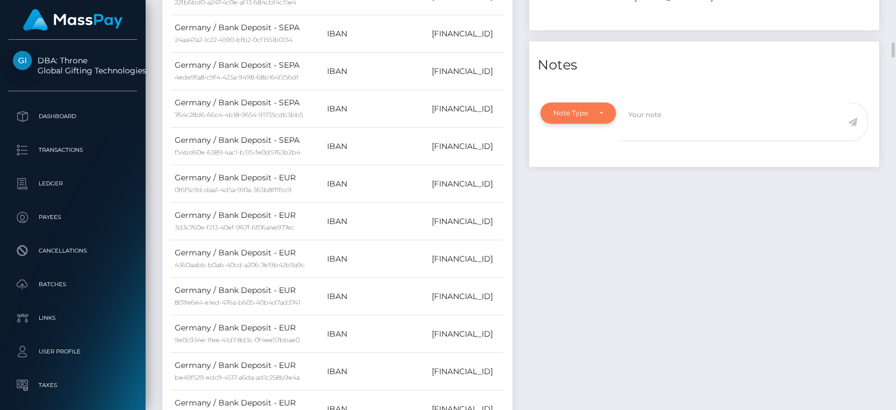
click at [583, 118] on div "Note Type" at bounding box center [571, 113] width 37 height 9
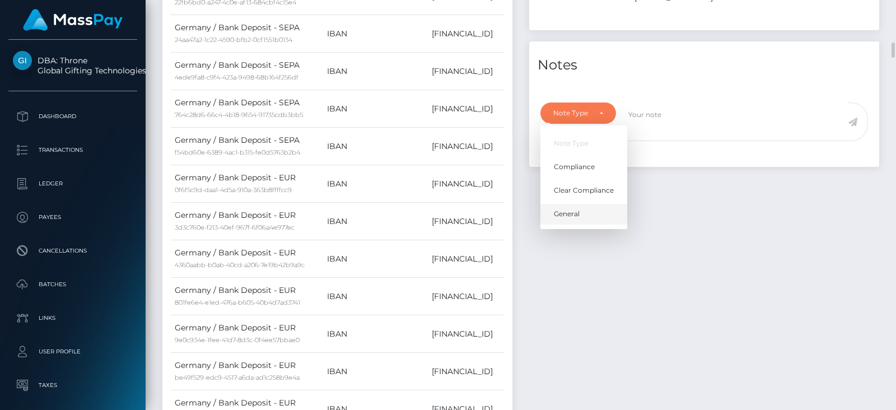
click at [566, 219] on span "General" at bounding box center [567, 214] width 26 height 10
select select "GENERAL"
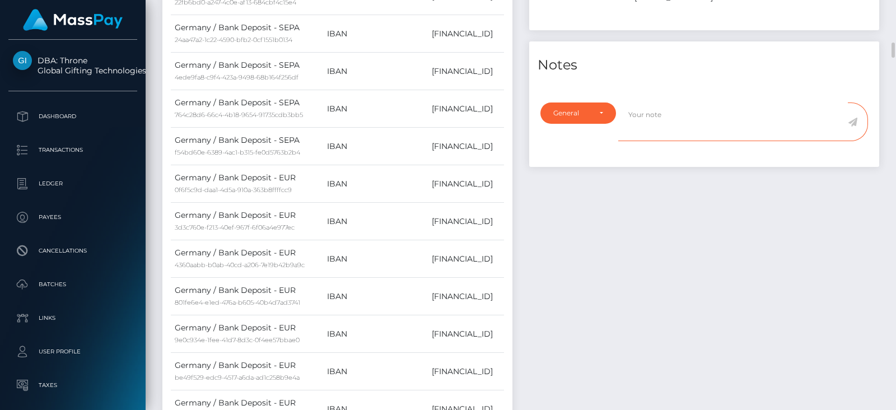
click at [638, 141] on textarea at bounding box center [733, 121] width 230 height 39
type textarea "RETRED at [PERSON_NAME]'s request, as per ticket #122567"
click at [854, 127] on icon at bounding box center [853, 122] width 10 height 9
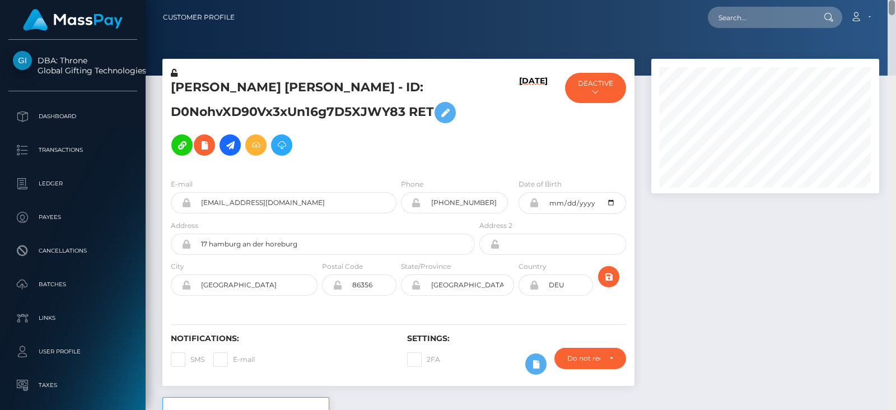
drag, startPoint x: 889, startPoint y: 39, endPoint x: 871, endPoint y: -11, distance: 53.7
click at [871, 0] on html "DBA: Throne Global Gifting Technologies Inc Dashboard Transactions Ledger Payee…" at bounding box center [448, 205] width 896 height 410
paste input "9e11e47f78af4476a7b2c9a26a86790f"
click at [769, 18] on input "9e11e47f78af4476a7b2c9a26a86790f" at bounding box center [760, 17] width 105 height 21
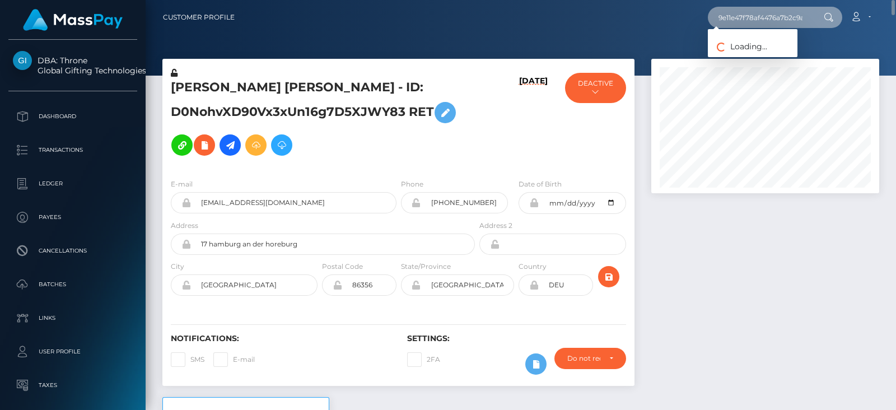
scroll to position [0, 36]
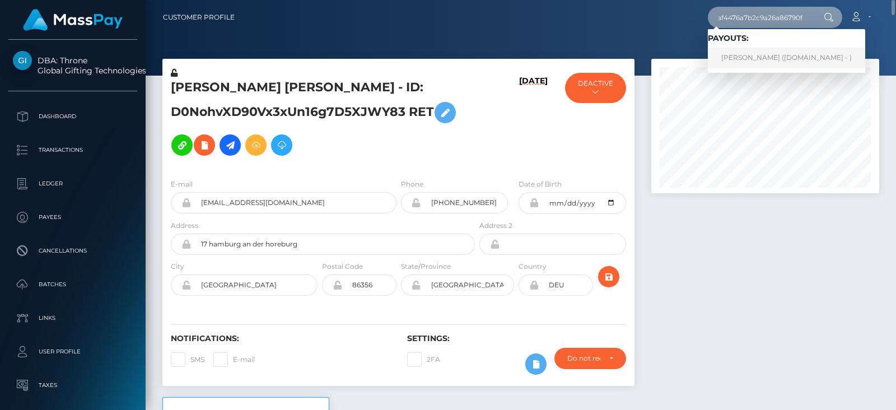
type input "9e11e47f78af4476a7b2c9a26a86790f"
click at [766, 55] on link "IVY MICHELLE HEENAN (Unlockt.me - )" at bounding box center [786, 58] width 157 height 21
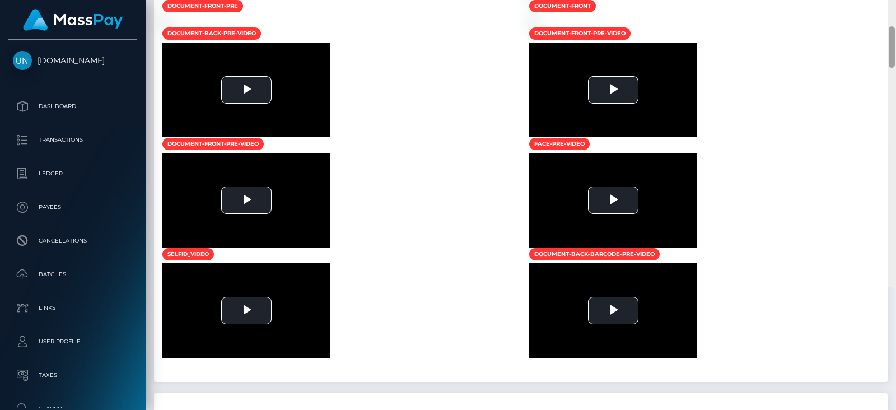
scroll to position [134, 227]
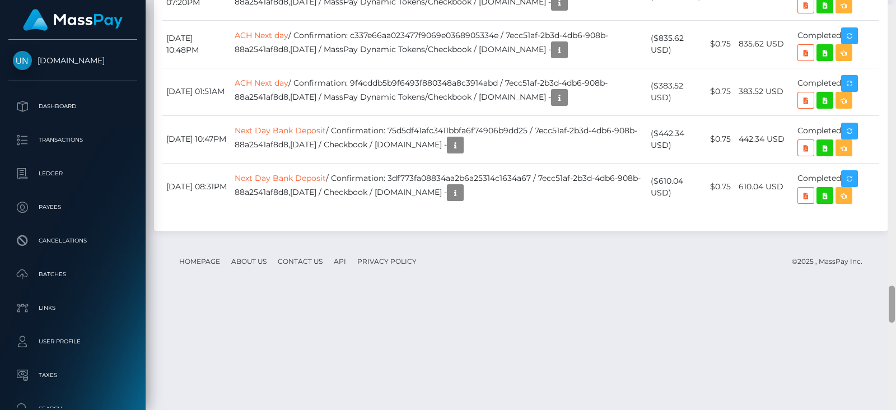
click at [879, 409] on html "Unlockt.me Dashboard Transactions Ledger Payees Cancellations" at bounding box center [448, 205] width 896 height 410
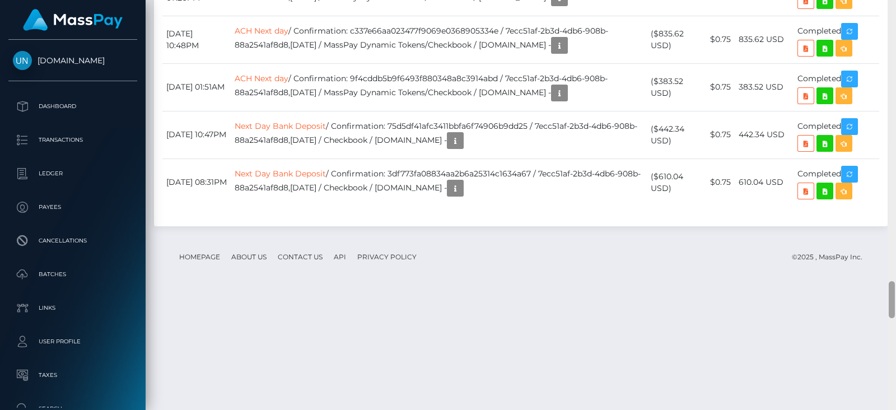
click at [895, 348] on div at bounding box center [892, 205] width 8 height 410
click at [891, 318] on div at bounding box center [892, 299] width 6 height 37
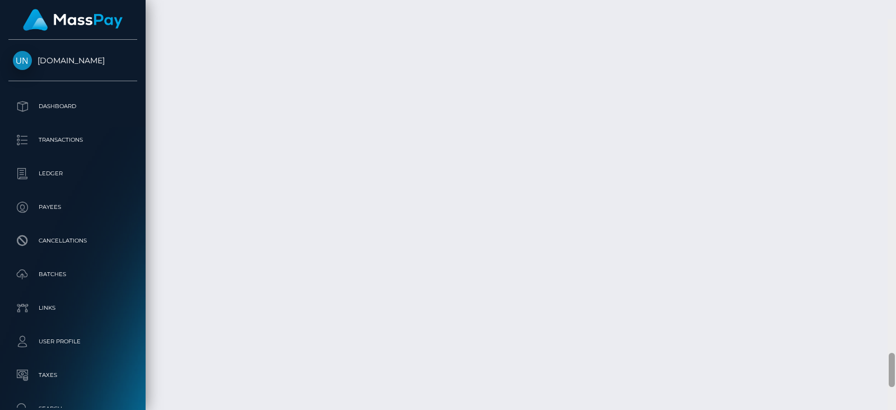
scroll to position [4009, 0]
drag, startPoint x: 891, startPoint y: 315, endPoint x: 896, endPoint y: 358, distance: 43.4
click at [896, 358] on div at bounding box center [892, 205] width 8 height 410
click icon "button"
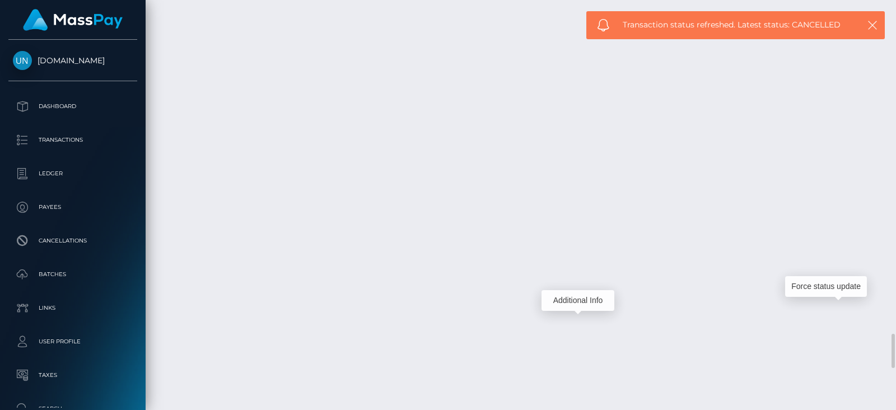
click icon "button"
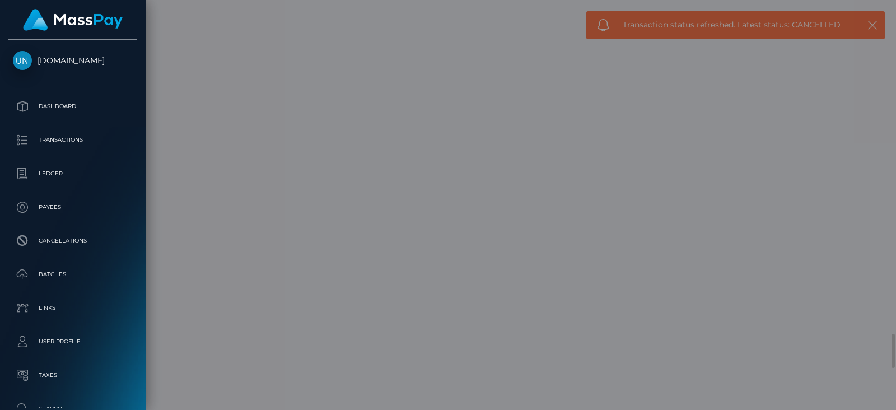
scroll to position [0, 0]
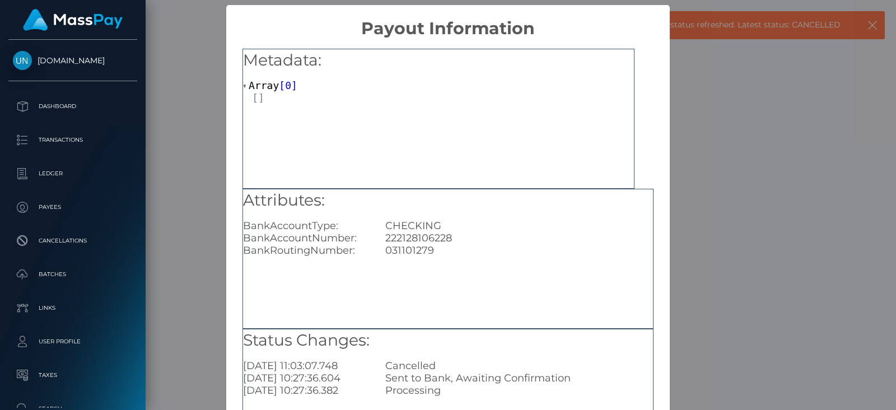
click div "× Payout Information Metadata: Array [ 0 ] Attributes: BankAccountType: CHECKIN…"
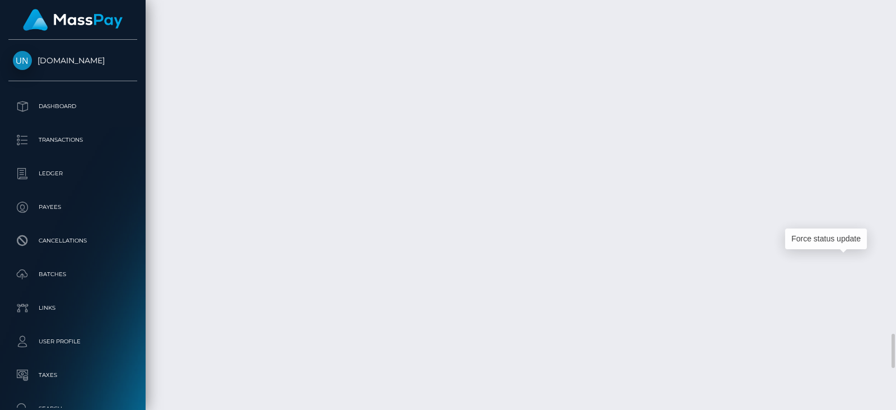
scroll to position [134, 227]
click icon "button"
click div
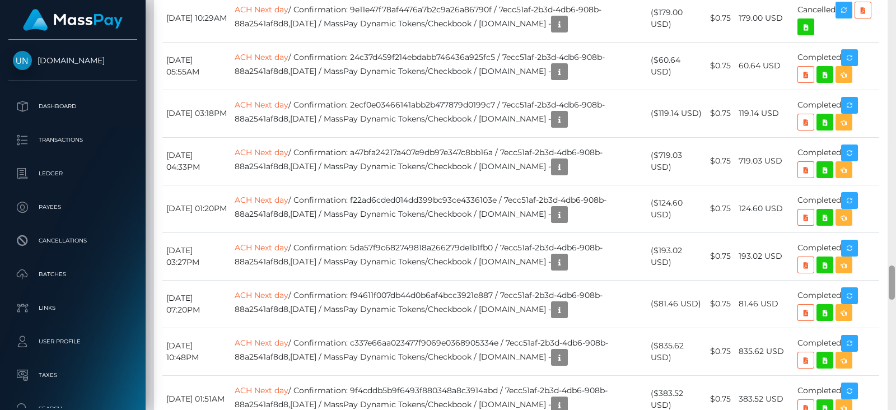
click div
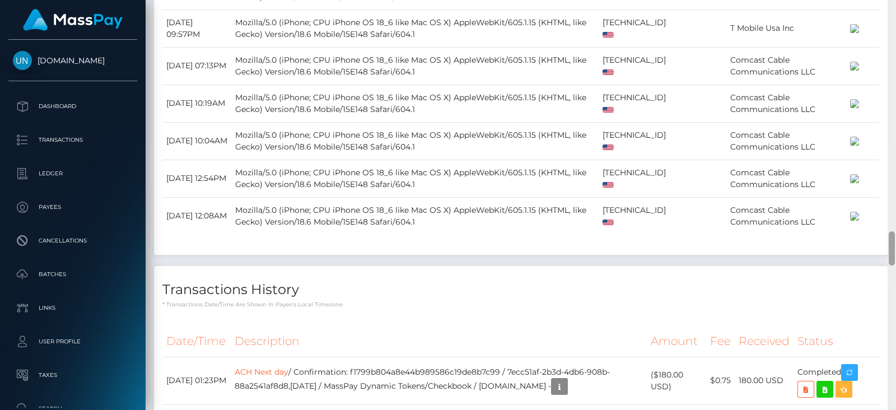
click div
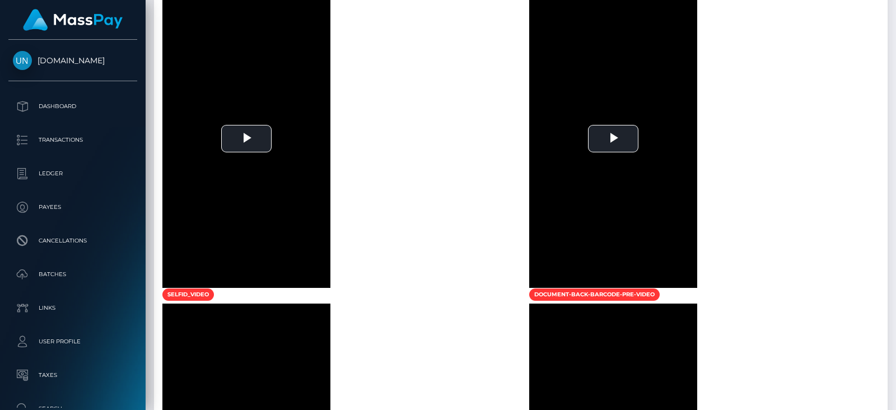
click div
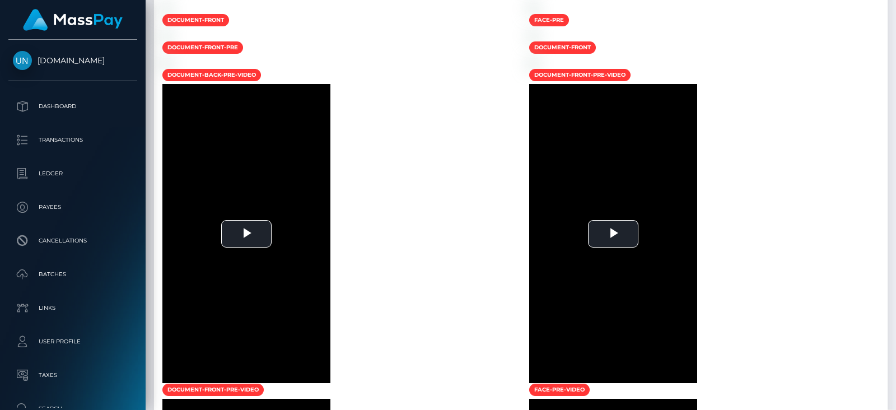
click div
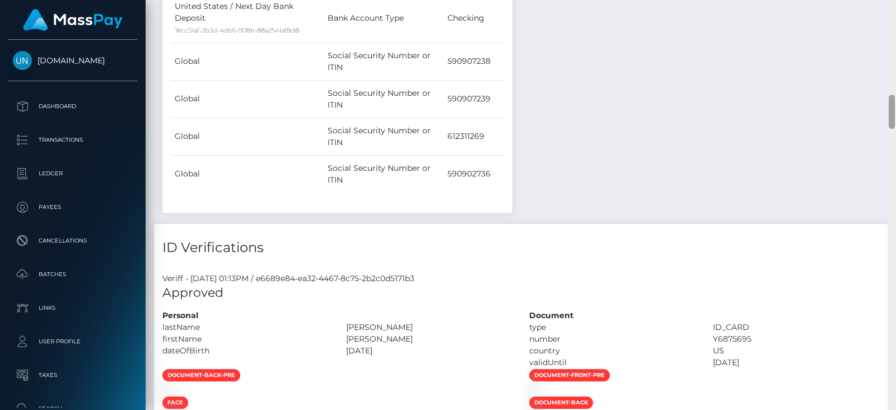
click div
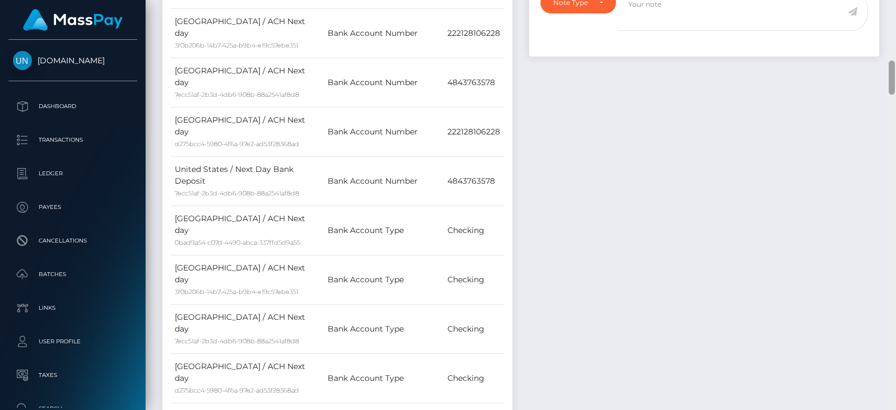
click div
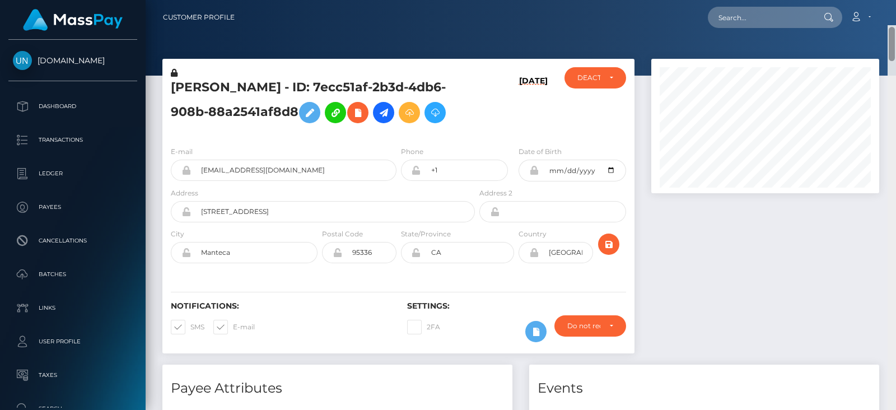
drag, startPoint x: 891, startPoint y: 85, endPoint x: 893, endPoint y: -1, distance: 85.7
click html "Unlockt.me Dashboard Transactions Ledger Payees Cancellations"
paste input "d6223825-ee61-417c-8598-fc12c85f4514"
click input "text"
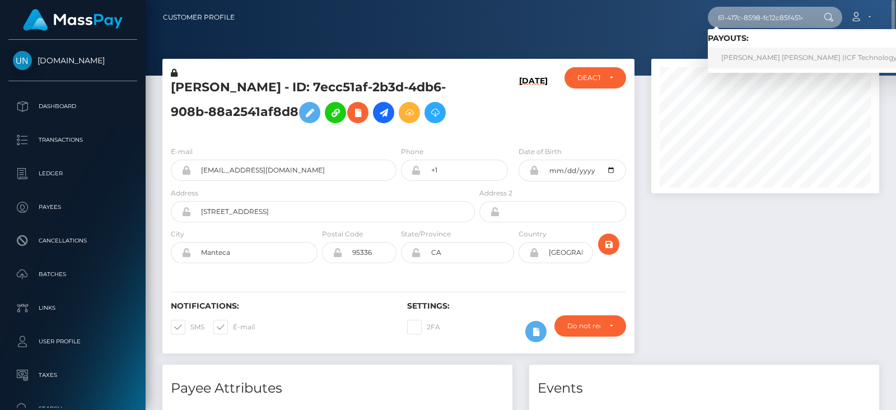
type input "d6223825-ee61-417c-8598-fc12c85f4514"
click link "Nguyet Thi Tran (ICF Technology, Inc. - )"
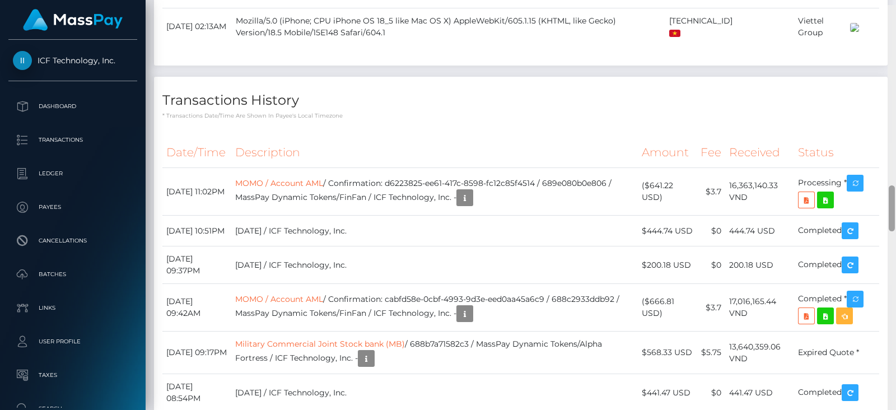
scroll to position [1591, 0]
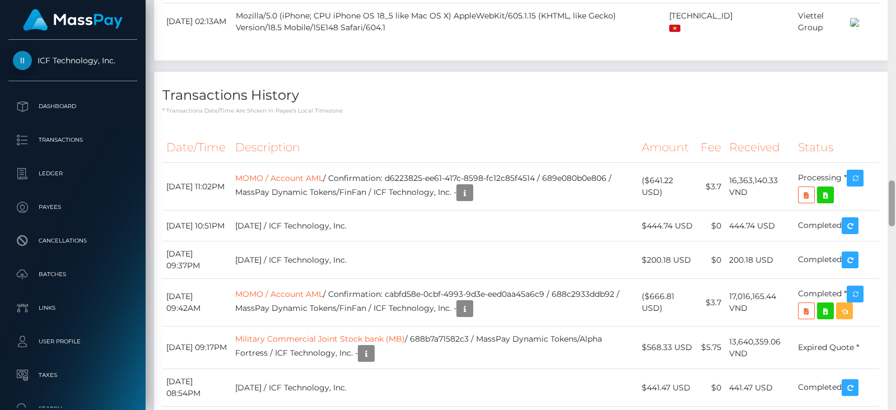
drag, startPoint x: 891, startPoint y: 128, endPoint x: 891, endPoint y: 203, distance: 75.6
click at [891, 203] on div at bounding box center [892, 203] width 6 height 46
click at [854, 185] on icon "button" at bounding box center [855, 178] width 13 height 14
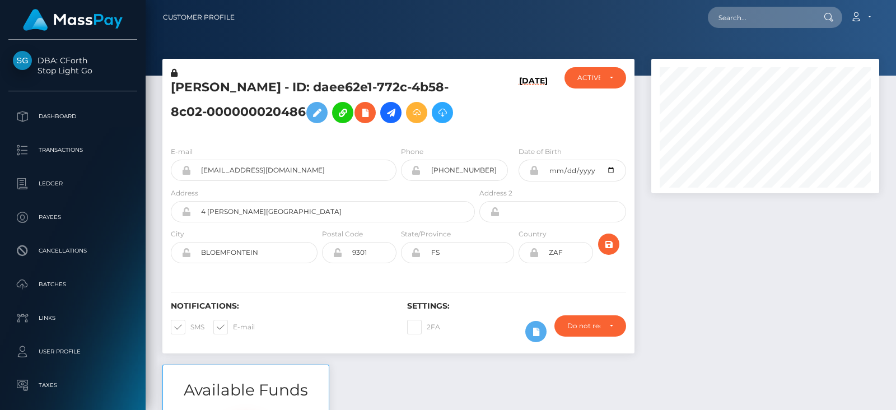
scroll to position [134, 227]
click at [715, 259] on div at bounding box center [765, 212] width 245 height 306
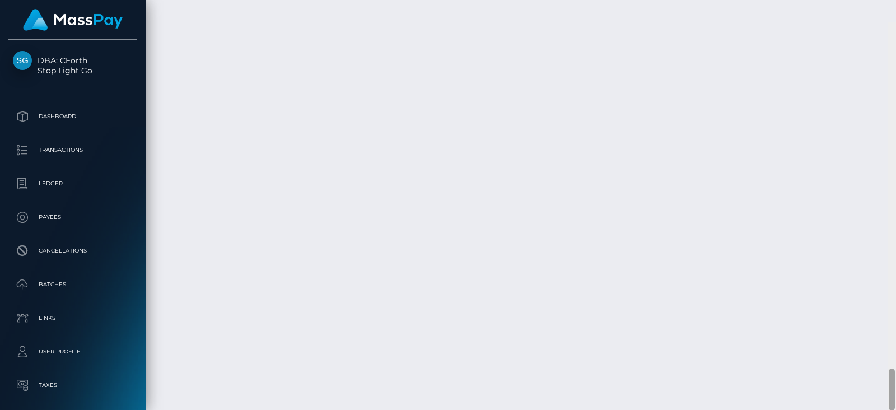
scroll to position [3540, 0]
drag, startPoint x: 890, startPoint y: 55, endPoint x: 896, endPoint y: 404, distance: 348.4
click at [896, 404] on div at bounding box center [892, 205] width 8 height 410
click at [891, 136] on div at bounding box center [892, 205] width 8 height 410
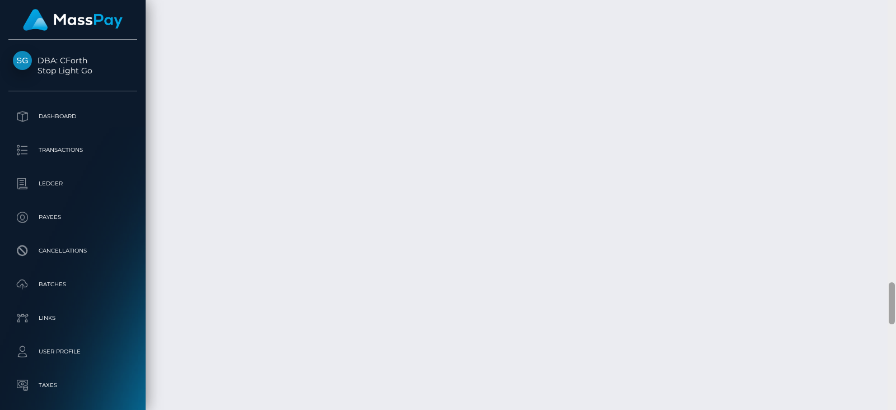
click at [891, 136] on div at bounding box center [892, 205] width 8 height 410
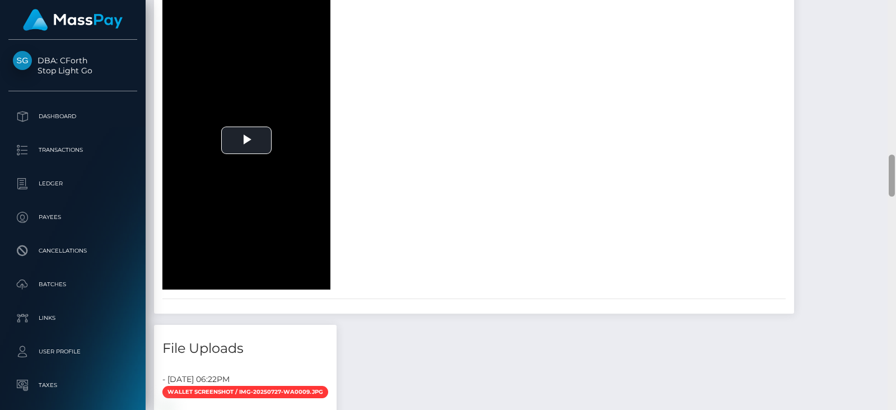
click at [891, 136] on div at bounding box center [892, 205] width 8 height 410
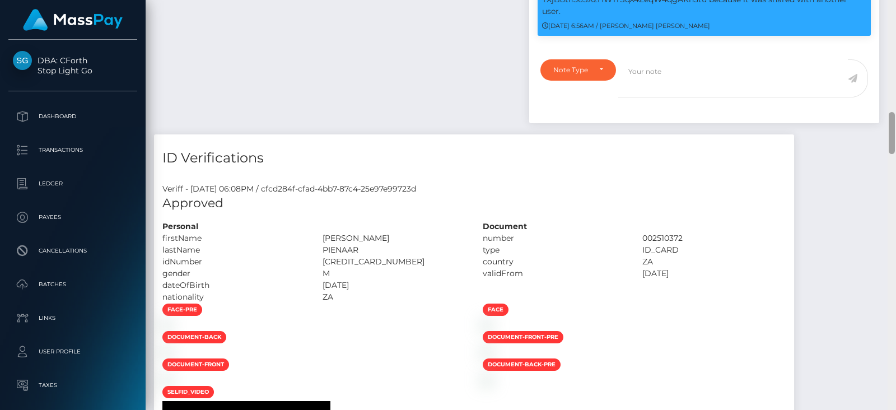
click at [891, 136] on div at bounding box center [892, 205] width 8 height 410
click at [891, 136] on div at bounding box center [892, 133] width 6 height 42
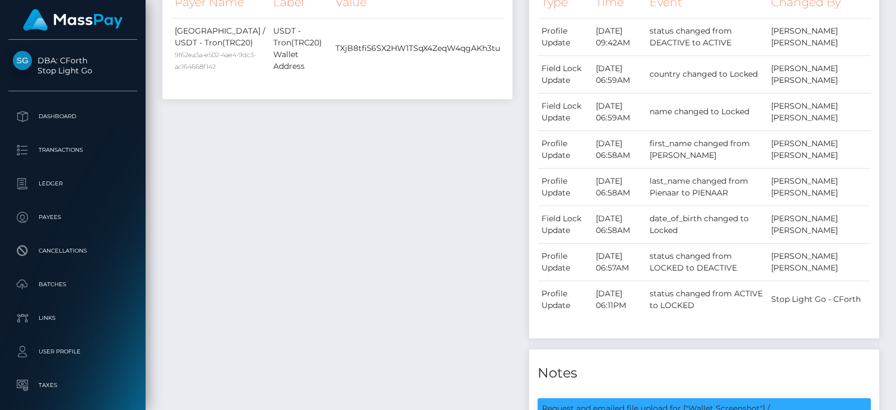
scroll to position [0, 0]
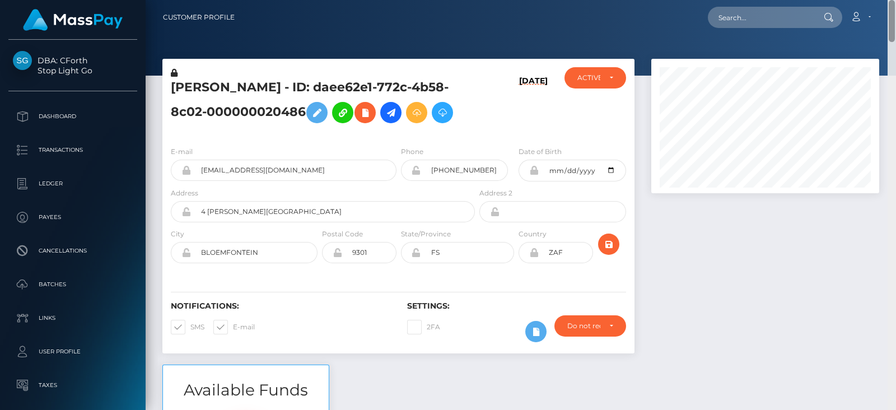
drag, startPoint x: 891, startPoint y: 136, endPoint x: 875, endPoint y: -10, distance: 146.4
click at [875, 0] on html "DBA: CForth Stop Light Go Dashboard Transactions Ledger Payees Links" at bounding box center [448, 205] width 896 height 410
click at [589, 80] on div "ACTIVE" at bounding box center [589, 77] width 24 height 9
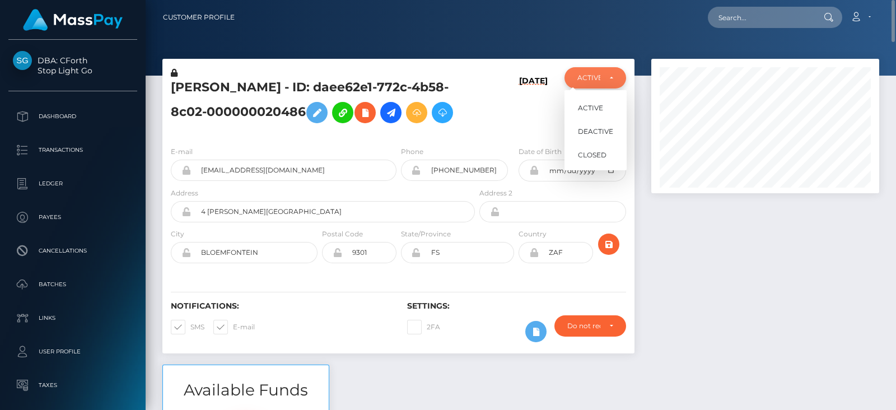
click at [589, 80] on div "ACTIVE" at bounding box center [589, 77] width 24 height 9
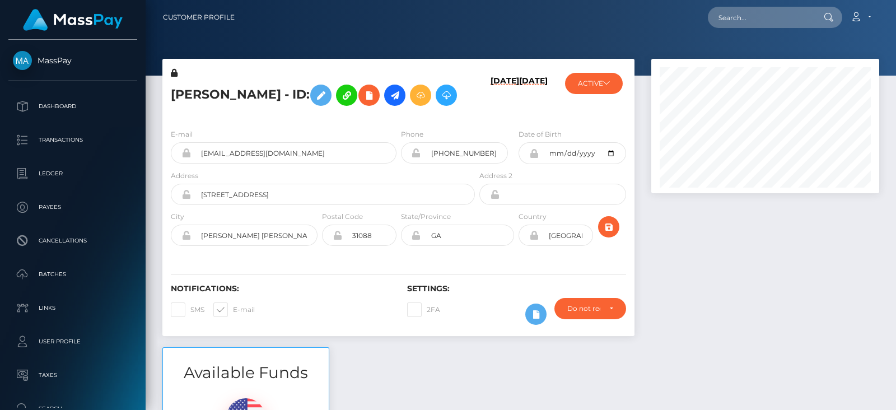
scroll to position [134, 227]
click at [739, 243] on div at bounding box center [765, 203] width 245 height 288
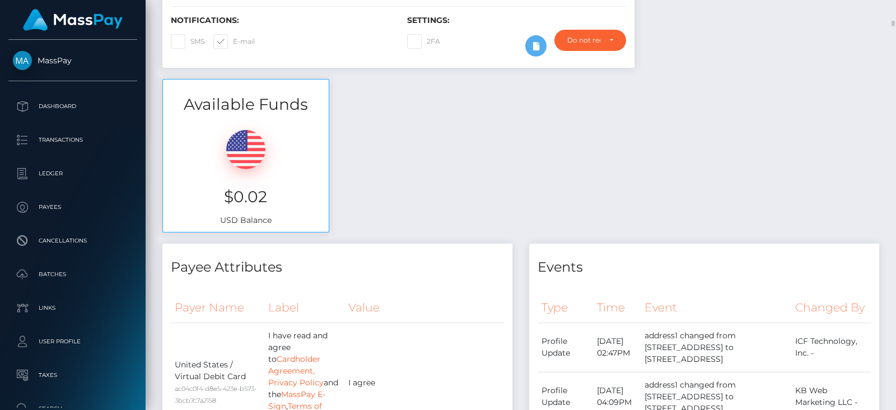
scroll to position [285, 0]
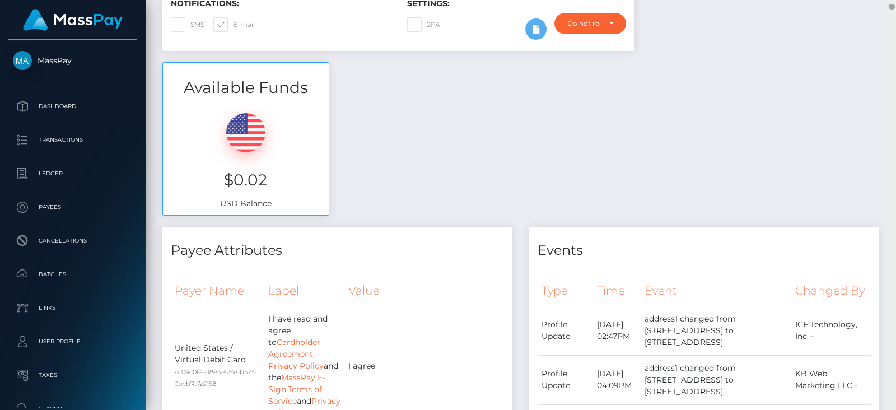
click at [885, 63] on div at bounding box center [892, 205] width 8 height 410
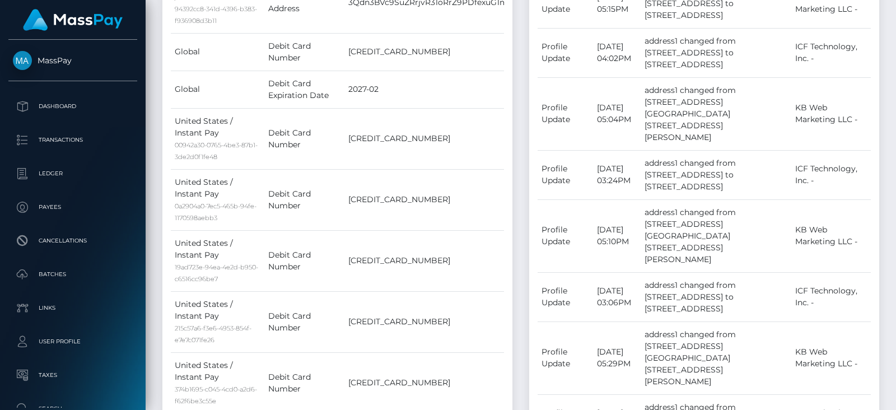
click at [885, 61] on div at bounding box center [892, 205] width 8 height 410
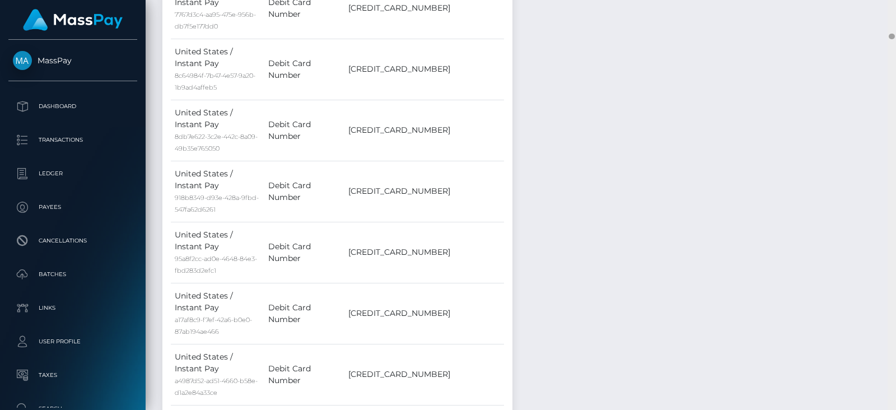
scroll to position [2744, 0]
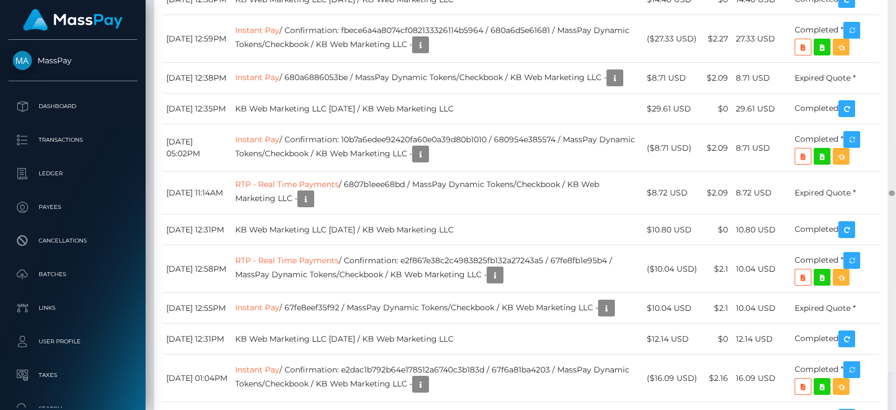
scroll to position [15740, 0]
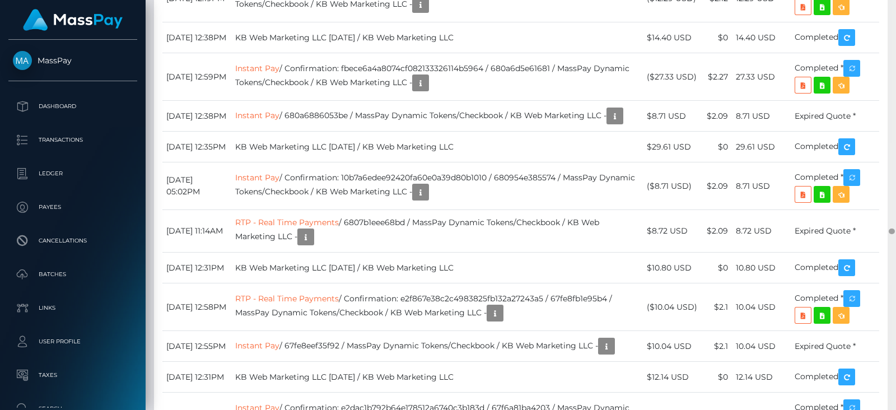
drag, startPoint x: 893, startPoint y: 40, endPoint x: 896, endPoint y: 229, distance: 188.2
click at [885, 229] on div at bounding box center [892, 205] width 8 height 410
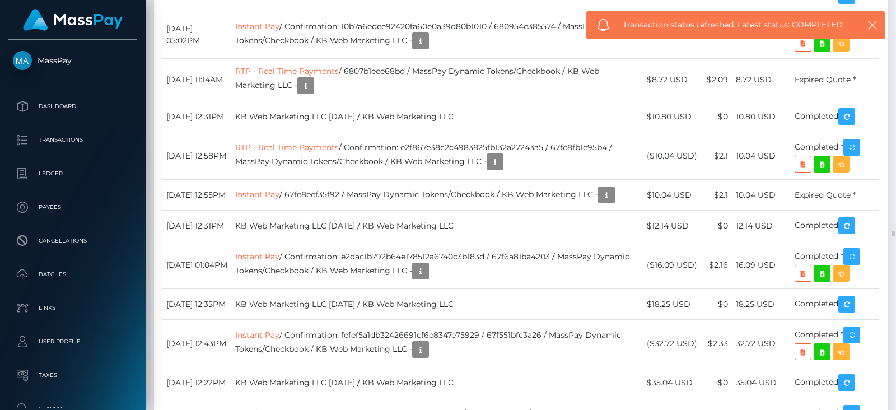
scroll to position [15908, 0]
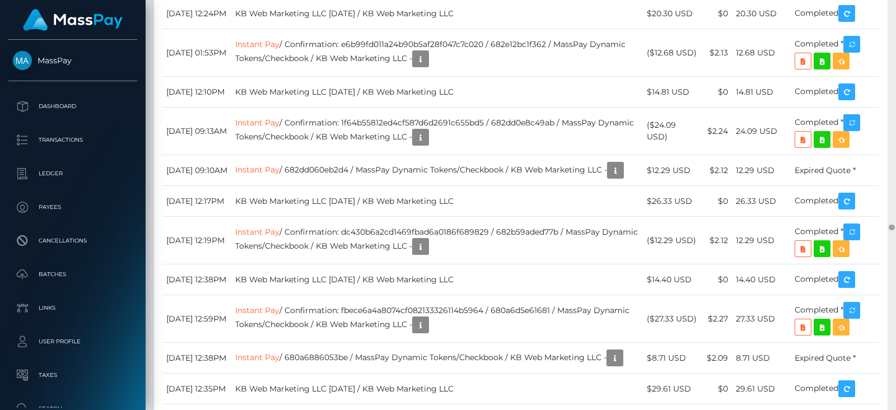
click at [885, 63] on div at bounding box center [892, 205] width 8 height 410
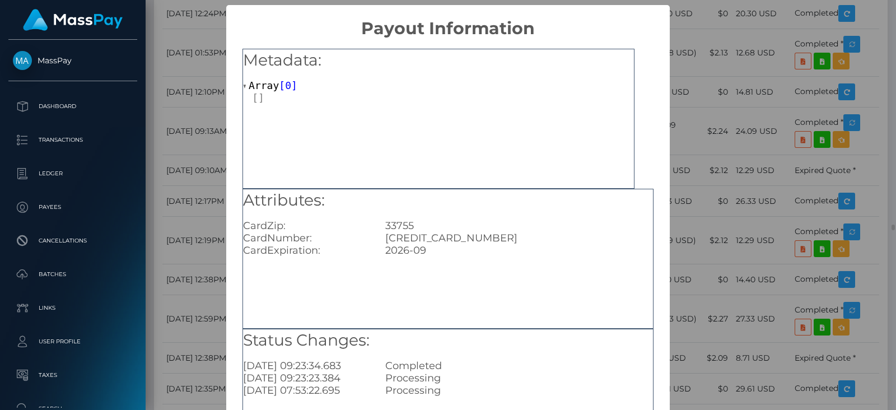
scroll to position [0, 0]
drag, startPoint x: 484, startPoint y: 239, endPoint x: 378, endPoint y: 236, distance: 105.9
click at [378, 236] on div "[CREDIT_CARD_NUMBER]" at bounding box center [519, 238] width 285 height 12
copy div "[CREDIT_CARD_NUMBER]"
click at [749, 275] on div "× Payout Information Metadata: Array [ 0 ] Attributes: CardZip: 33755 CardNumbe…" at bounding box center [448, 205] width 896 height 410
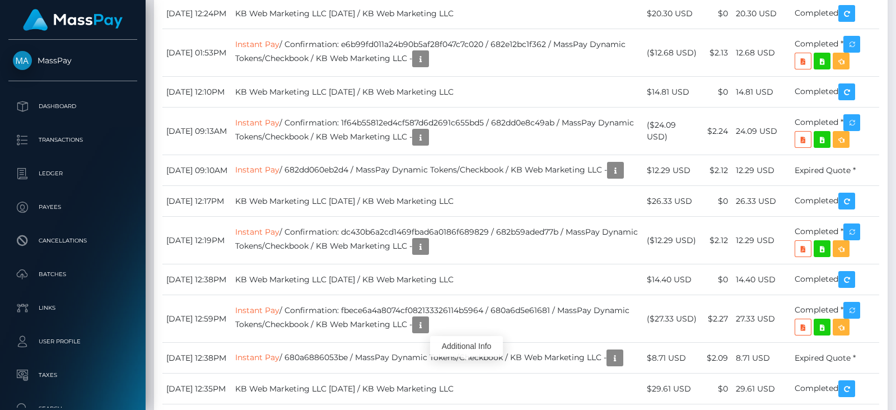
scroll to position [134, 227]
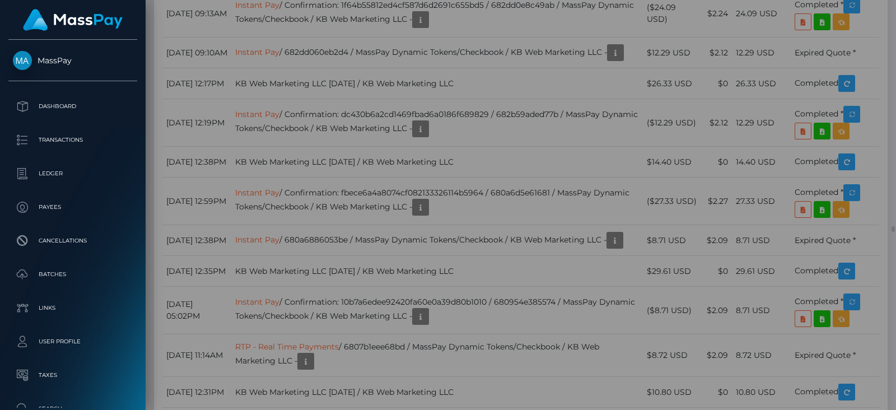
scroll to position [0, 0]
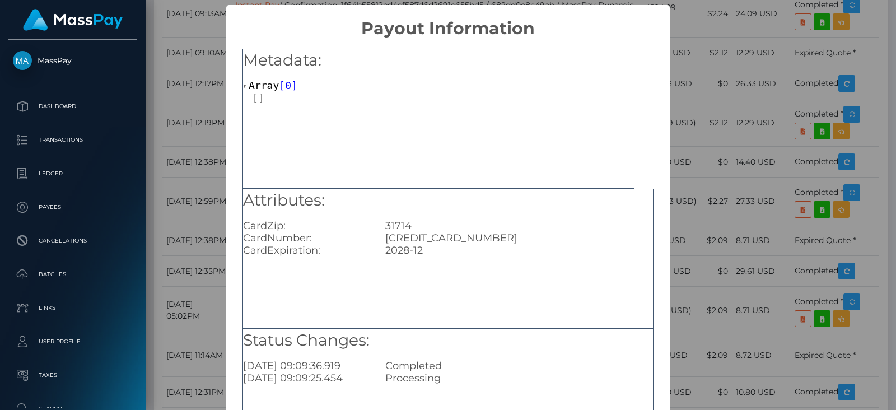
drag, startPoint x: 735, startPoint y: 271, endPoint x: 728, endPoint y: 270, distance: 7.3
click at [728, 270] on div "× Payout Information Metadata: Array [ 0 ] Attributes: CardZip: 31714 CardNumbe…" at bounding box center [448, 205] width 896 height 410
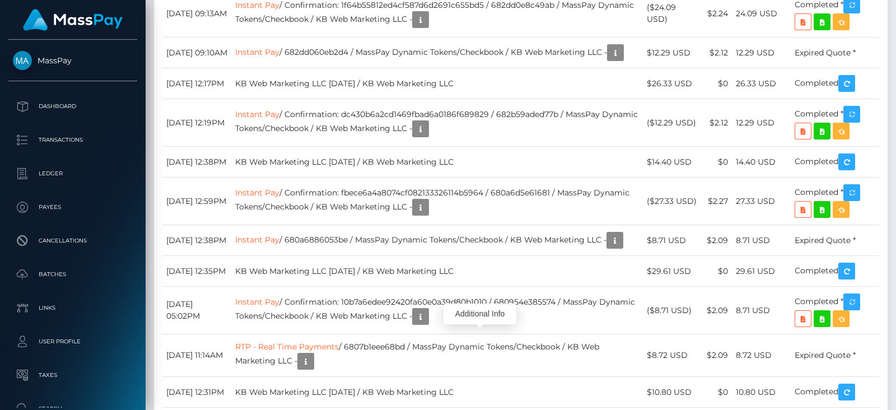
scroll to position [134, 227]
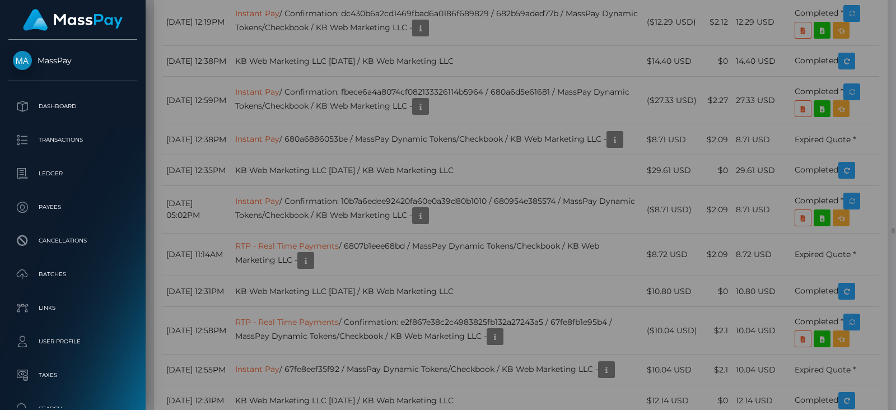
scroll to position [0, 0]
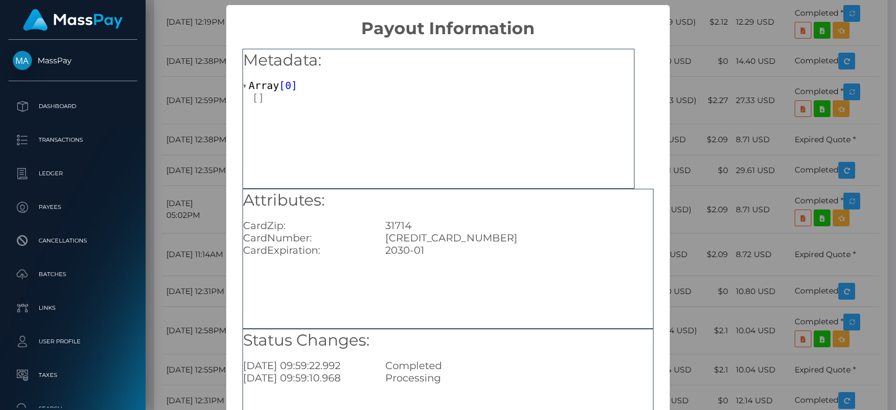
click at [196, 138] on div "× Payout Information Metadata: Array [ 0 ] Attributes: CardZip: 31714 CardNumbe…" at bounding box center [448, 205] width 896 height 410
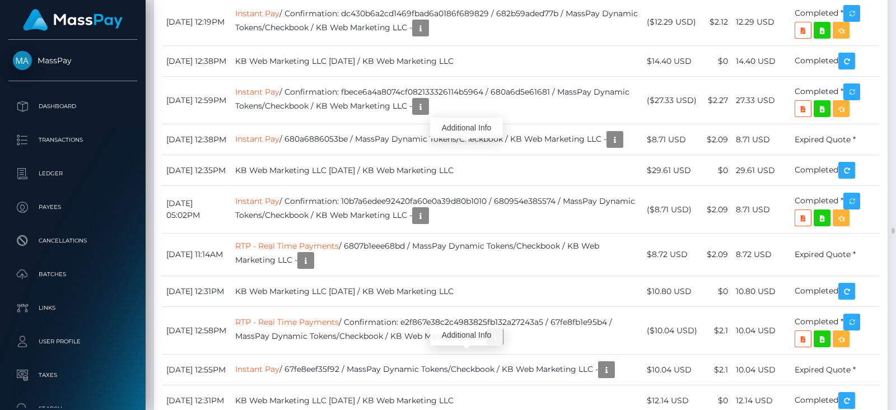
scroll to position [134, 227]
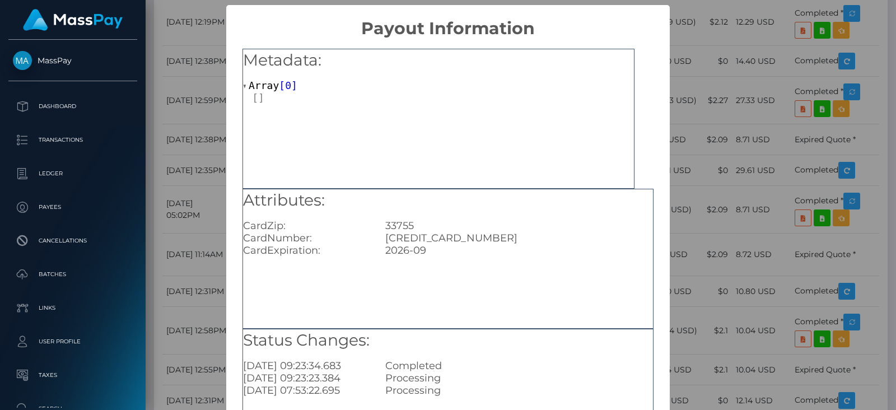
click at [195, 99] on div "× Payout Information Metadata: Array [ 0 ] Attributes: CardZip: 33755 CardNumbe…" at bounding box center [448, 205] width 896 height 410
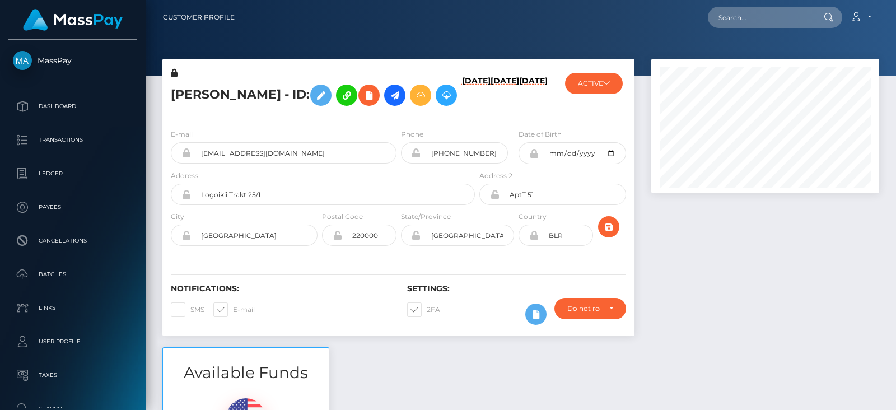
scroll to position [134, 227]
click at [790, 319] on div at bounding box center [765, 203] width 245 height 288
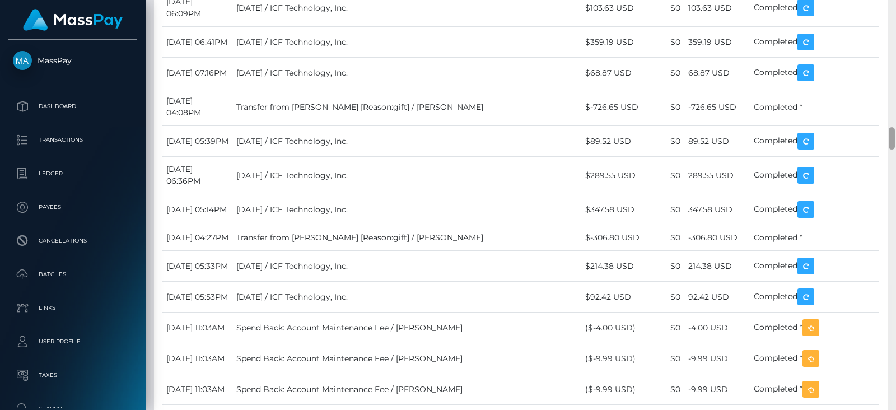
scroll to position [2308, 0]
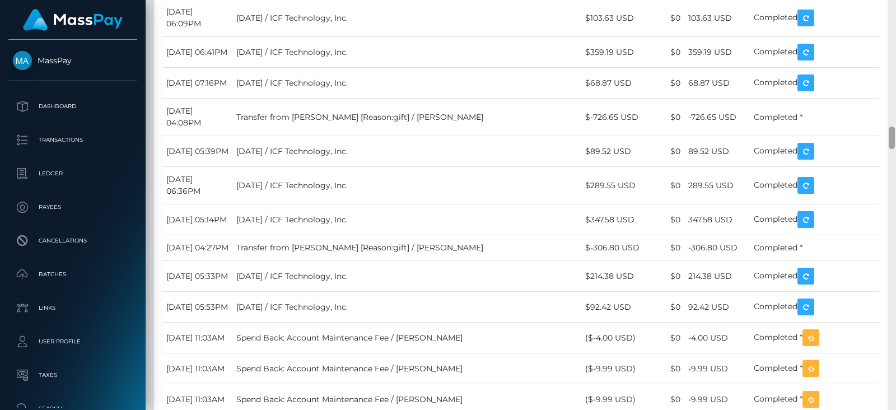
drag, startPoint x: 892, startPoint y: 25, endPoint x: 896, endPoint y: 138, distance: 113.2
click at [896, 138] on div at bounding box center [892, 205] width 8 height 410
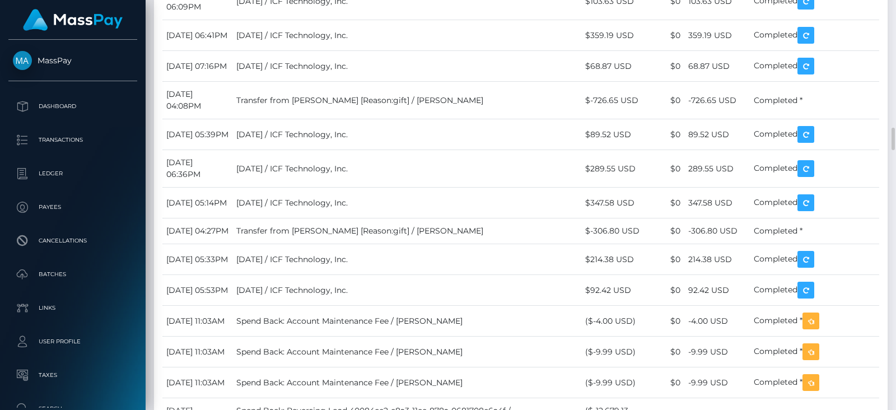
scroll to position [2274, 0]
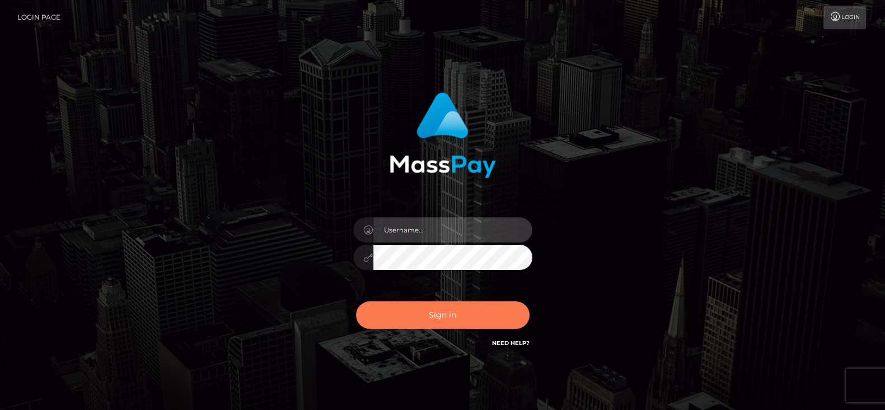
type input "fr.es"
click at [462, 305] on button "Sign in" at bounding box center [443, 314] width 174 height 27
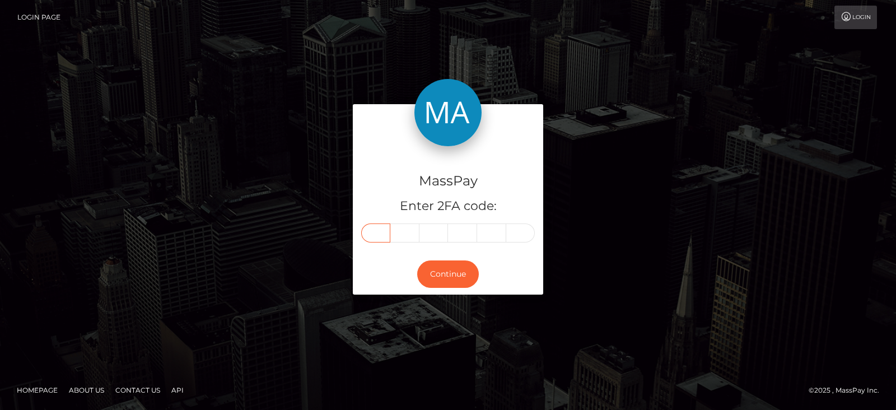
click at [378, 232] on input "text" at bounding box center [375, 232] width 29 height 19
paste input "4"
type input "4"
type input "5"
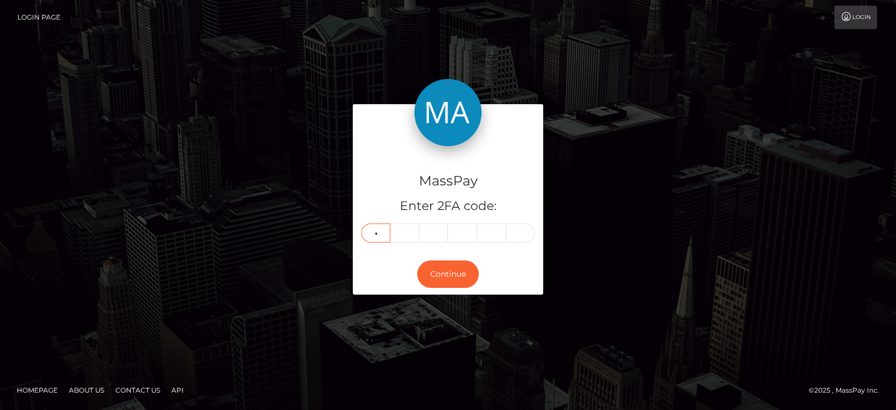
type input "6"
type input "0"
type input "6"
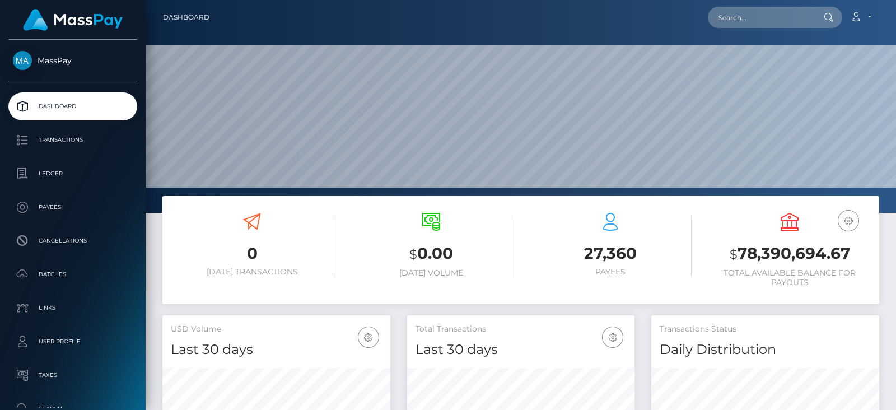
scroll to position [198, 227]
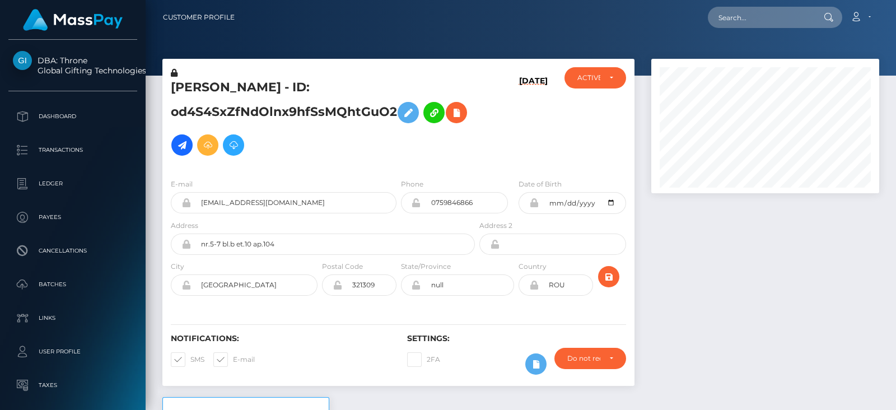
scroll to position [134, 227]
click at [682, 250] on div at bounding box center [765, 228] width 245 height 338
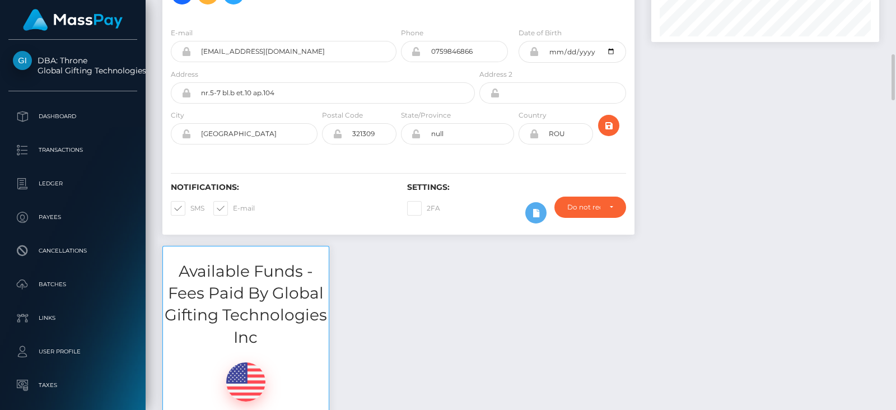
scroll to position [185, 0]
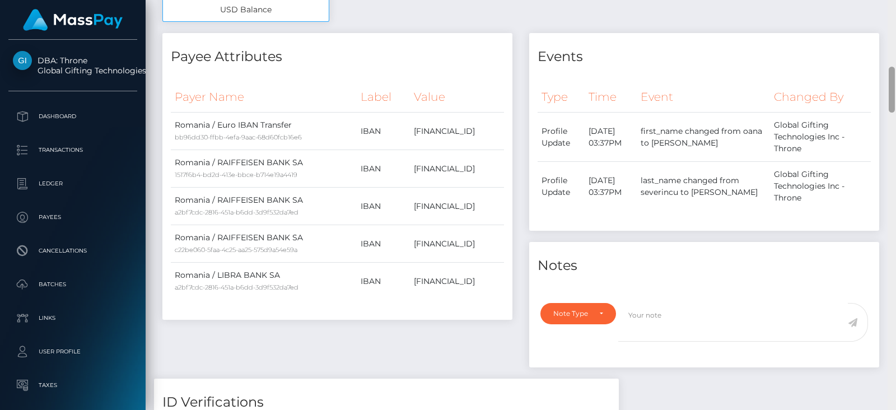
click at [896, 138] on div at bounding box center [892, 205] width 8 height 410
click at [894, 138] on div at bounding box center [892, 205] width 8 height 410
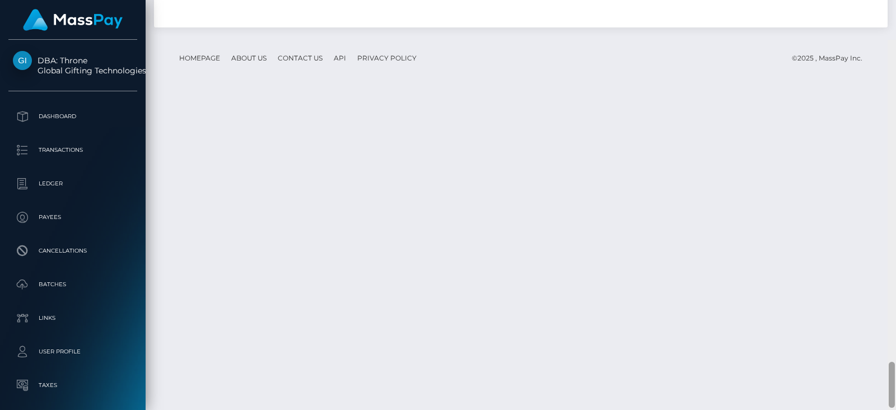
scroll to position [2865, 0]
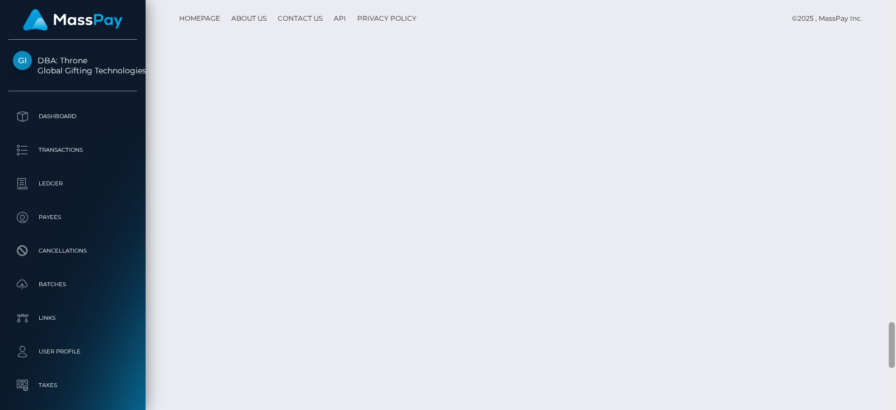
drag, startPoint x: 893, startPoint y: 138, endPoint x: 893, endPoint y: 347, distance: 208.9
click at [893, 347] on div at bounding box center [892, 345] width 6 height 46
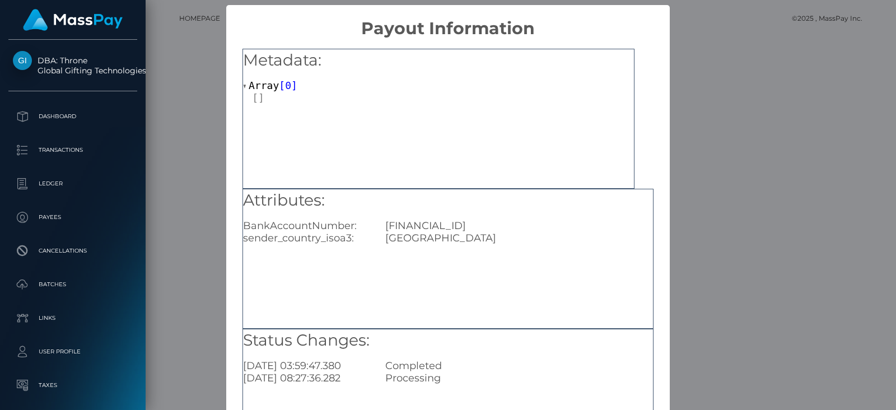
click at [189, 141] on div "× Payout Information Metadata: Array [ 0 ] Attributes: BankAccountNumber: [FINA…" at bounding box center [448, 205] width 896 height 410
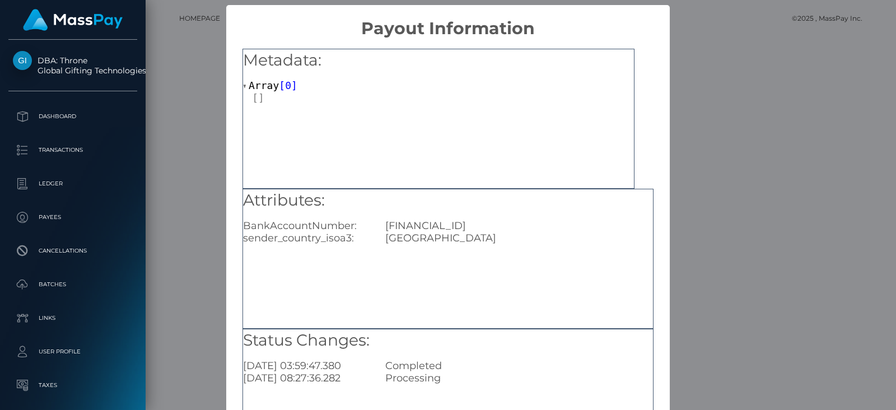
drag, startPoint x: 538, startPoint y: 221, endPoint x: 370, endPoint y: 217, distance: 168.1
click at [370, 217] on div "Attributes: BankAccountNumber: [FINANCIAL_ID] sender_country_isoa3: [GEOGRAPHIC…" at bounding box center [448, 216] width 410 height 55
copy div "[FINANCIAL_ID]"
click at [755, 233] on div "× Payout Information Metadata: Array [ 0 ] Attributes: BankAccountNumber: [FINA…" at bounding box center [448, 205] width 896 height 410
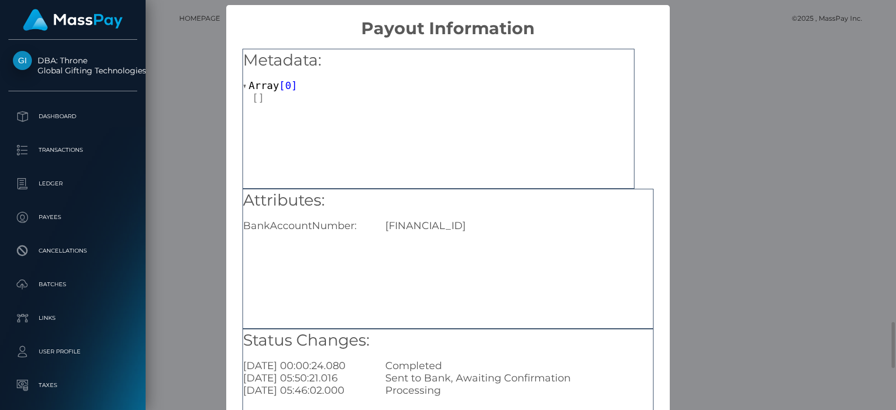
scroll to position [0, 0]
click at [691, 152] on div "× Payout Information Metadata: Array [ 0 ] Attributes: BankAccountNumber: [FINA…" at bounding box center [448, 205] width 896 height 410
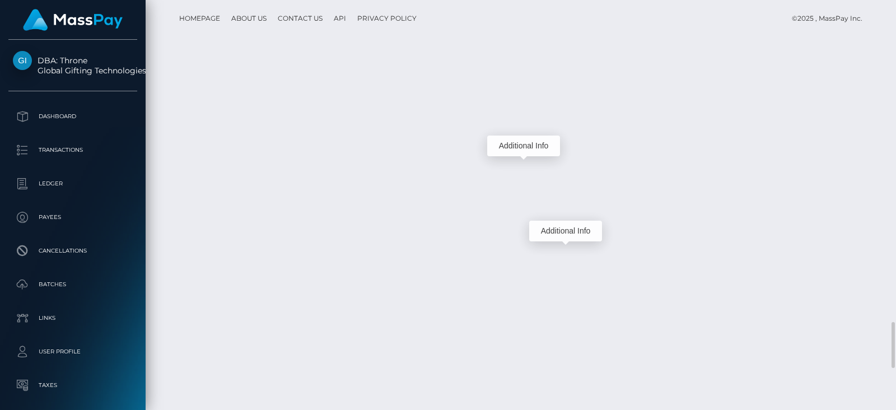
scroll to position [134, 227]
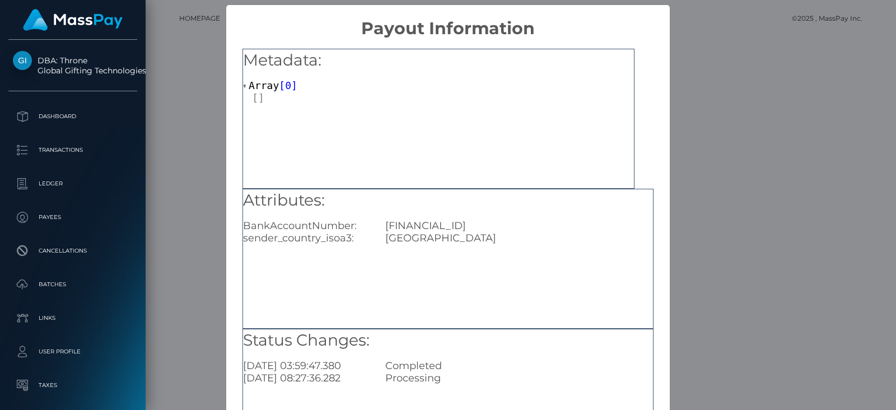
drag, startPoint x: 541, startPoint y: 229, endPoint x: 379, endPoint y: 221, distance: 162.6
click at [379, 221] on div "[FINANCIAL_ID]" at bounding box center [519, 226] width 285 height 12
copy div "[FINANCIAL_ID]"
click at [711, 202] on div "× Payout Information Metadata: Array [ 0 ] Attributes: BankAccountNumber: [FINA…" at bounding box center [448, 205] width 896 height 410
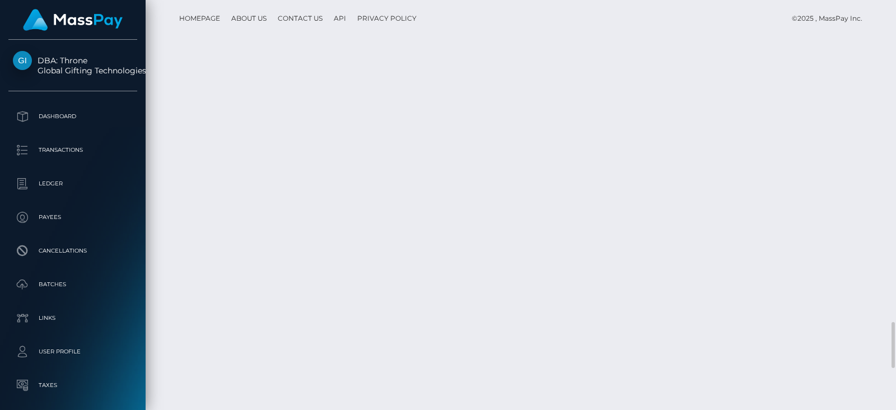
drag, startPoint x: 402, startPoint y: 164, endPoint x: 509, endPoint y: 160, distance: 107.0
copy td "o4NNDGb0Sg-ddyjKc5zezw"
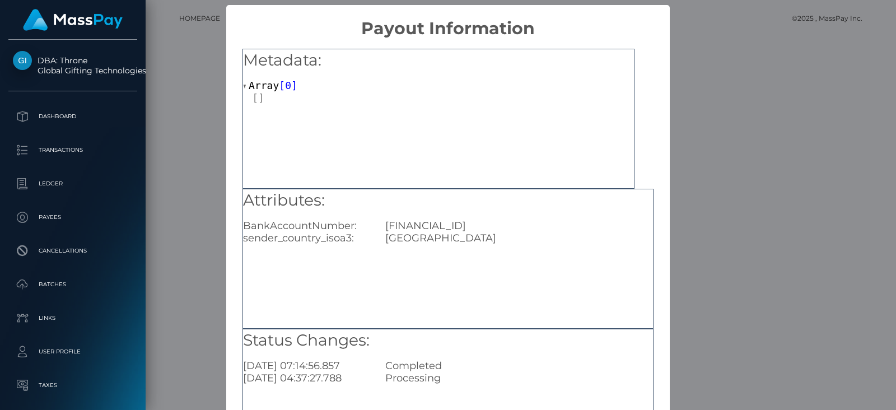
click at [694, 87] on div "× Payout Information Metadata: Array [ 0 ] Attributes: BankAccountNumber: RO14R…" at bounding box center [448, 205] width 896 height 410
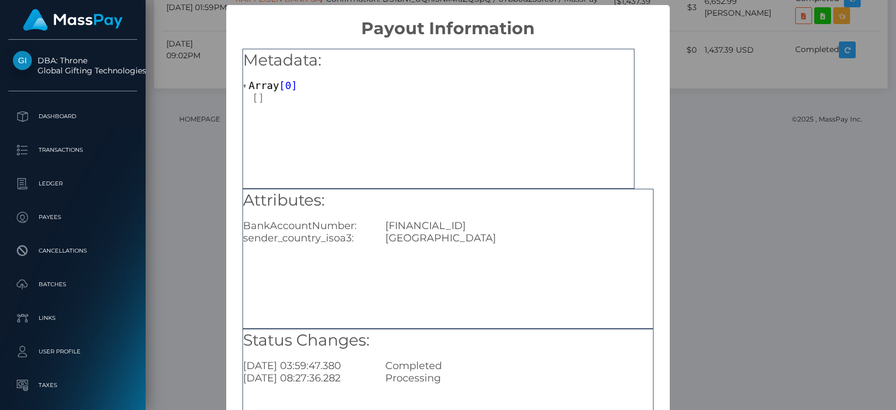
click at [682, 216] on div "× Payout Information Metadata: Array [ 0 ] Attributes: BankAccountNumber: RO50B…" at bounding box center [448, 205] width 896 height 410
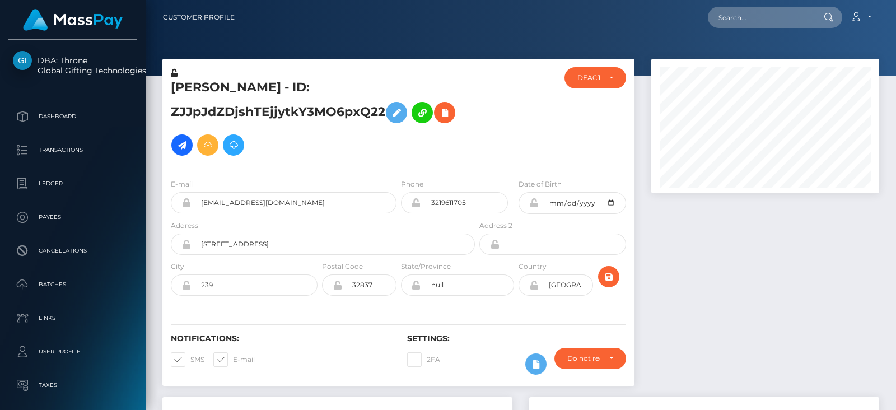
scroll to position [134, 227]
drag, startPoint x: 384, startPoint y: 110, endPoint x: 157, endPoint y: 78, distance: 229.7
click at [157, 78] on div "[PERSON_NAME] - ID: ZJJpJdZDjshTEjjytkY3MO6pxQ22 DEACTIVE CLOSED DEACTIVE" at bounding box center [398, 228] width 489 height 338
copy div "[PERSON_NAME] - ID: ZJJpJdZDjshTEjjytkY3MO6pxQ22"
click at [582, 69] on div "DEACTIVE" at bounding box center [596, 77] width 62 height 21
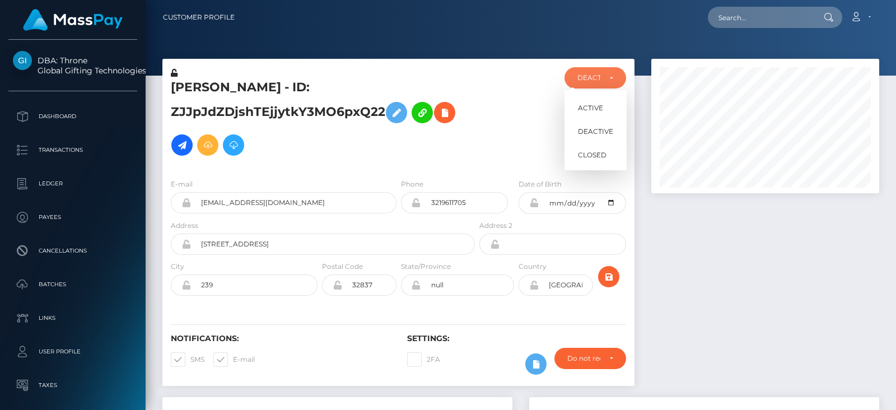
click at [715, 257] on div at bounding box center [765, 228] width 245 height 338
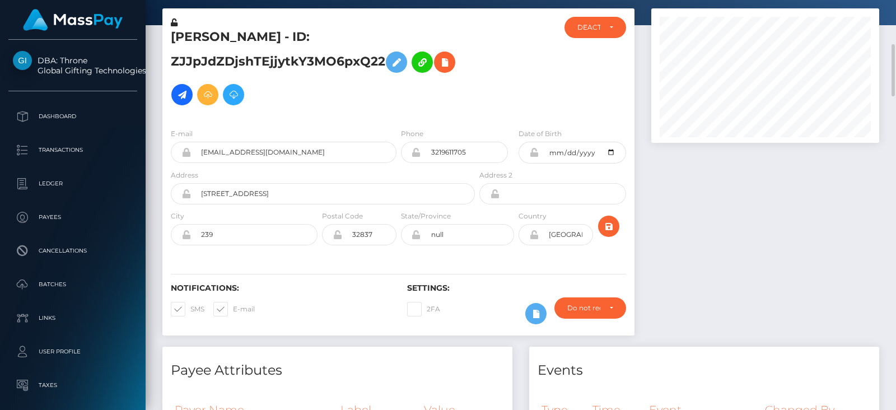
scroll to position [33, 0]
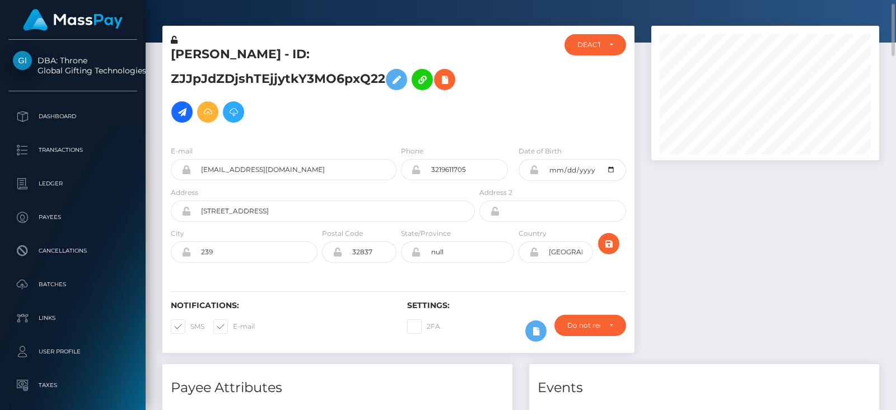
drag, startPoint x: 383, startPoint y: 73, endPoint x: 159, endPoint y: 58, distance: 224.5
click at [159, 58] on div "[PERSON_NAME] - ID: ZJJpJdZDjshTEjjytkY3MO6pxQ22 DEACTIVE CLOSED DEACTIVE" at bounding box center [398, 195] width 489 height 338
copy div "[PERSON_NAME] - ID: ZJJpJdZDjshTEjjytkY3MO6pxQ22"
drag, startPoint x: 289, startPoint y: 178, endPoint x: 199, endPoint y: 171, distance: 90.4
click at [199, 171] on input "[EMAIL_ADDRESS][DOMAIN_NAME]" at bounding box center [294, 169] width 206 height 21
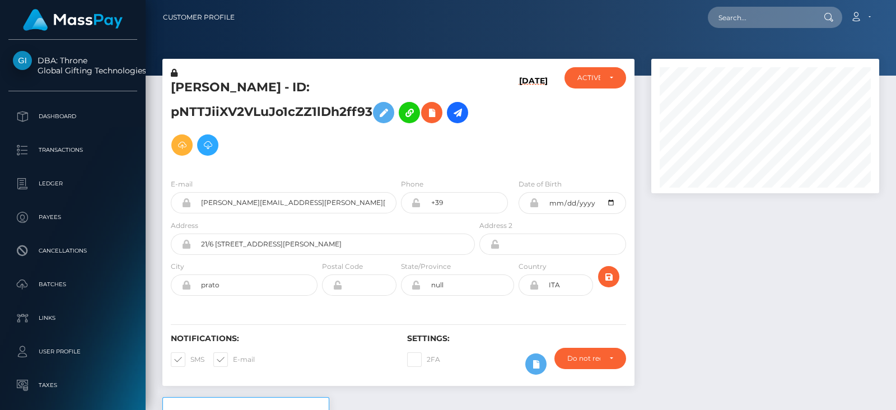
scroll to position [134, 227]
click at [784, 288] on div at bounding box center [765, 228] width 245 height 338
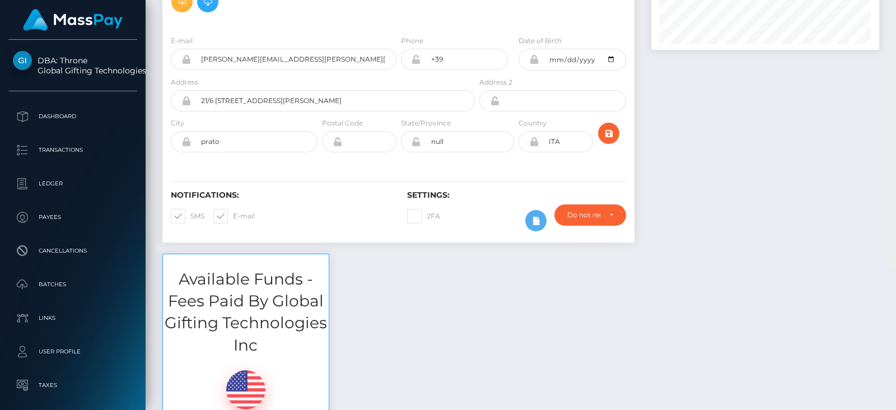
scroll to position [0, 0]
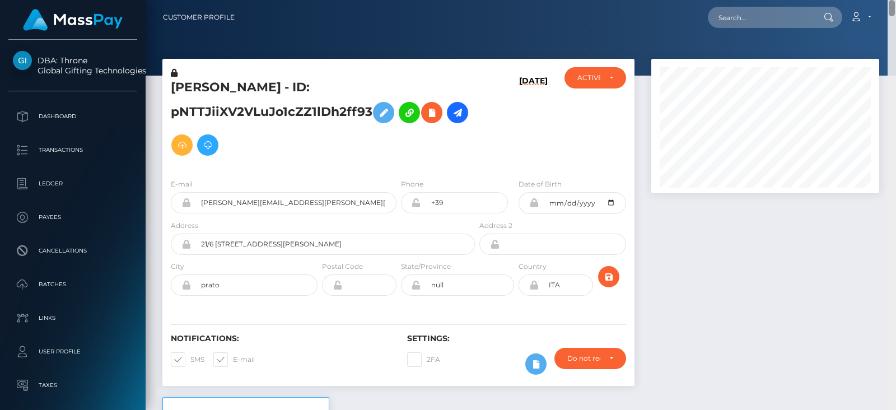
drag, startPoint x: 892, startPoint y: 17, endPoint x: 882, endPoint y: -16, distance: 34.4
click at [882, 0] on html "DBA: Throne Global Gifting Technologies Inc Dashboard Transactions Ledger Payee…" at bounding box center [448, 205] width 896 height 410
click at [608, 77] on div "ACTIVE" at bounding box center [595, 77] width 36 height 9
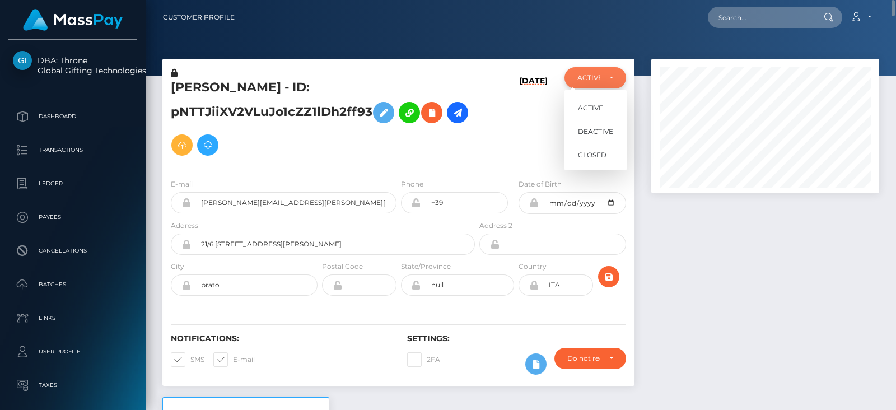
scroll to position [134, 227]
click at [606, 77] on div "ACTIVE" at bounding box center [595, 77] width 36 height 9
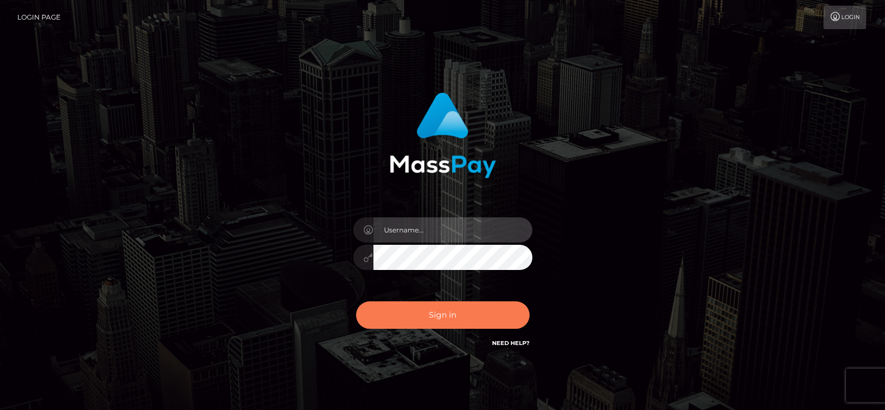
type input "fr.es"
click at [422, 325] on button "Sign in" at bounding box center [443, 314] width 174 height 27
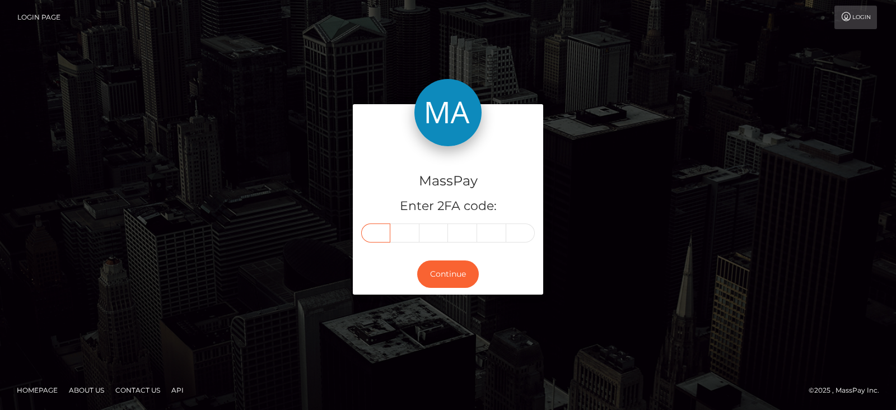
click at [379, 227] on input "text" at bounding box center [375, 232] width 29 height 19
paste input "3"
type input "3"
type input "2"
type input "5"
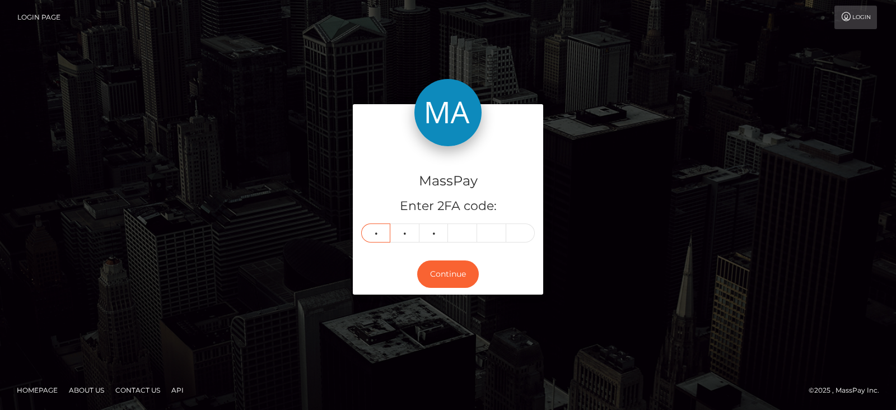
type input "3"
type input "5"
type input "7"
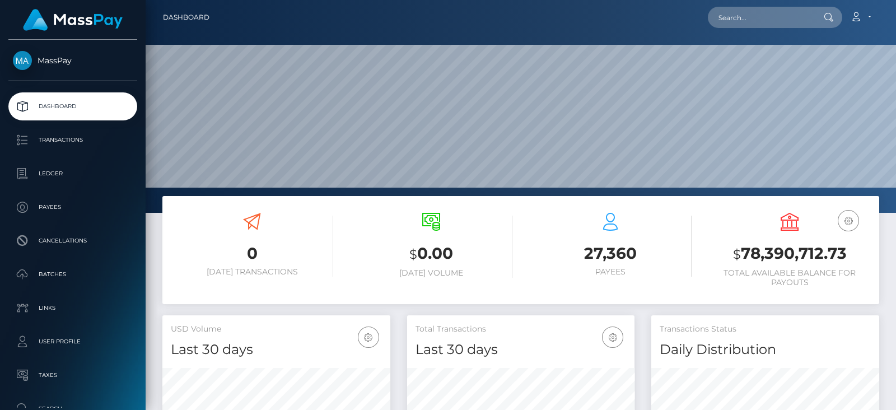
scroll to position [198, 227]
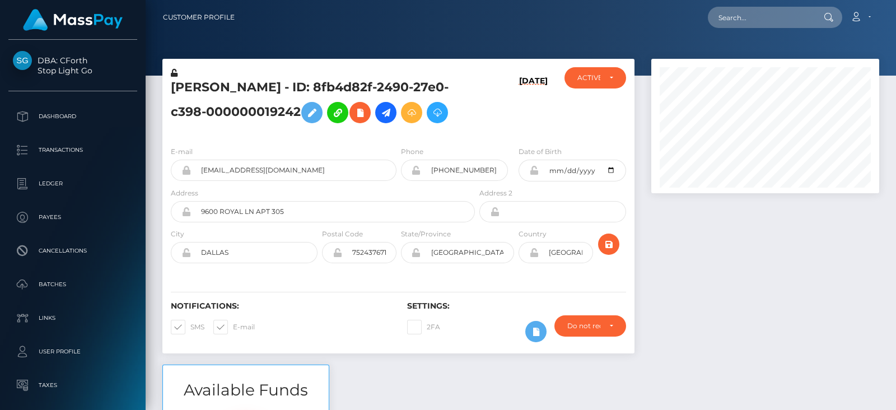
scroll to position [134, 227]
click at [683, 264] on div at bounding box center [765, 212] width 245 height 306
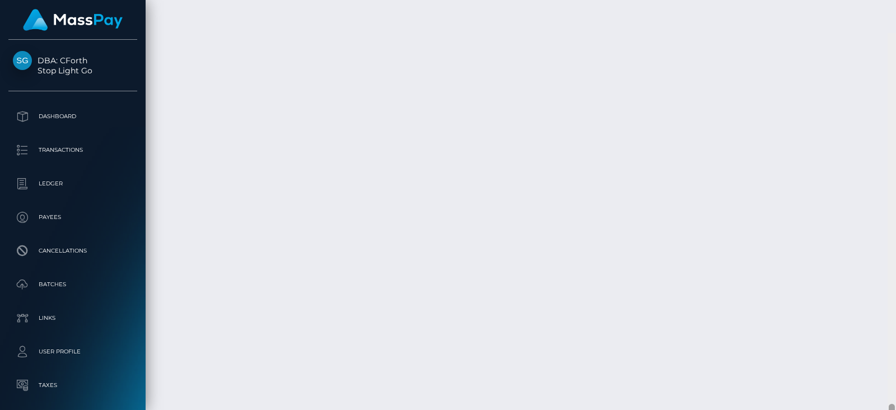
scroll to position [3841, 0]
drag, startPoint x: 893, startPoint y: 38, endPoint x: 896, endPoint y: 393, distance: 355.7
click at [896, 393] on div at bounding box center [892, 205] width 8 height 410
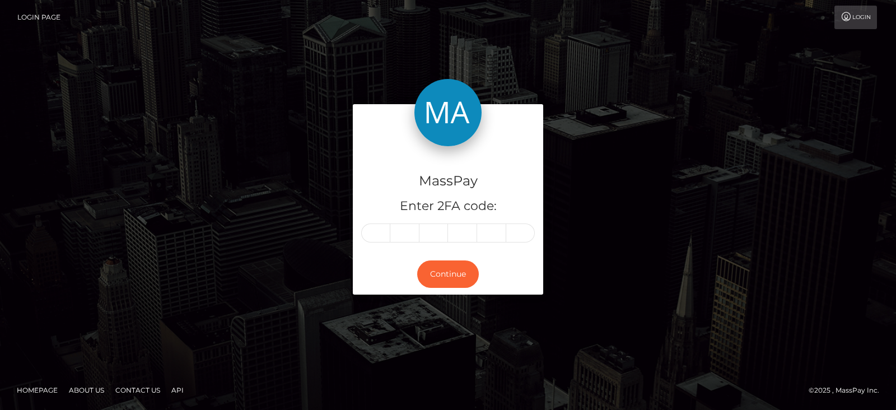
click at [384, 231] on input "text" at bounding box center [375, 232] width 29 height 19
type input "6"
type input "8"
type input "2"
type input "9"
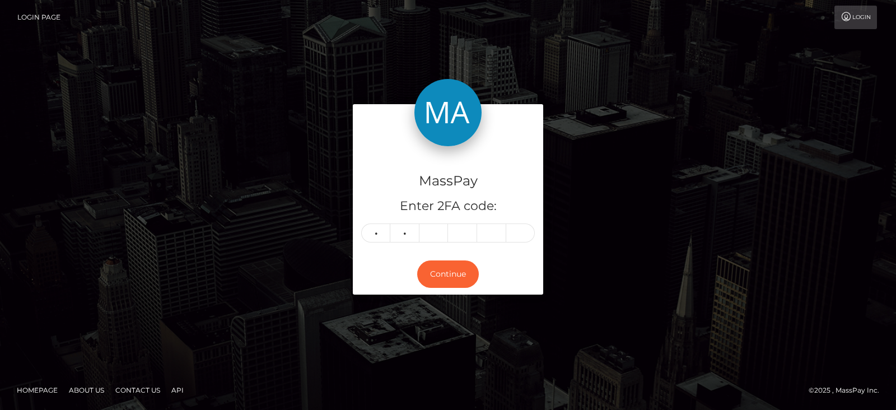
type input "3"
type input "8"
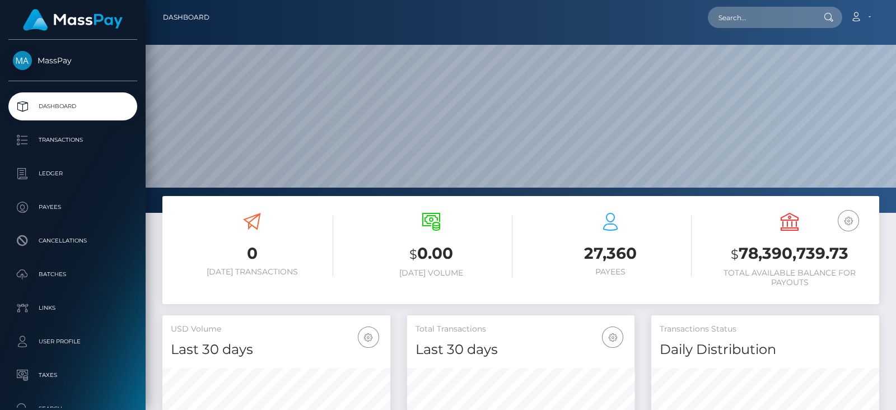
scroll to position [198, 227]
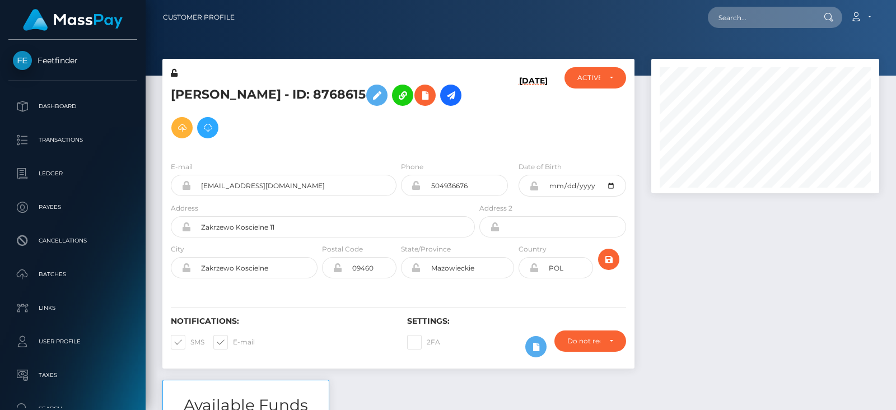
scroll to position [134, 227]
click at [766, 245] on div at bounding box center [765, 219] width 245 height 321
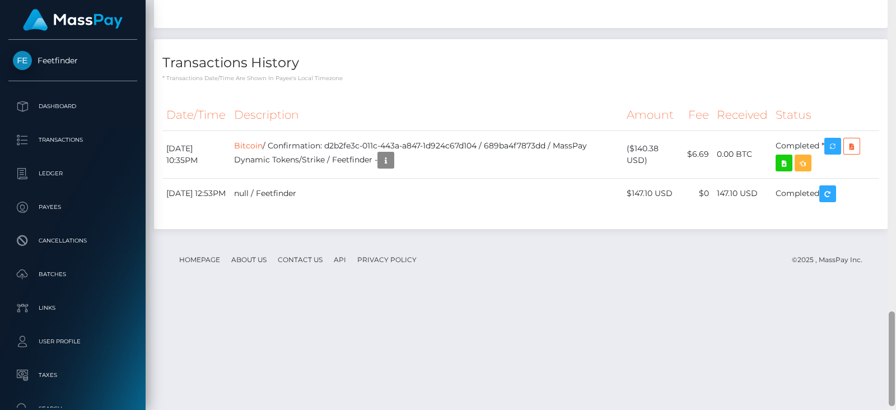
scroll to position [1356, 0]
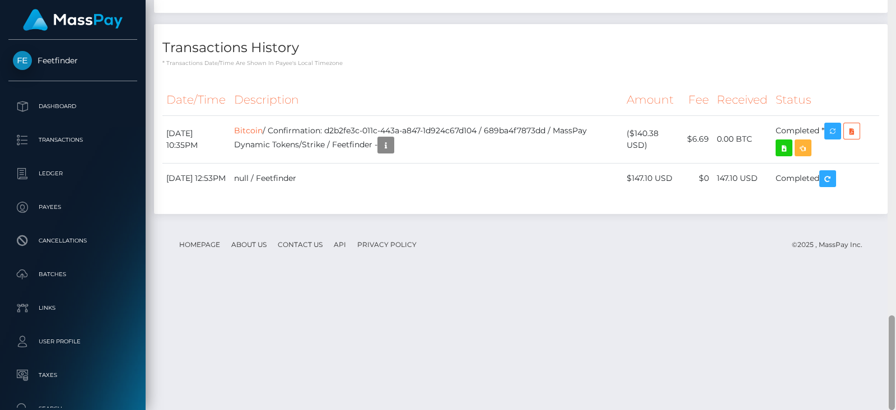
drag, startPoint x: 893, startPoint y: 62, endPoint x: 896, endPoint y: 349, distance: 287.3
click at [885, 349] on div at bounding box center [892, 205] width 8 height 410
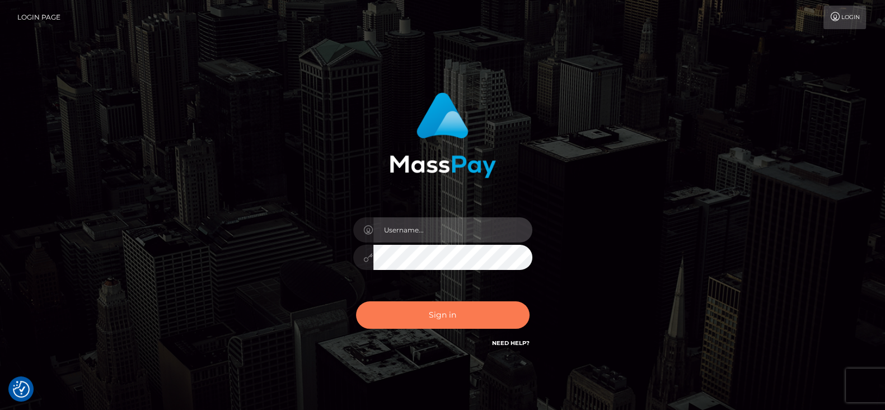
type input "[DOMAIN_NAME]"
click at [454, 318] on button "Sign in" at bounding box center [443, 314] width 174 height 27
type input "fr.es"
click at [468, 315] on button "Sign in" at bounding box center [443, 314] width 174 height 27
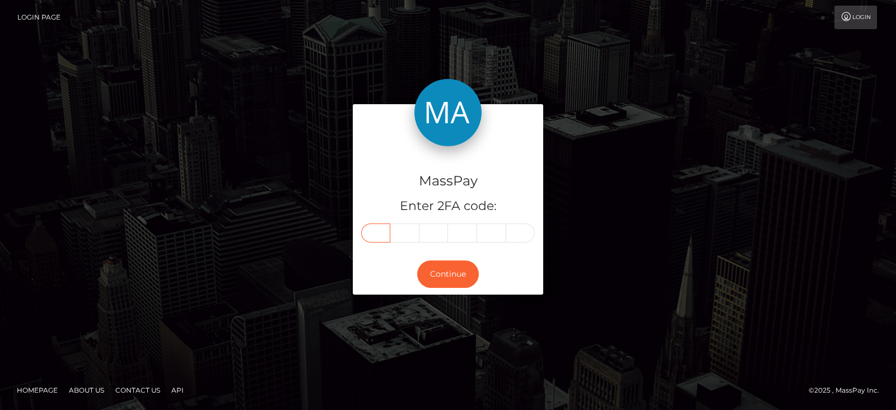
click at [373, 231] on input "text" at bounding box center [375, 232] width 29 height 19
paste input "1"
type input "1"
type input "9"
type input "6"
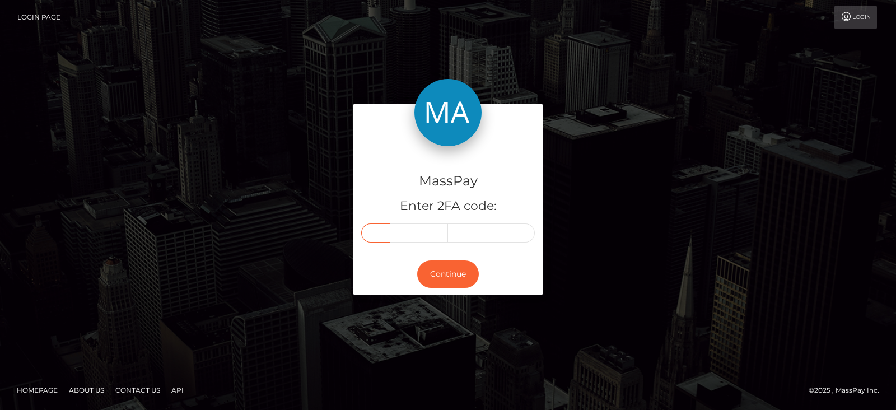
type input "0"
type input "6"
type input "8"
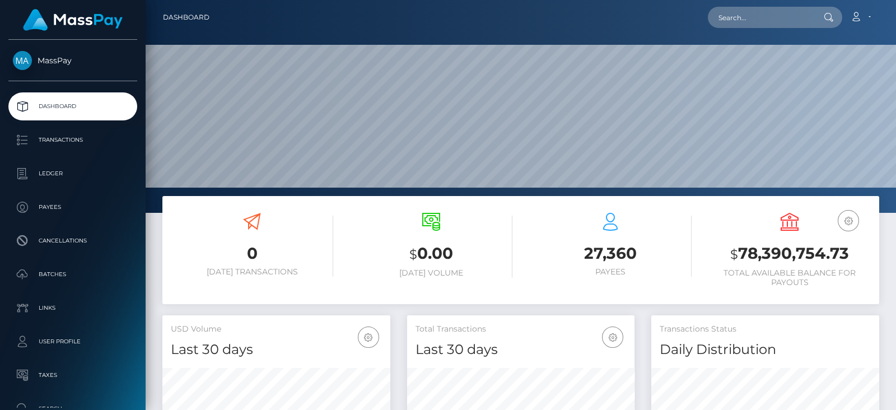
scroll to position [198, 227]
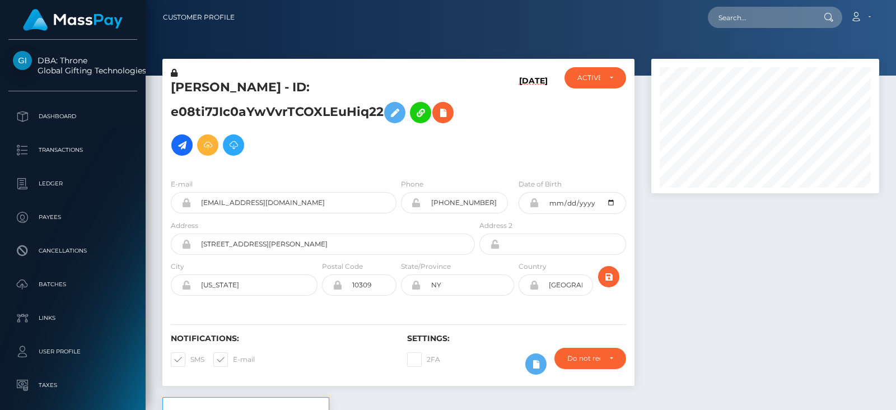
scroll to position [134, 227]
click at [700, 221] on div at bounding box center [765, 228] width 245 height 338
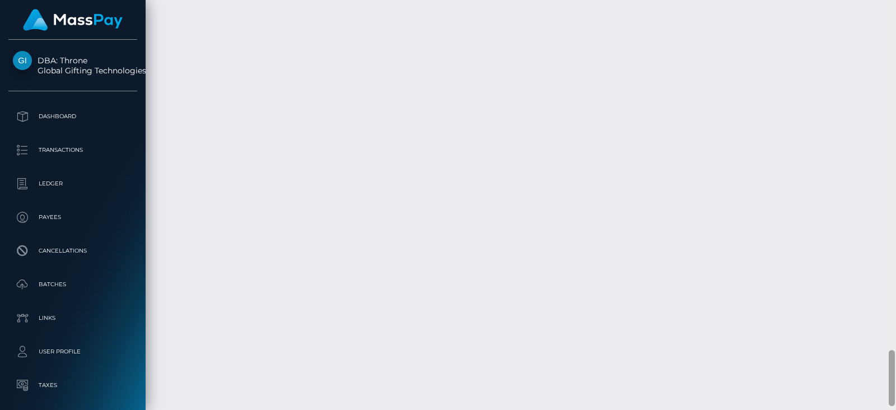
scroll to position [2577, 0]
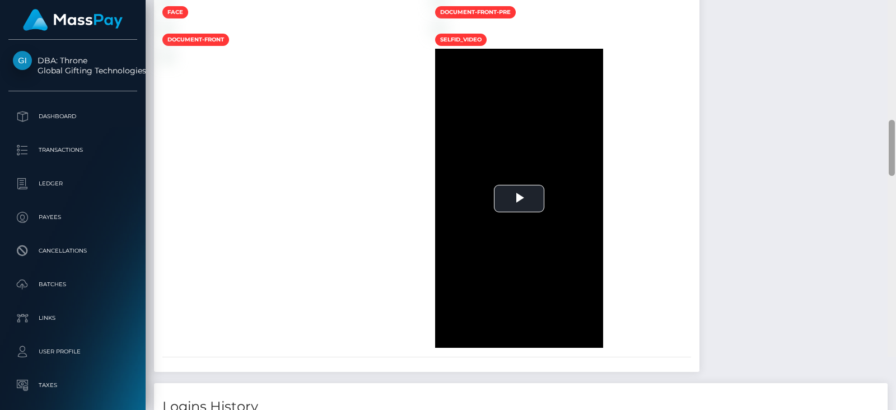
drag, startPoint x: 893, startPoint y: 58, endPoint x: 773, endPoint y: 138, distance: 144.5
click at [879, 195] on div "Customer Profile Loading... Loading..." at bounding box center [521, 205] width 750 height 410
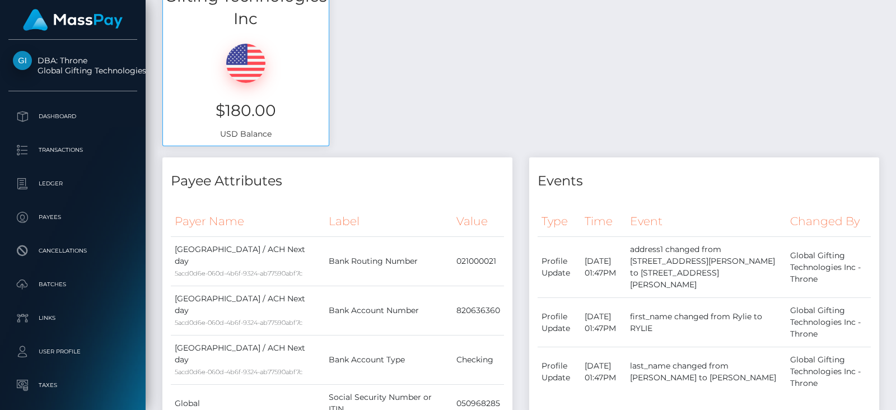
scroll to position [0, 0]
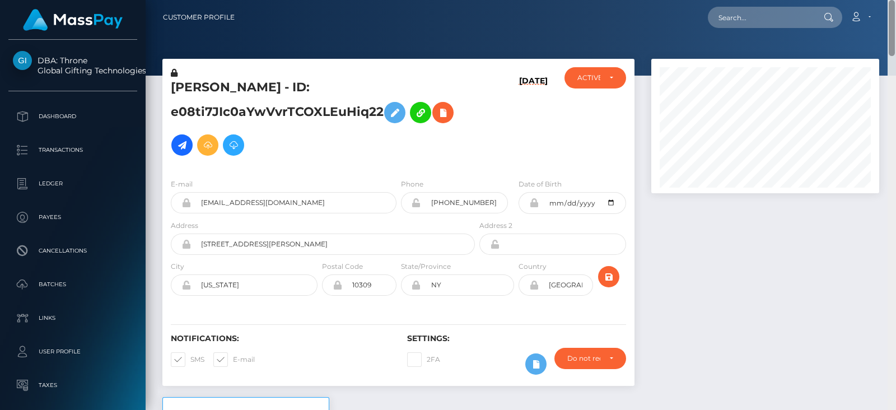
drag, startPoint x: 892, startPoint y: 217, endPoint x: 885, endPoint y: -2, distance: 219.1
click at [885, 0] on html "DBA: Throne Global Gifting Technologies Inc Dashboard Transactions Ledger Payee…" at bounding box center [448, 205] width 896 height 410
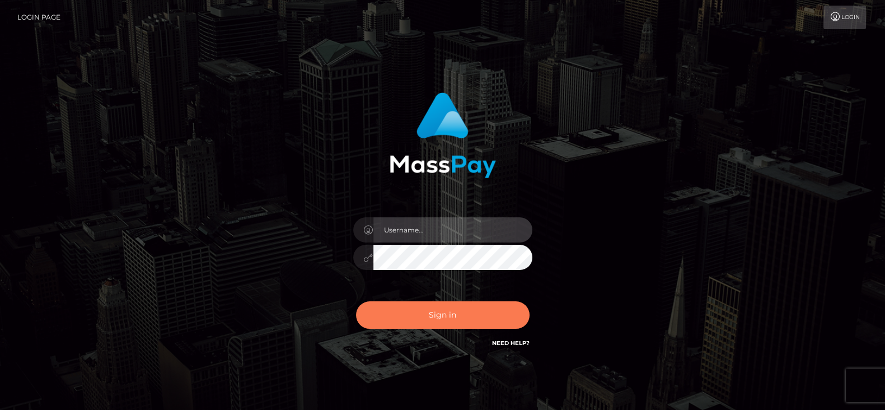
type input "fr.es"
click at [446, 304] on button "Sign in" at bounding box center [443, 314] width 174 height 27
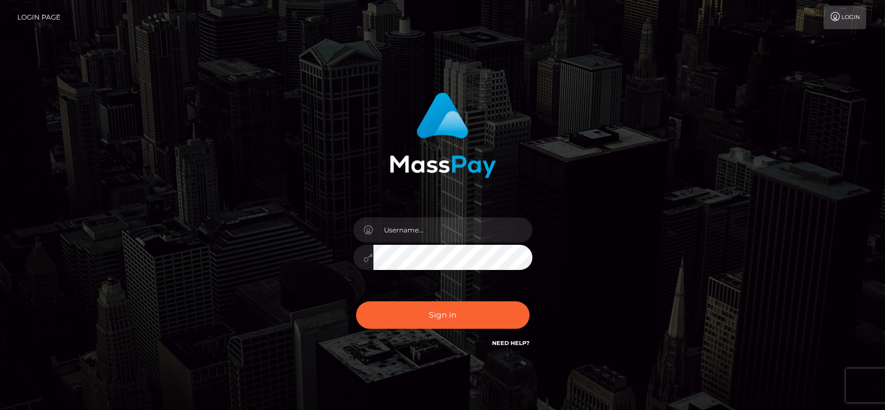
drag, startPoint x: 0, startPoint y: 0, endPoint x: 250, endPoint y: 125, distance: 279.3
click at [250, 125] on div "Sign in" at bounding box center [443, 226] width 638 height 285
type input "fr.es"
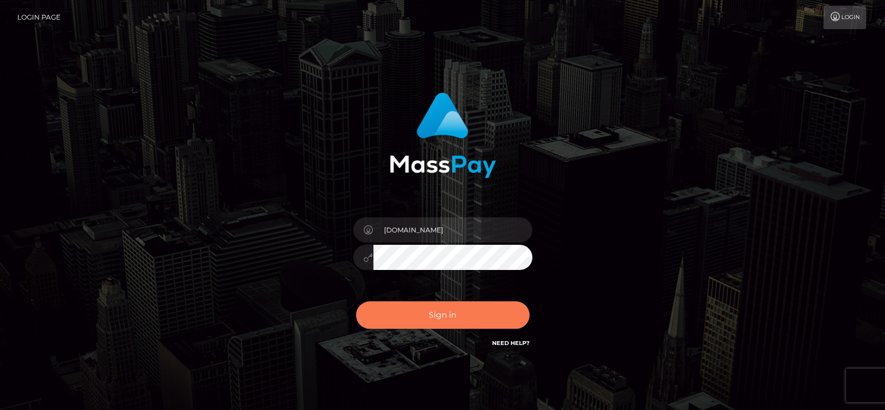
click at [426, 315] on button "Sign in" at bounding box center [443, 314] width 174 height 27
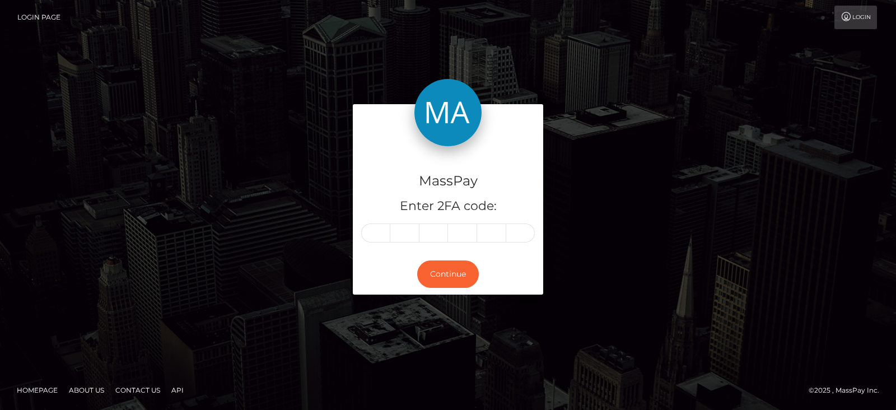
type input "8"
type input "7"
type input "1"
type input "3"
type input "8"
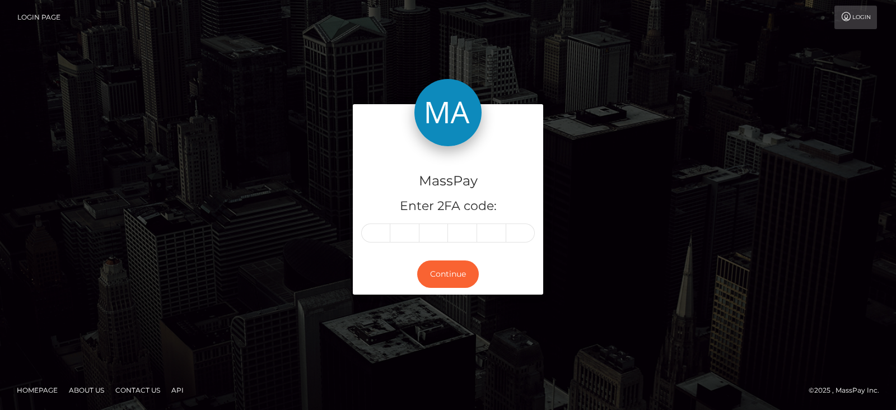
type input "7"
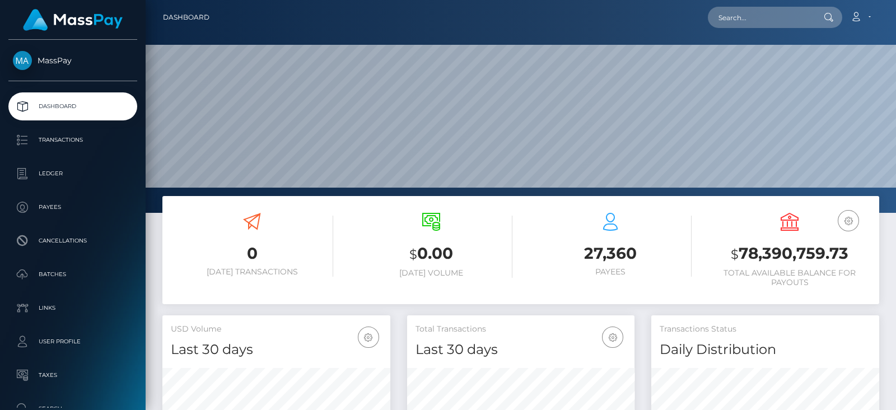
scroll to position [198, 227]
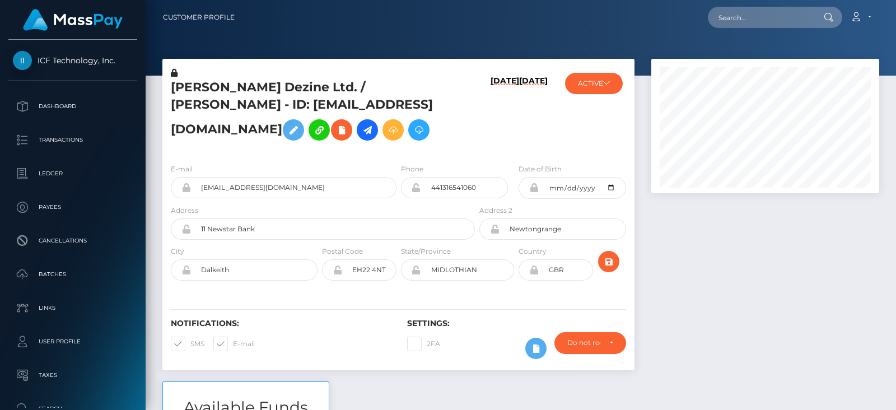
scroll to position [134, 227]
click at [757, 279] on div at bounding box center [765, 220] width 245 height 323
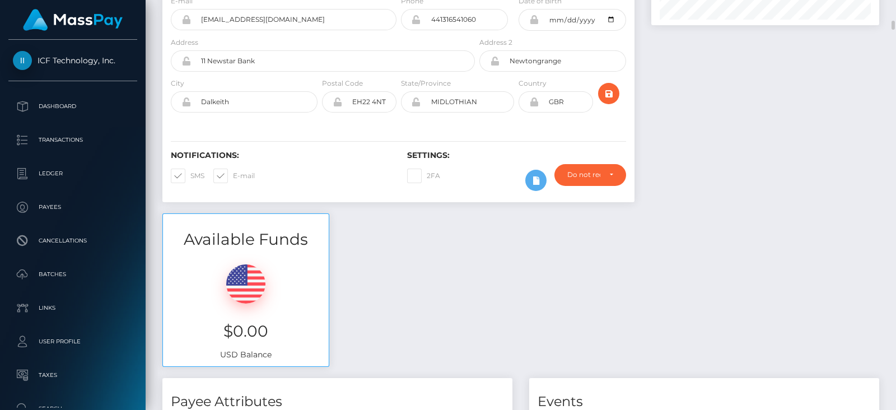
scroll to position [185, 0]
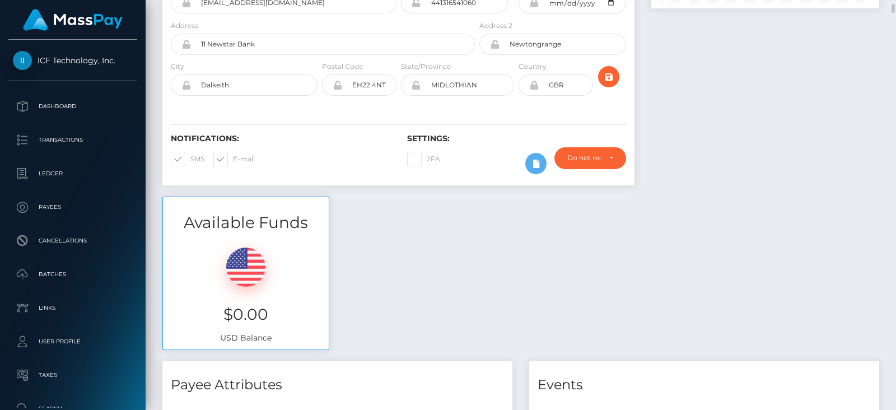
click at [764, 235] on div "Available Funds $0.00 USD Balance" at bounding box center [521, 279] width 734 height 165
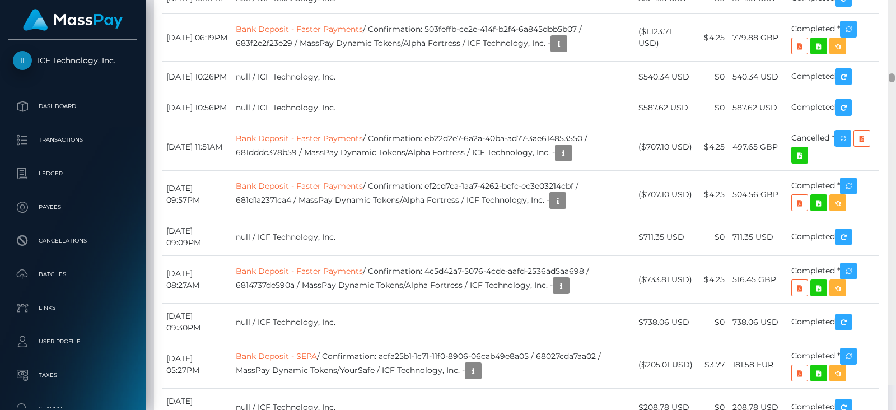
scroll to position [4337, 0]
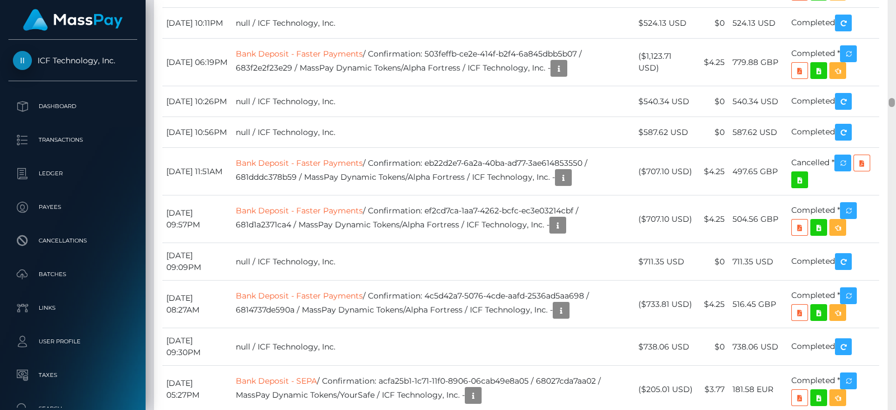
drag, startPoint x: 891, startPoint y: 7, endPoint x: 896, endPoint y: 101, distance: 94.8
click at [896, 101] on div at bounding box center [892, 205] width 8 height 410
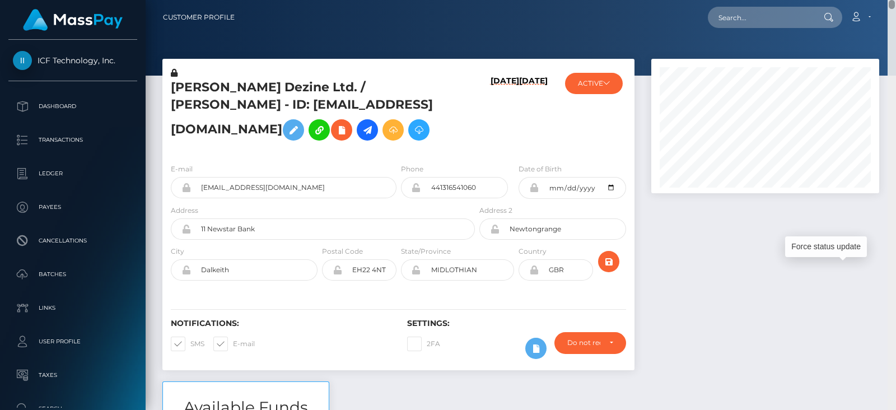
drag, startPoint x: 894, startPoint y: 101, endPoint x: 884, endPoint y: -13, distance: 114.1
click at [884, 0] on html "ICF Technology, Inc. Dashboard Transactions Ledger Payees Batches" at bounding box center [448, 205] width 896 height 410
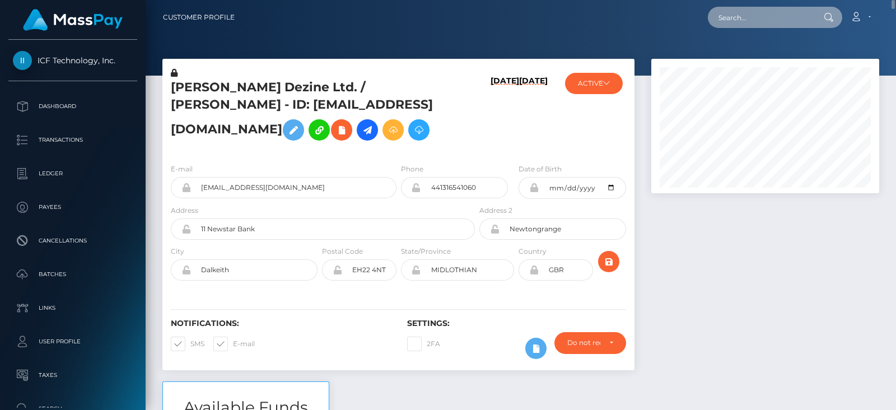
click at [776, 13] on input "text" at bounding box center [760, 17] width 105 height 21
paste input "ad745b15-0f01-4628-a7cb-d9f976382d67"
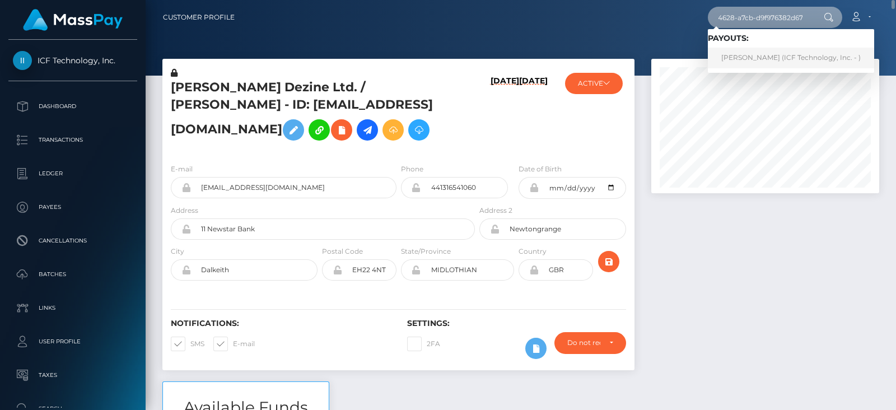
type input "ad745b15-0f01-4628-a7cb-d9f976382d67"
click at [747, 50] on link "Madeline Kaye Cullen (ICF Technology, Inc. - )" at bounding box center [791, 58] width 166 height 21
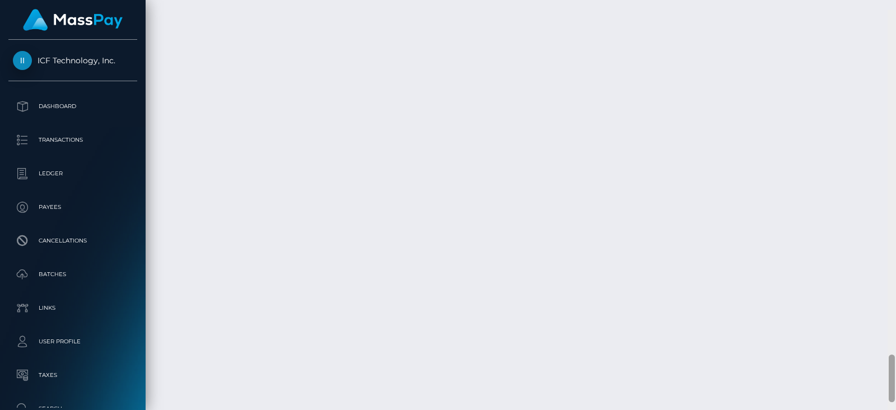
scroll to position [2972, 0]
drag, startPoint x: 893, startPoint y: 51, endPoint x: 896, endPoint y: 374, distance: 322.6
click at [896, 374] on div at bounding box center [892, 205] width 8 height 410
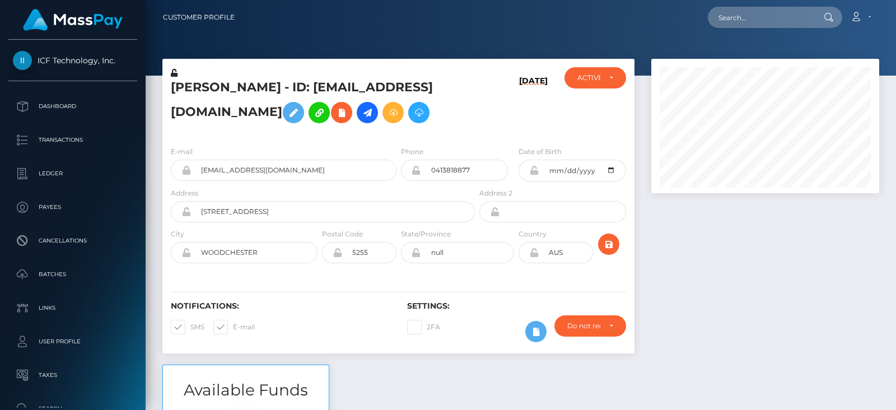
scroll to position [134, 227]
click at [776, 216] on div at bounding box center [765, 212] width 245 height 306
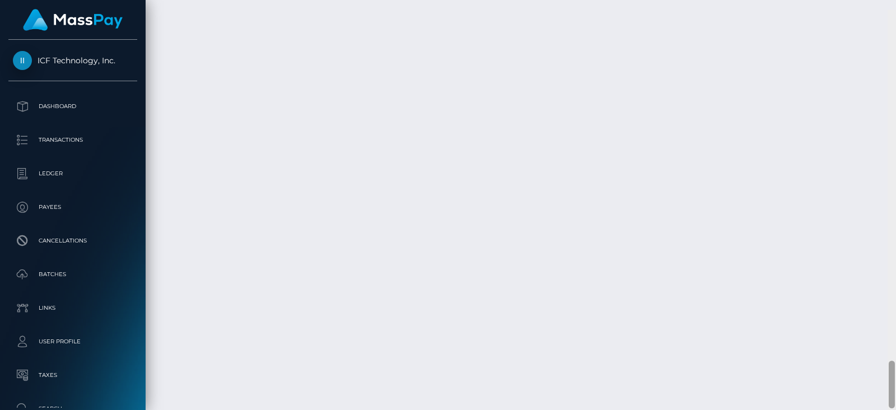
scroll to position [3012, 0]
drag, startPoint x: 893, startPoint y: 52, endPoint x: 896, endPoint y: 403, distance: 350.6
click at [896, 403] on div at bounding box center [892, 205] width 8 height 410
drag, startPoint x: 672, startPoint y: 217, endPoint x: 656, endPoint y: 207, distance: 18.6
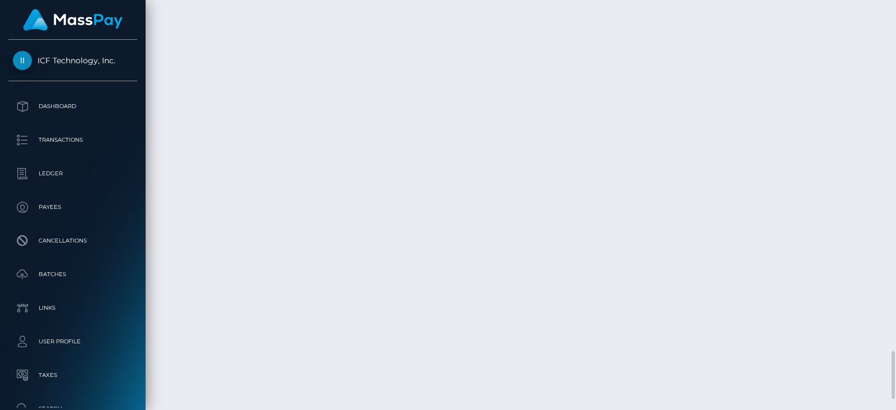
copy td "$590.67 USD"
click at [891, 195] on div at bounding box center [892, 205] width 8 height 410
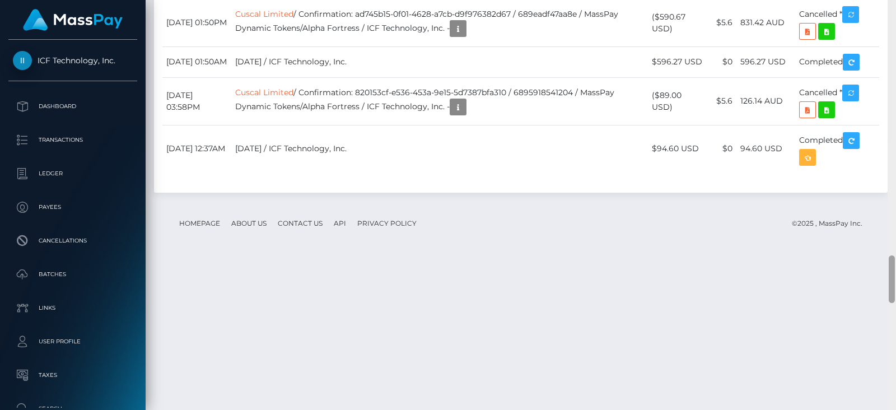
click at [891, 195] on div at bounding box center [892, 205] width 8 height 410
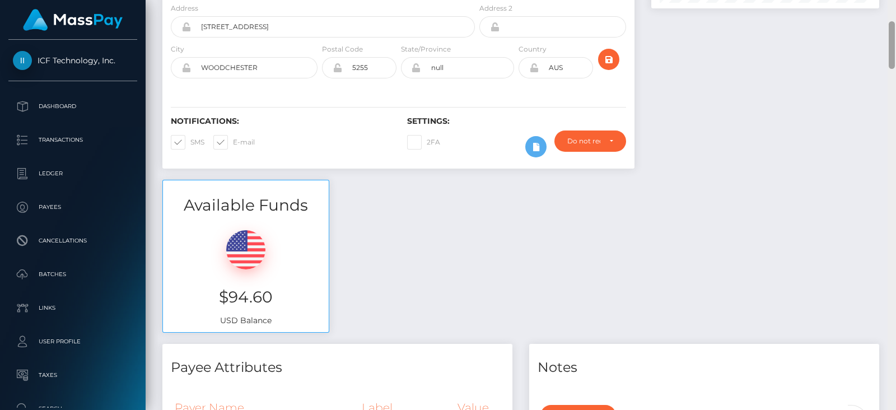
scroll to position [118, 0]
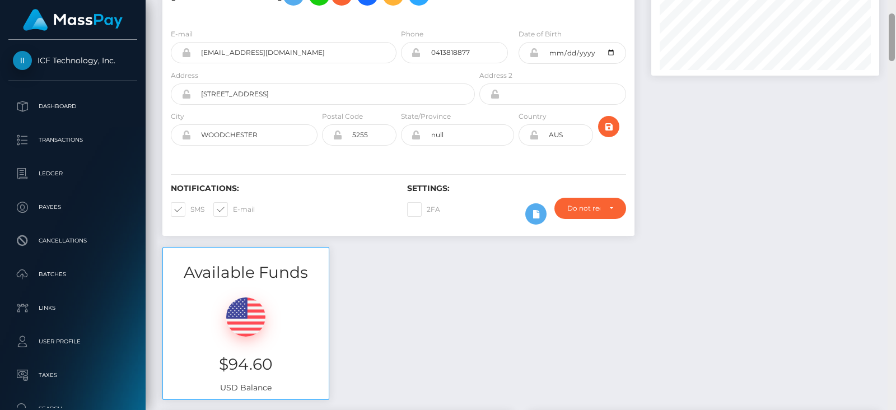
drag, startPoint x: 891, startPoint y: 213, endPoint x: 891, endPoint y: 18, distance: 194.3
click at [891, 18] on div at bounding box center [892, 37] width 6 height 48
drag, startPoint x: 279, startPoint y: 393, endPoint x: 222, endPoint y: 393, distance: 56.6
click at [222, 375] on h3 "$94.60" at bounding box center [245, 364] width 149 height 22
copy h3 "$94.60"
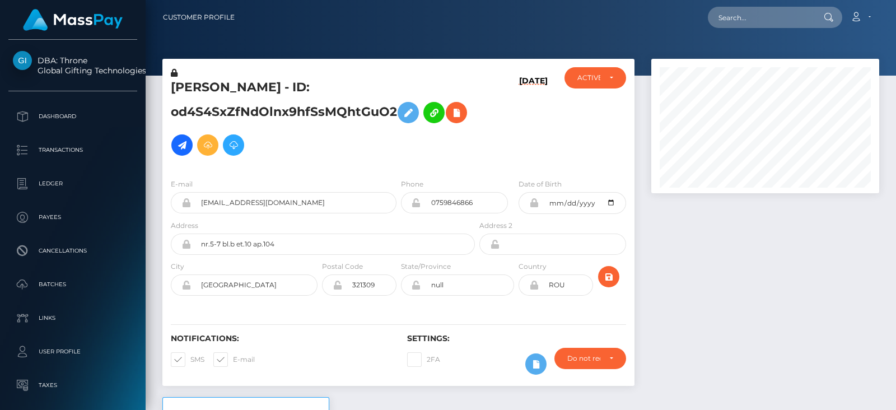
scroll to position [134, 227]
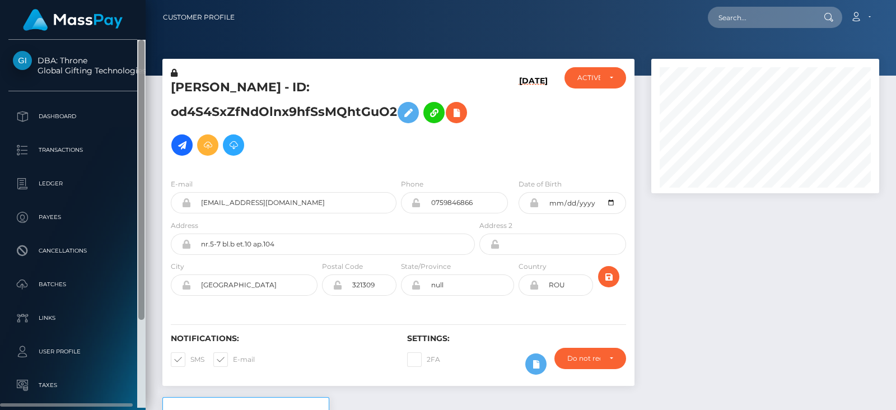
click at [143, 172] on div at bounding box center [141, 180] width 6 height 280
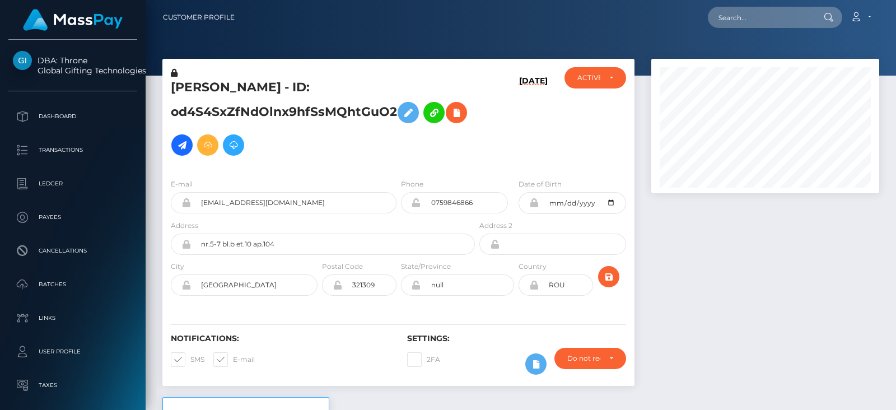
click at [882, 138] on div at bounding box center [765, 228] width 245 height 338
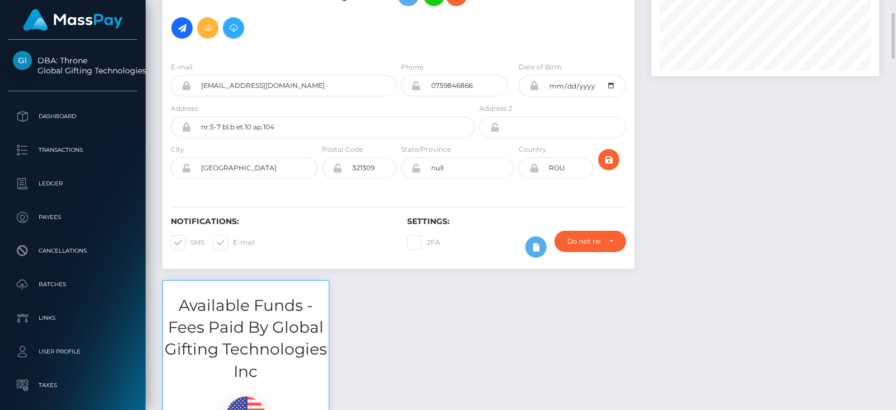
click at [885, 136] on div at bounding box center [892, 205] width 8 height 410
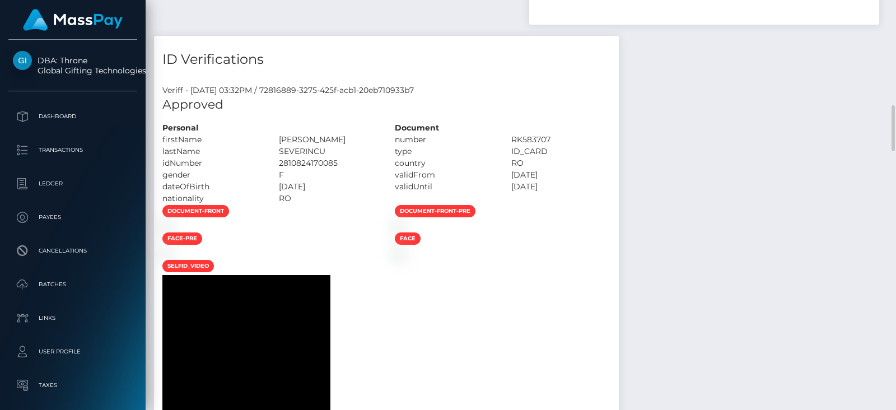
click at [885, 136] on div at bounding box center [892, 205] width 8 height 410
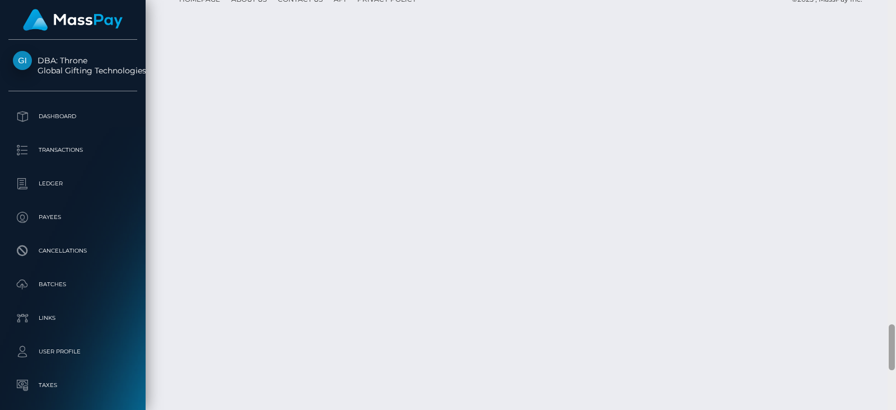
scroll to position [2864, 0]
drag, startPoint x: 893, startPoint y: 170, endPoint x: 896, endPoint y: 341, distance: 170.8
click at [885, 341] on div at bounding box center [892, 205] width 8 height 410
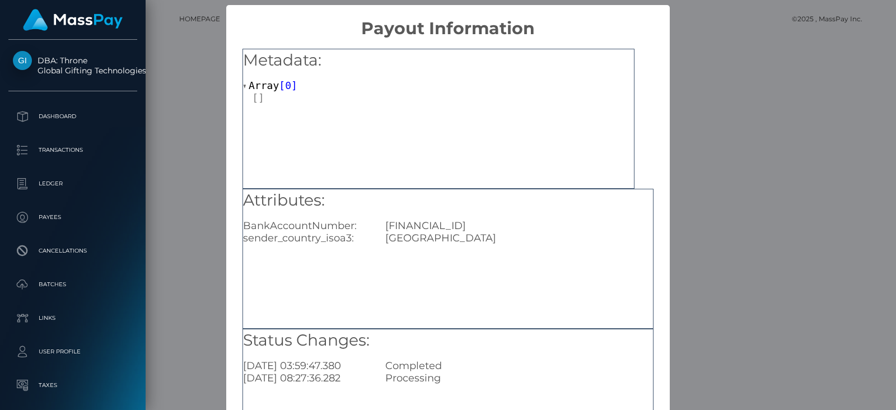
drag, startPoint x: 543, startPoint y: 227, endPoint x: 383, endPoint y: 220, distance: 160.4
click at [383, 220] on div "RO50BREL0002003536500302" at bounding box center [519, 226] width 285 height 12
copy div "RO50BREL0002003536500302"
click at [686, 313] on div "× Payout Information Metadata: Array [ 0 ] Attributes: BankAccountNumber: RO50B…" at bounding box center [448, 205] width 896 height 410
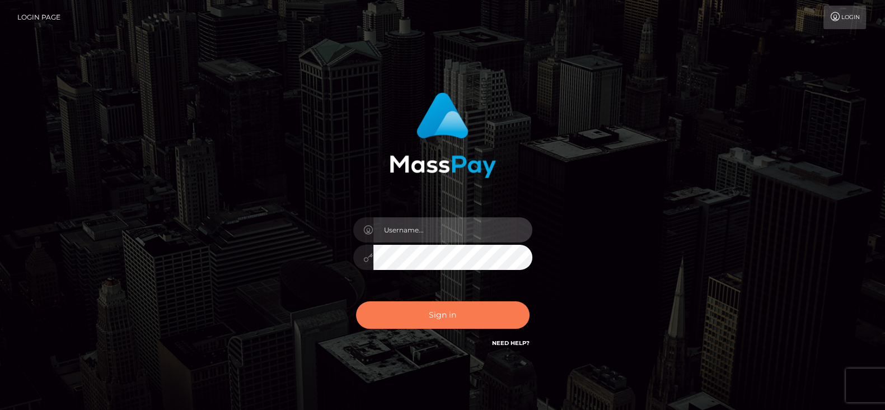
type input "[DOMAIN_NAME]"
click at [437, 309] on button "Sign in" at bounding box center [443, 314] width 174 height 27
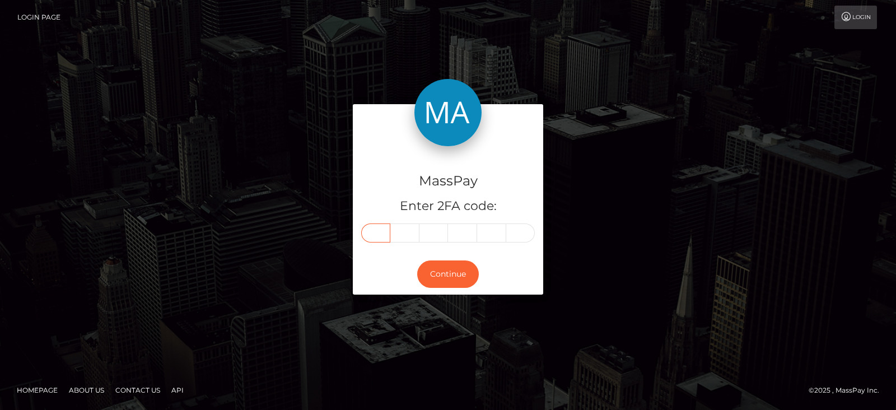
click at [379, 231] on input "text" at bounding box center [375, 232] width 29 height 19
paste input "1"
type input "1"
type input "4"
type input "9"
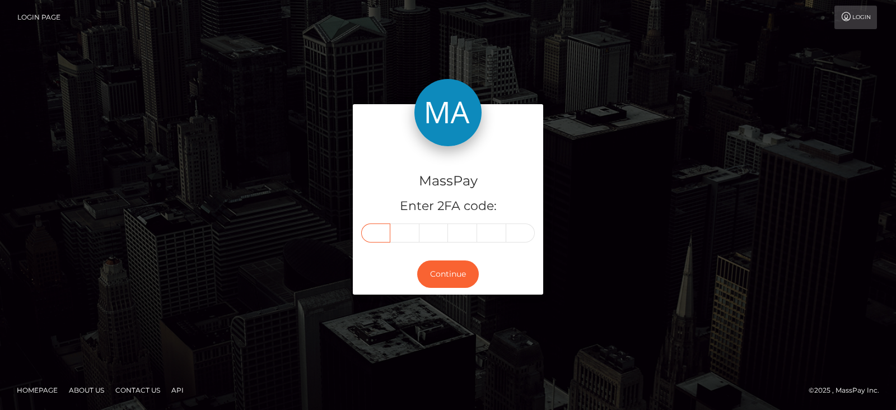
type input "4"
type input "2"
type input "1"
click at [449, 274] on button "Continue" at bounding box center [448, 273] width 62 height 27
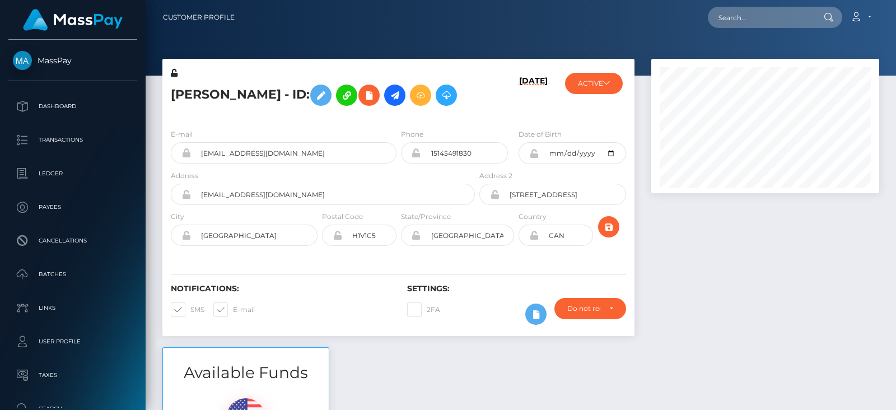
scroll to position [134, 227]
click at [593, 74] on button "ACTIVE" at bounding box center [594, 83] width 58 height 21
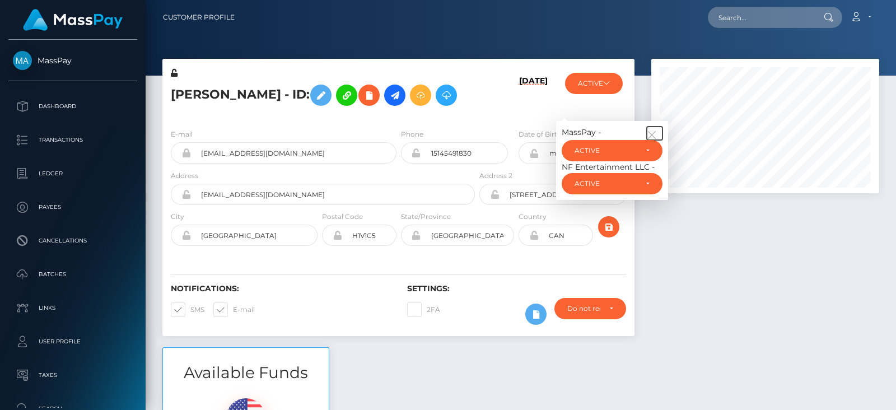
click at [651, 140] on button "button" at bounding box center [655, 133] width 16 height 13
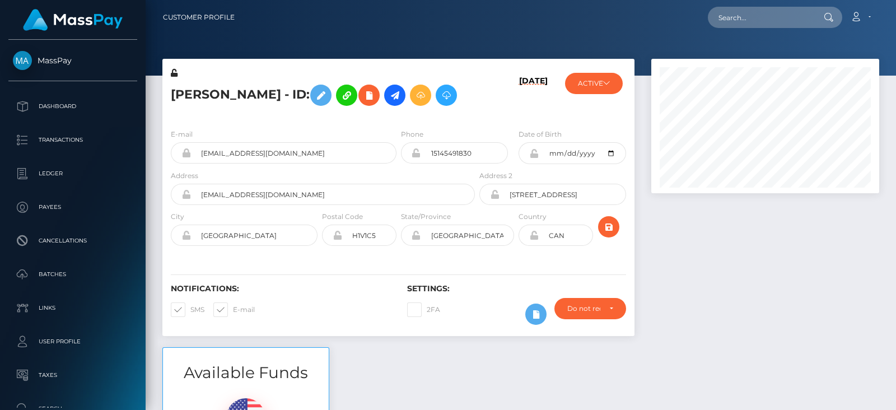
click at [698, 281] on div at bounding box center [765, 203] width 245 height 288
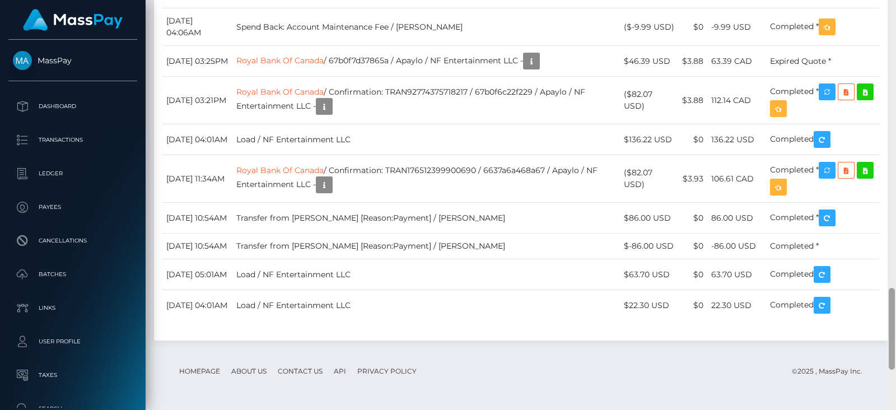
scroll to position [1443, 0]
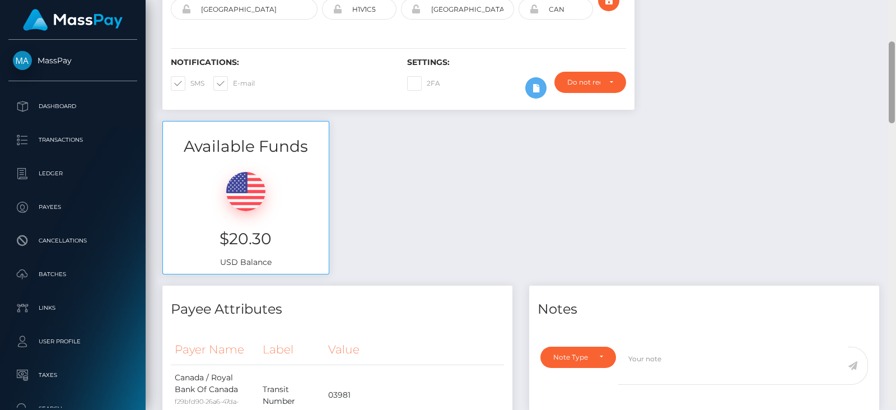
drag, startPoint x: 891, startPoint y: 137, endPoint x: 825, endPoint y: 101, distance: 74.7
click at [825, 101] on div "Customer Profile Loading... Loading..." at bounding box center [521, 205] width 750 height 410
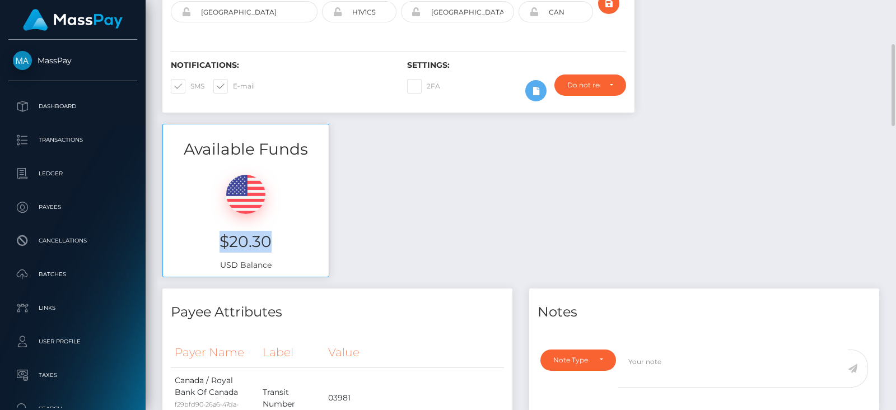
drag, startPoint x: 278, startPoint y: 276, endPoint x: 198, endPoint y: 272, distance: 80.2
click at [198, 253] on h3 "$20.30" at bounding box center [245, 242] width 149 height 22
copy h3 "$20.30"
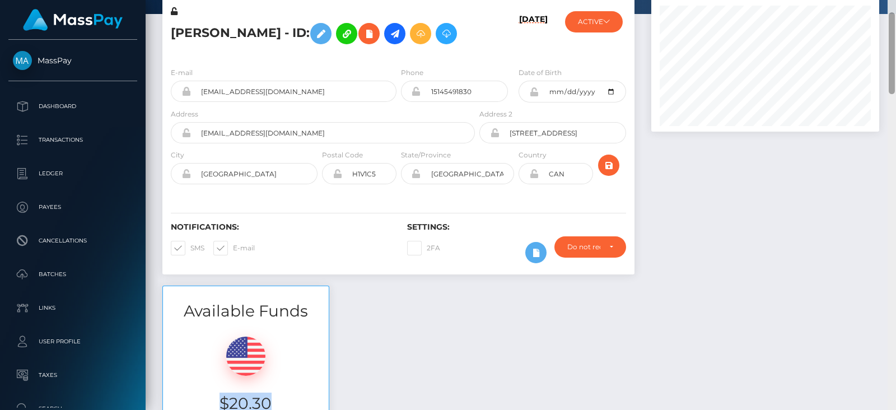
scroll to position [0, 0]
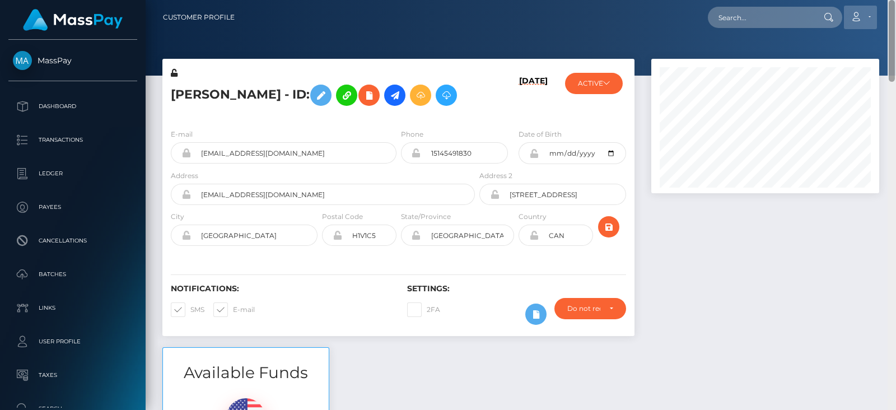
drag, startPoint x: 892, startPoint y: 87, endPoint x: 860, endPoint y: 28, distance: 67.2
click at [860, 28] on div "Customer Profile Loading... Loading..." at bounding box center [521, 205] width 750 height 410
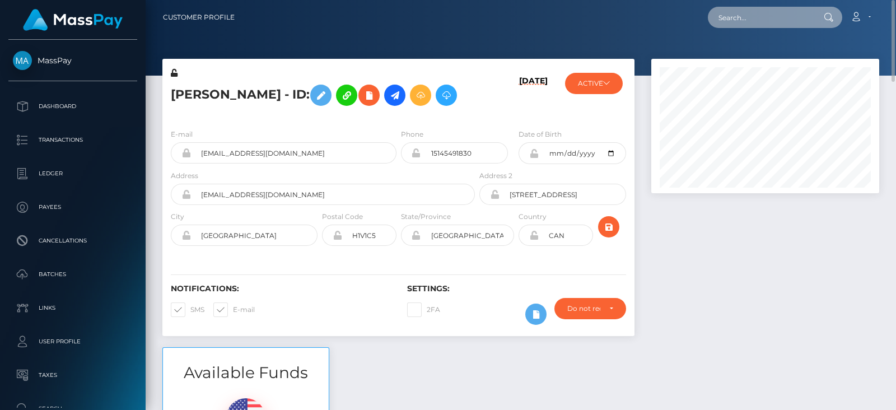
click at [728, 14] on input "text" at bounding box center [760, 17] width 105 height 21
paste input "68939d3a1811c"
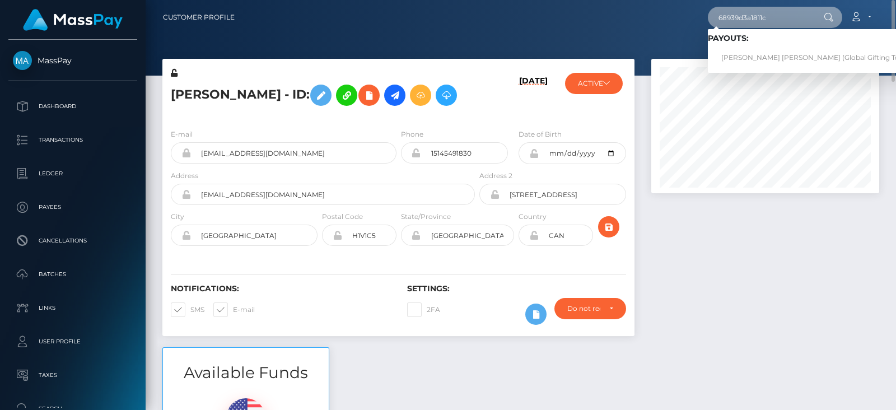
type input "68939d3a1811c"
click at [763, 56] on link "RODRIGO ALEJANDRO VILLICANA PEREZ (Global Gifting Technologies Inc - Throne)" at bounding box center [851, 58] width 286 height 21
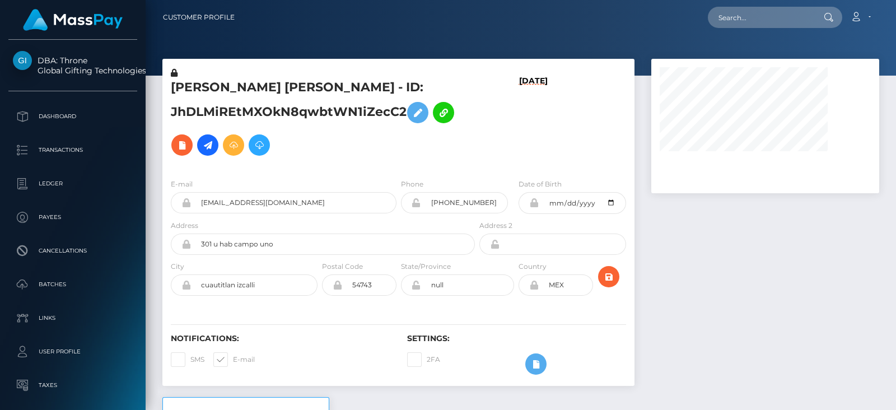
click at [712, 234] on div at bounding box center [765, 228] width 245 height 338
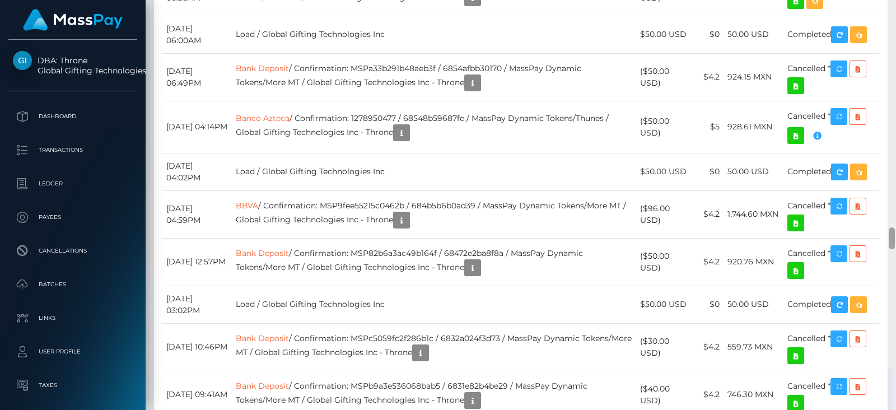
scroll to position [5092, 0]
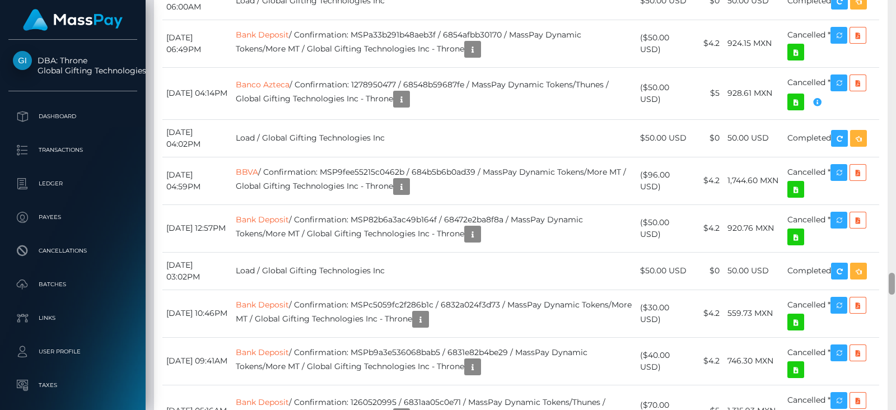
drag, startPoint x: 889, startPoint y: 29, endPoint x: 896, endPoint y: 353, distance: 324.9
click at [896, 353] on div at bounding box center [892, 205] width 8 height 410
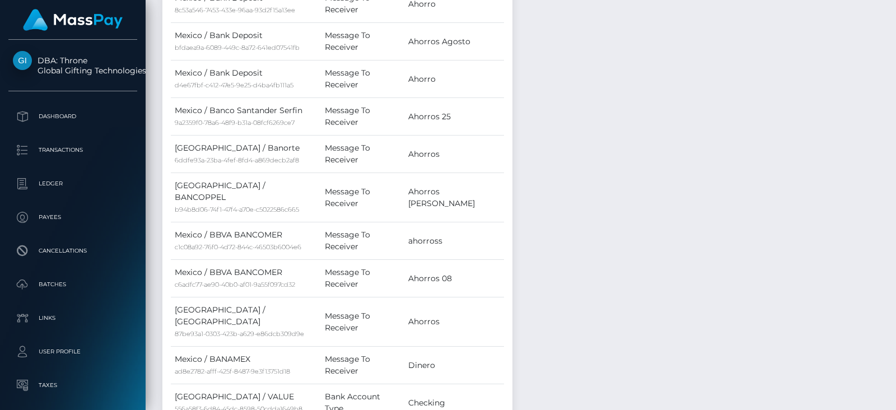
scroll to position [0, 0]
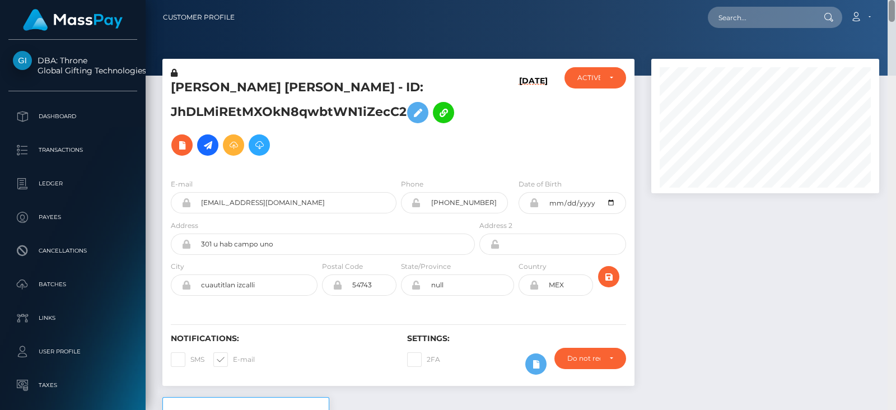
drag, startPoint x: 891, startPoint y: 288, endPoint x: 879, endPoint y: -15, distance: 302.6
click at [879, 0] on html "DBA: Throne Global Gifting Technologies Inc Dashboard Transactions Ledger Payee…" at bounding box center [448, 205] width 896 height 410
click at [784, 12] on input "text" at bounding box center [760, 17] width 105 height 21
paste input "bfa392a0-caea-4580-b294-00fc2c4f8f21-"
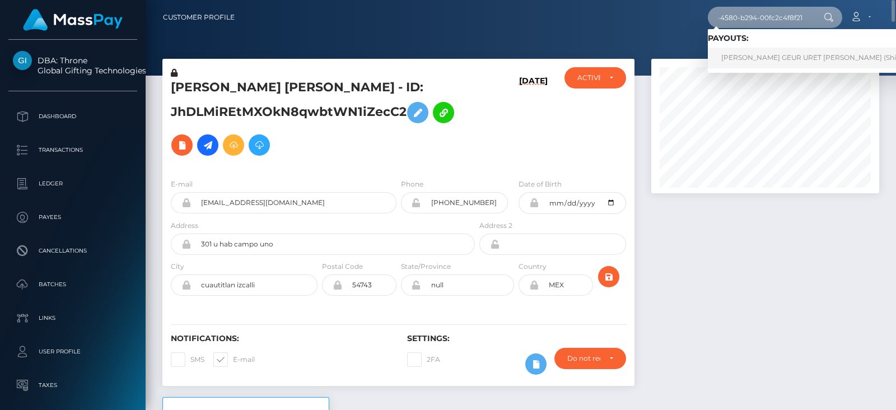
type input "bfa392a0-caea-4580-b294-00fc2c4f8f21-"
click at [764, 54] on link "ENRIQUE GEUR URET RIVAS (Shift Holdings Ltd. - )" at bounding box center [839, 58] width 262 height 21
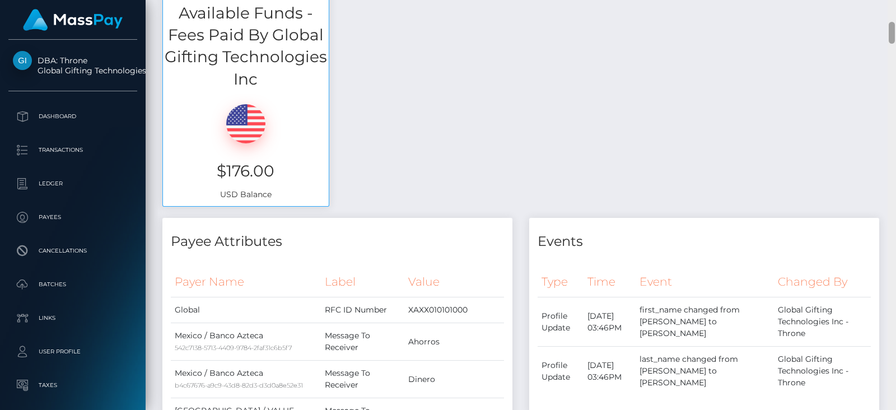
click at [896, 220] on div at bounding box center [892, 205] width 8 height 410
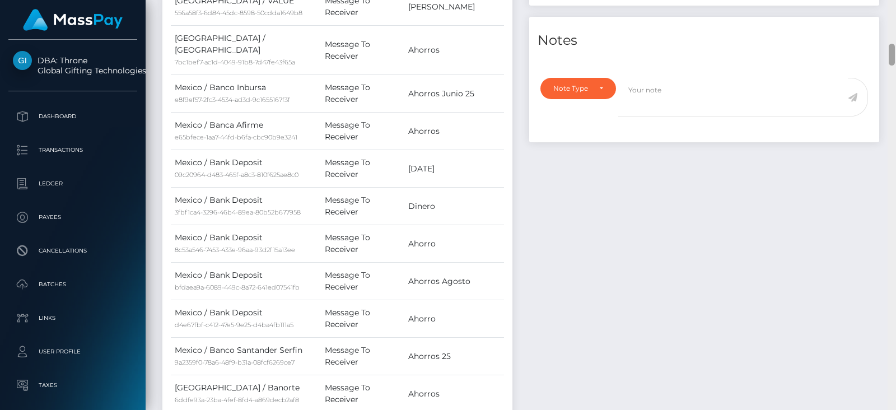
click at [896, 220] on div at bounding box center [892, 205] width 8 height 410
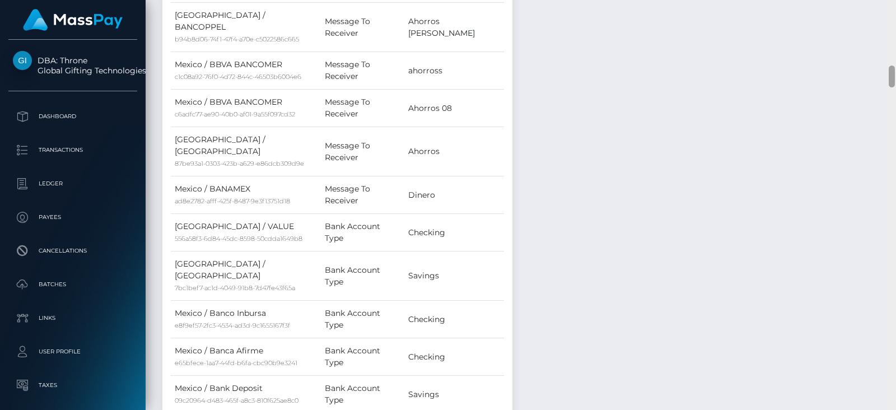
click at [896, 220] on div at bounding box center [892, 205] width 8 height 410
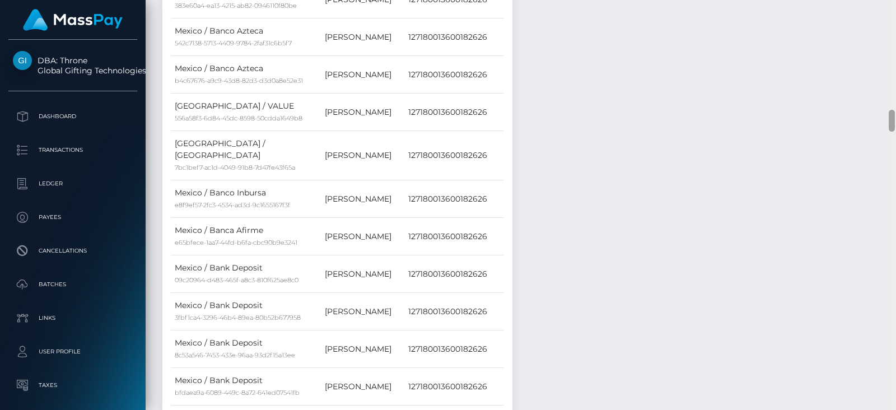
click at [896, 220] on div at bounding box center [892, 205] width 8 height 410
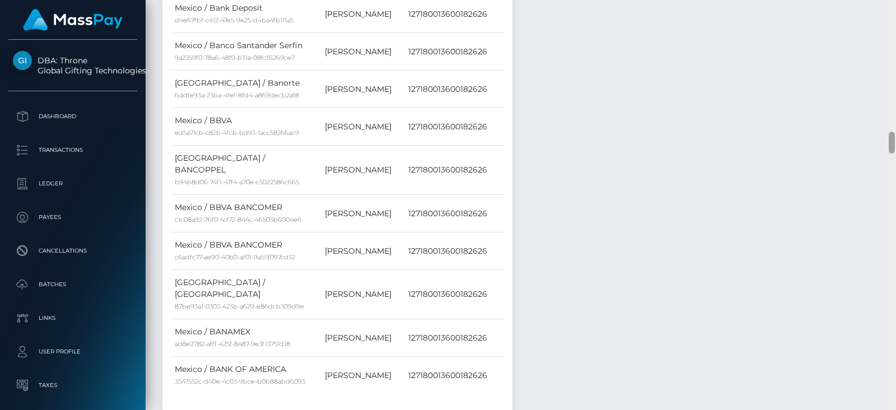
click at [896, 220] on div at bounding box center [892, 205] width 8 height 410
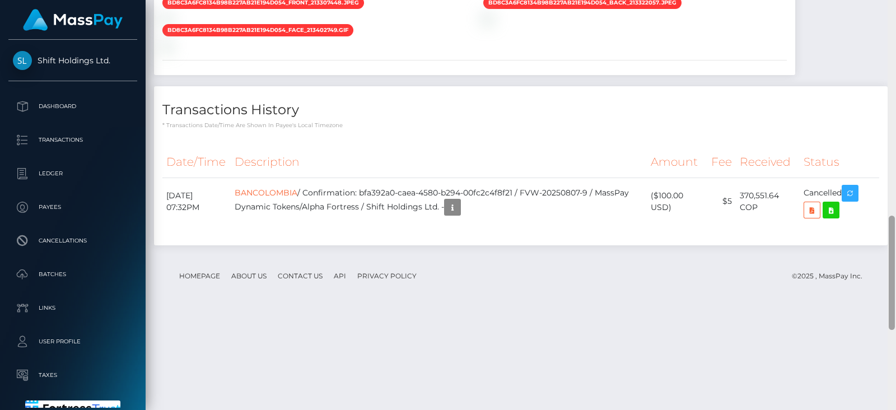
scroll to position [1059, 0]
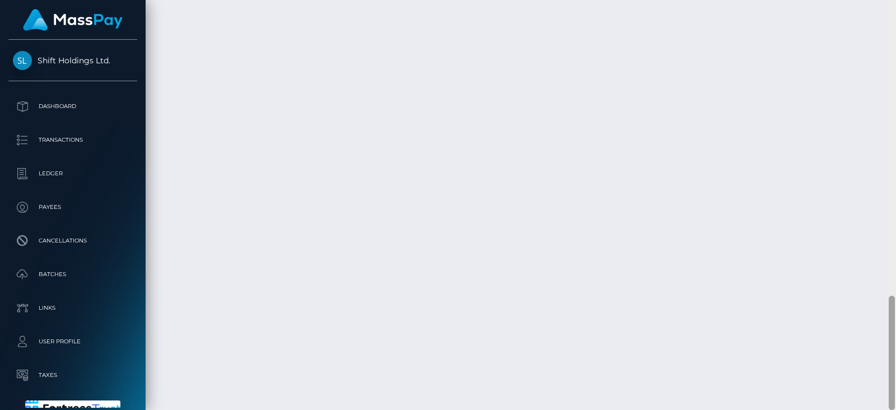
drag, startPoint x: 889, startPoint y: 148, endPoint x: 875, endPoint y: 390, distance: 241.8
click at [875, 390] on div "Customer Profile Loading... Loading..." at bounding box center [521, 205] width 750 height 410
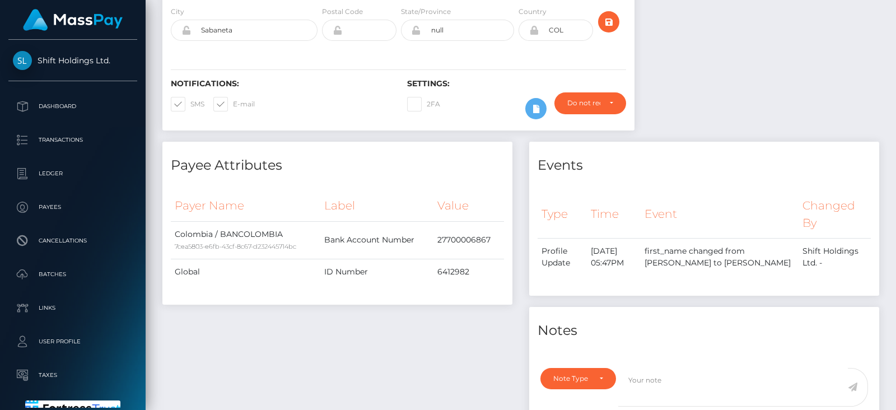
click at [894, 94] on div at bounding box center [892, 124] width 6 height 114
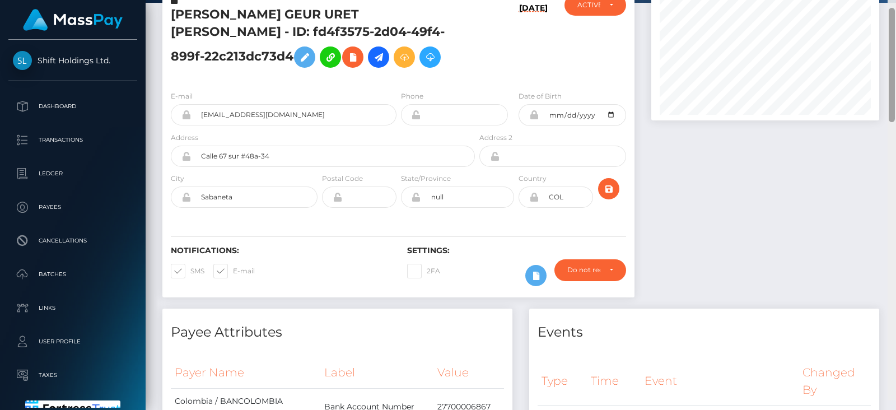
scroll to position [0, 0]
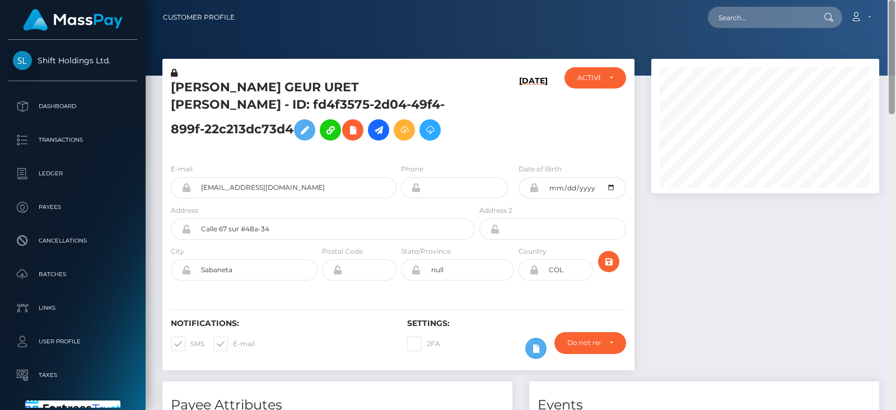
drag, startPoint x: 894, startPoint y: 94, endPoint x: 882, endPoint y: 5, distance: 89.3
click at [882, 5] on div "Customer Profile Loading... Loading..." at bounding box center [521, 205] width 750 height 410
click at [790, 12] on input "text" at bounding box center [760, 17] width 105 height 21
paste input "gYfwNNb_N6Hx8Mw"
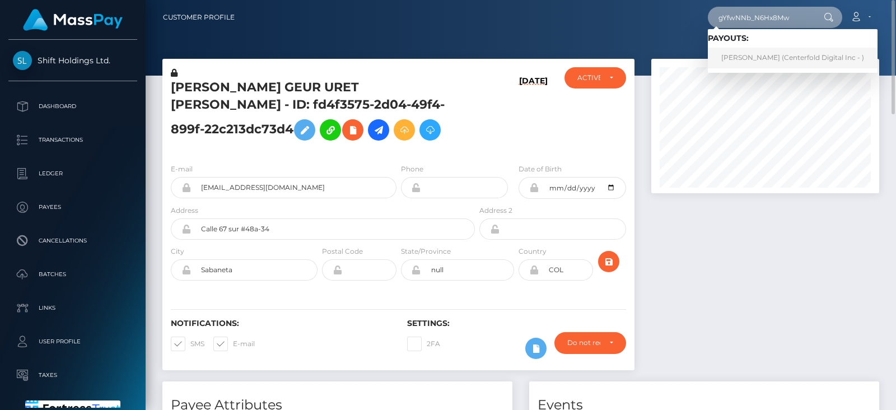
type input "gYfwNNb_N6Hx8Mw"
click at [745, 55] on link "Tammy Kwan (Centerfold Digital Inc - )" at bounding box center [793, 58] width 170 height 21
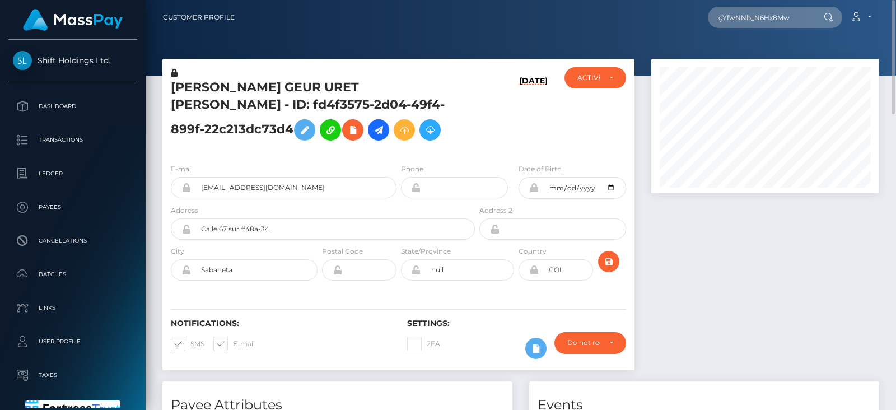
click at [787, 337] on div at bounding box center [765, 220] width 245 height 323
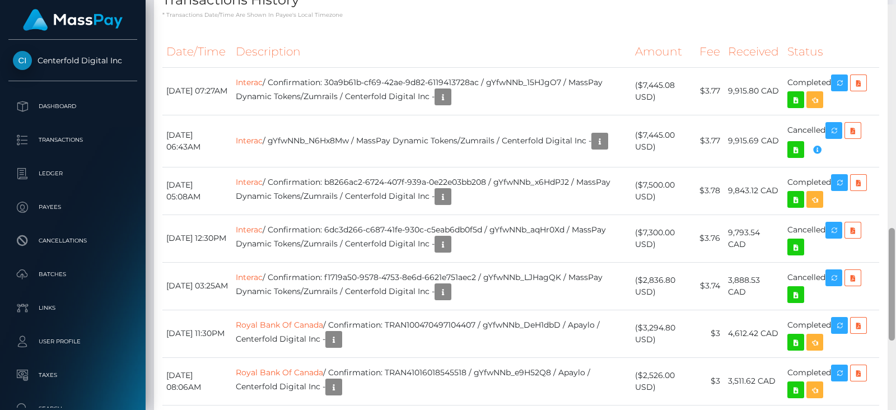
scroll to position [803, 0]
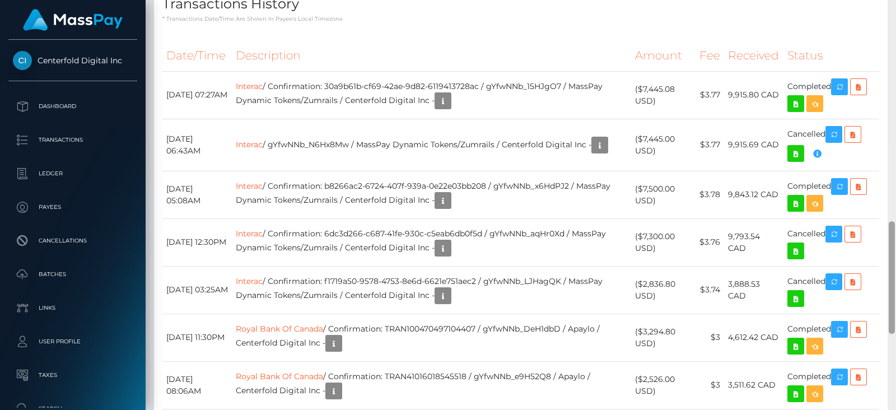
drag, startPoint x: 0, startPoint y: 0, endPoint x: 896, endPoint y: 315, distance: 949.4
click at [896, 315] on div at bounding box center [892, 205] width 8 height 410
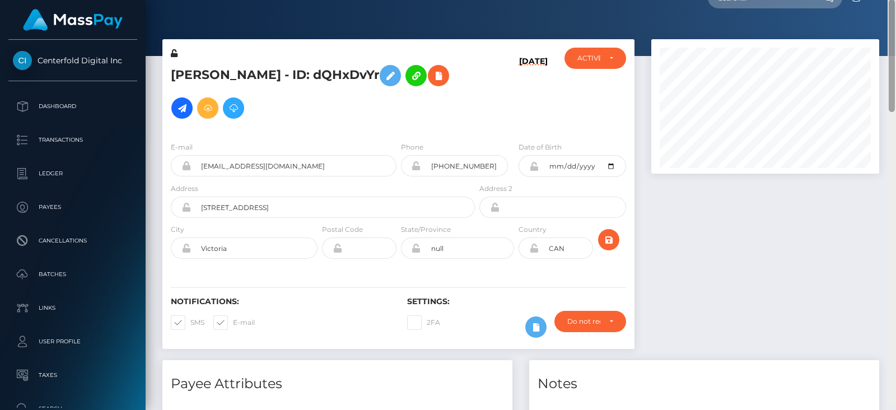
scroll to position [9, 0]
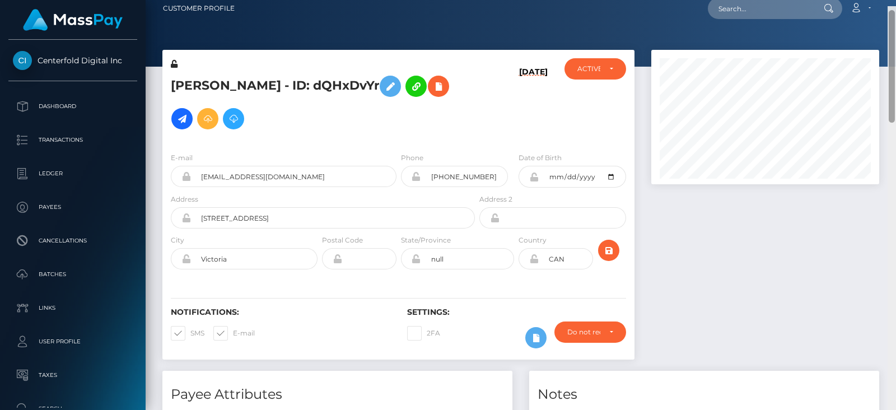
drag, startPoint x: 893, startPoint y: 251, endPoint x: 739, endPoint y: 6, distance: 290.0
click at [877, 27] on div "Customer Profile Loading... Loading..." at bounding box center [521, 205] width 750 height 410
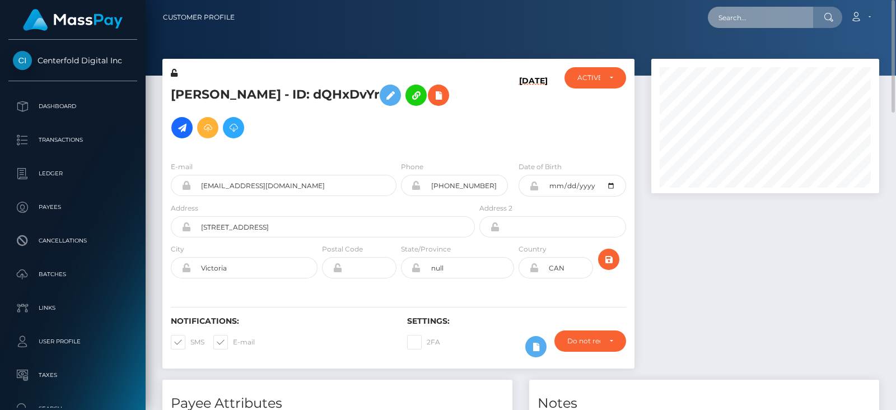
click at [745, 26] on input "text" at bounding box center [760, 17] width 105 height 21
paste input "dreamsweetbakes@gmail.com"
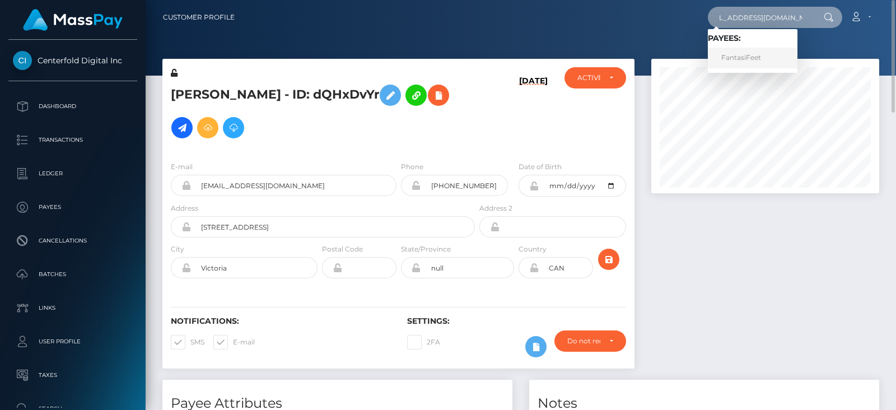
type input "dreamsweetbakes@gmail.com"
click at [753, 57] on link "FantasiFeet" at bounding box center [753, 58] width 90 height 21
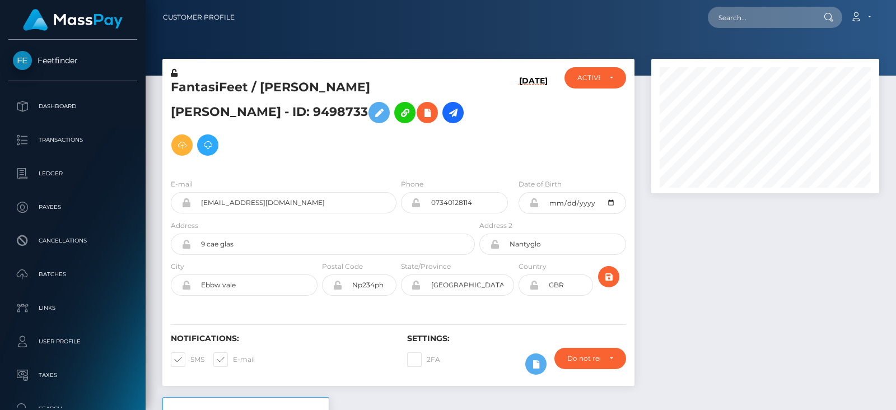
scroll to position [134, 227]
click at [679, 241] on div at bounding box center [765, 228] width 245 height 338
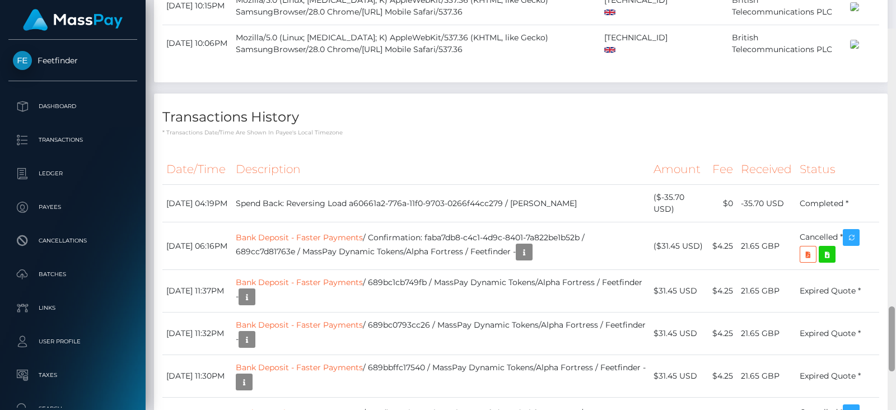
scroll to position [1769, 0]
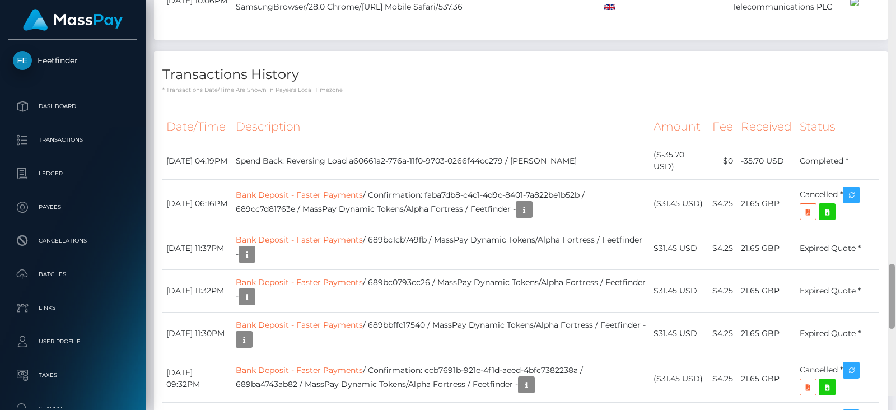
drag, startPoint x: 888, startPoint y: 75, endPoint x: 882, endPoint y: 329, distance: 253.8
click at [882, 329] on div "Customer Profile Loading... Loading..." at bounding box center [521, 205] width 750 height 410
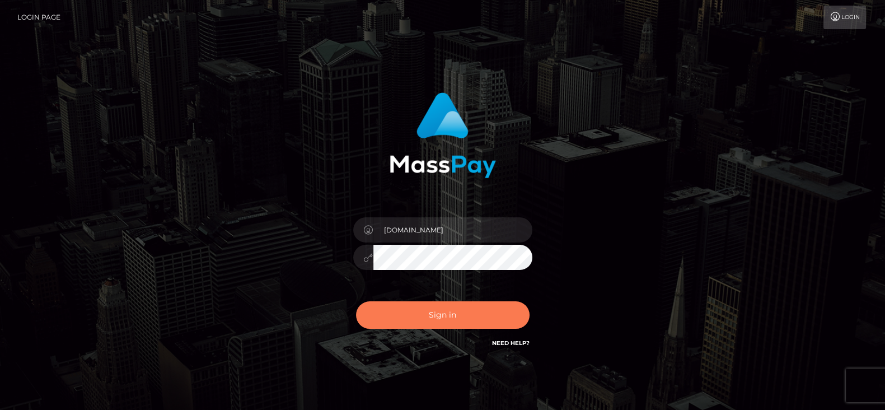
click at [454, 320] on button "Sign in" at bounding box center [443, 314] width 174 height 27
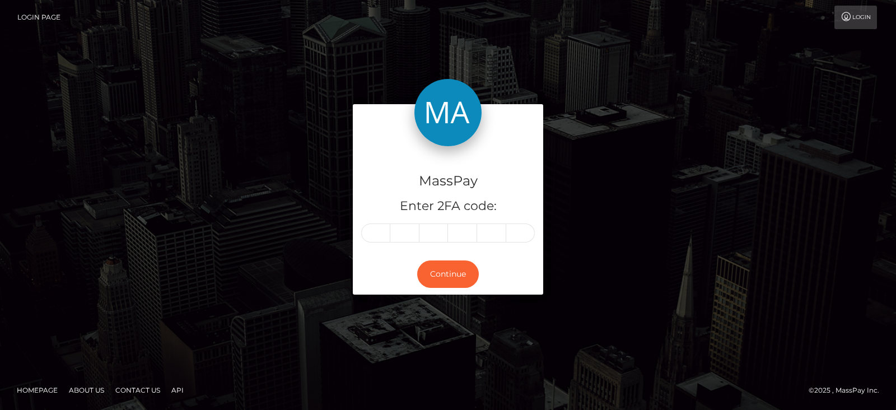
type input "0"
type input "7"
type input "3"
type input "1"
type input "3"
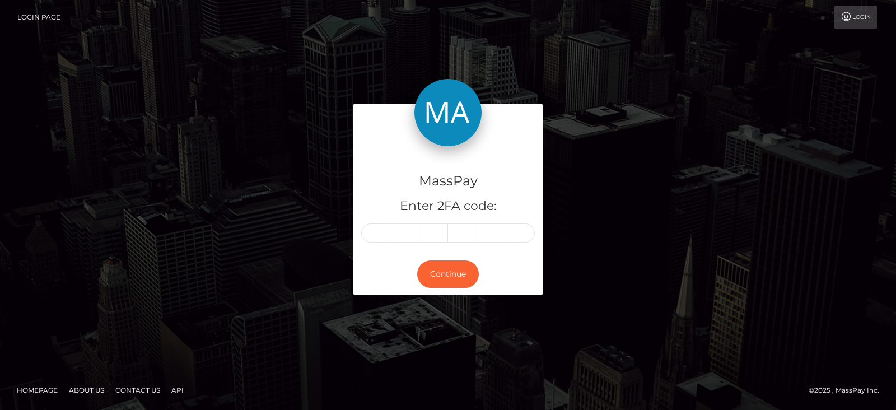
type input "7"
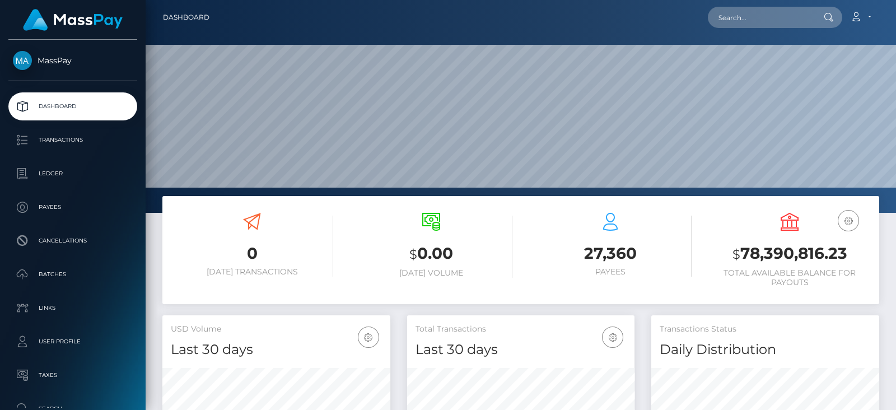
scroll to position [198, 227]
click at [756, 13] on input "text" at bounding box center [760, 17] width 105 height 21
paste input "[EMAIL_ADDRESS][DOMAIN_NAME]"
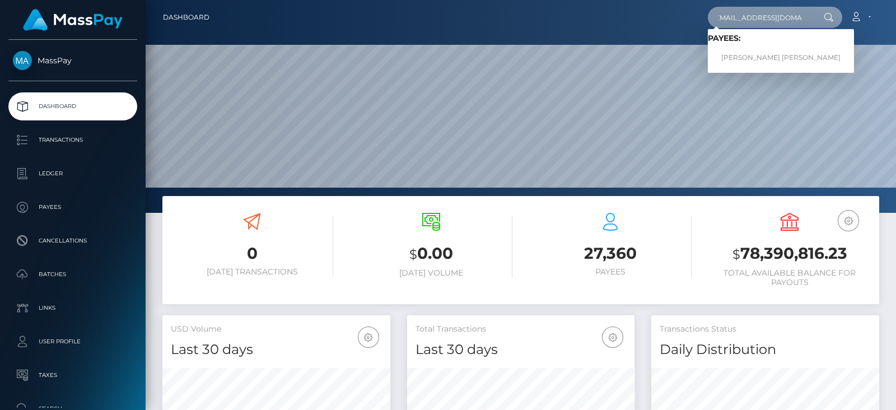
type input "[EMAIL_ADDRESS][DOMAIN_NAME]"
click at [780, 49] on link "[PERSON_NAME] [PERSON_NAME]" at bounding box center [781, 58] width 146 height 21
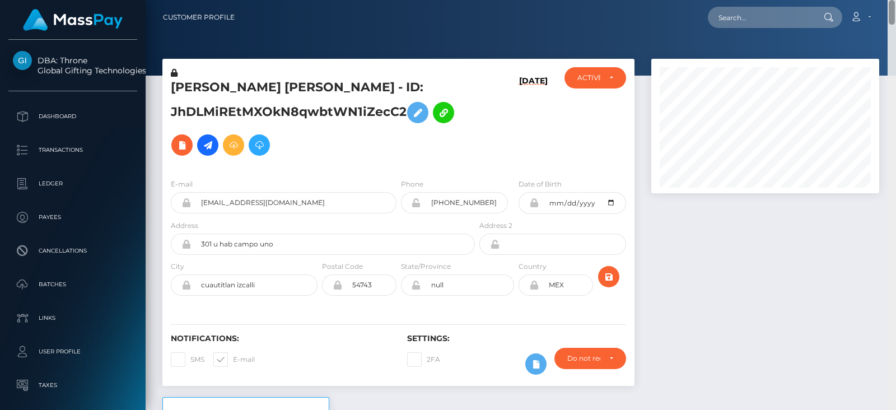
drag, startPoint x: 893, startPoint y: 26, endPoint x: 817, endPoint y: 26, distance: 75.6
click at [893, 0] on html "DBA: Throne Global Gifting Technologies Inc Dashboard Transactions Ledger Payee…" at bounding box center [448, 205] width 896 height 410
click at [613, 77] on div "ACTIVE" at bounding box center [595, 77] width 36 height 9
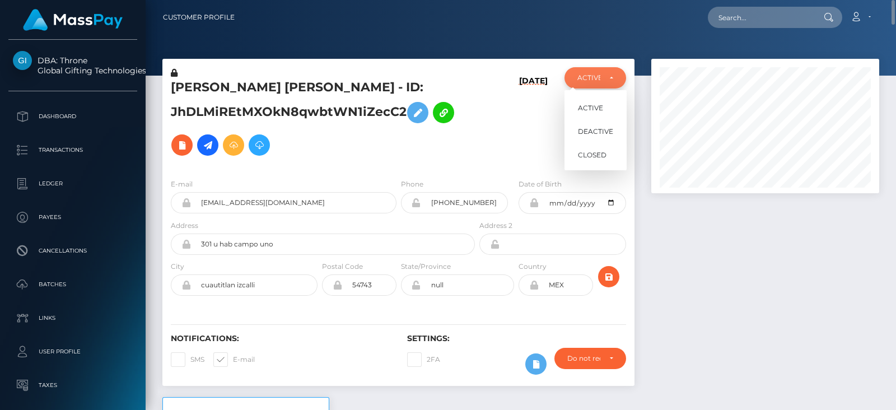
scroll to position [134, 227]
click at [613, 77] on div "ACTIVE" at bounding box center [595, 77] width 36 height 9
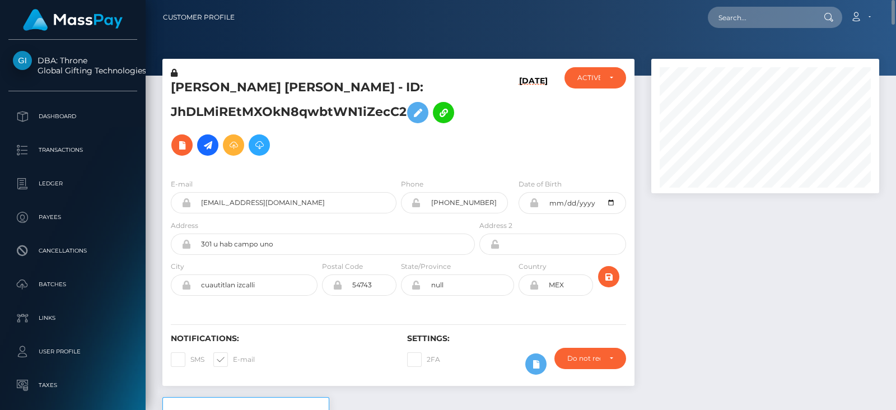
click at [892, 33] on nav "Customer Profile Loading... Loading... Account" at bounding box center [521, 17] width 750 height 35
click at [795, 217] on div at bounding box center [765, 228] width 245 height 338
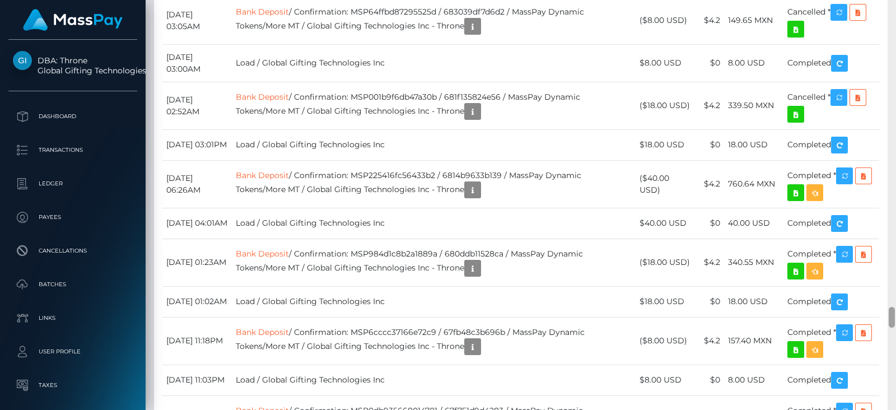
scroll to position [6038, 0]
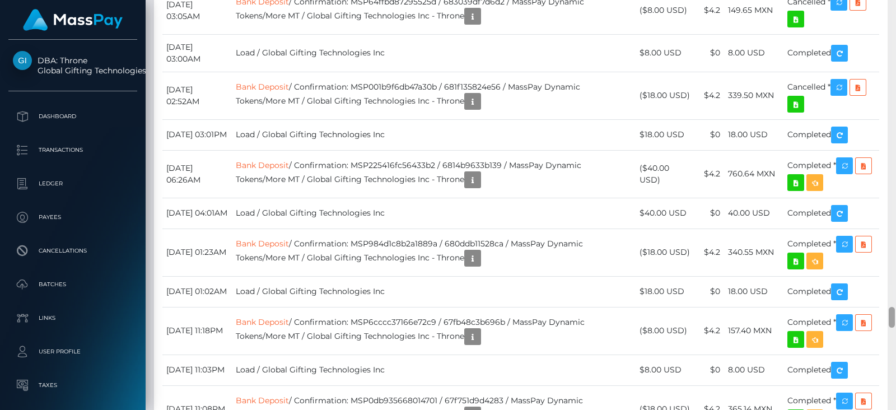
drag, startPoint x: 890, startPoint y: 32, endPoint x: 896, endPoint y: 367, distance: 335.0
click at [896, 367] on div at bounding box center [892, 205] width 8 height 410
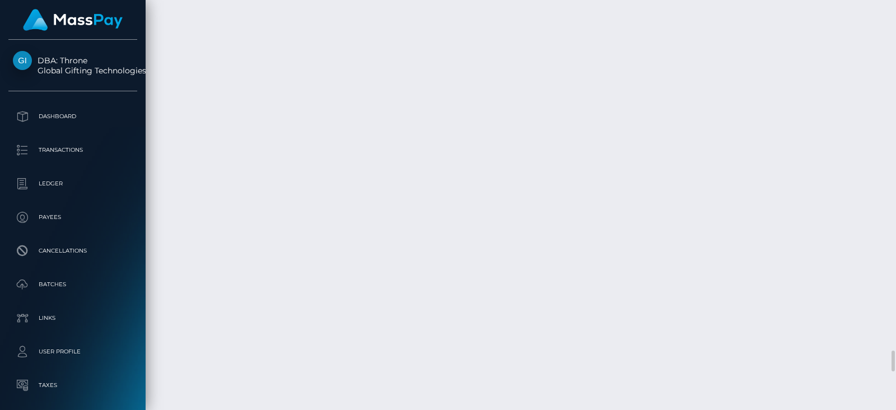
scroll to position [134, 227]
